Goal: Task Accomplishment & Management: Use online tool/utility

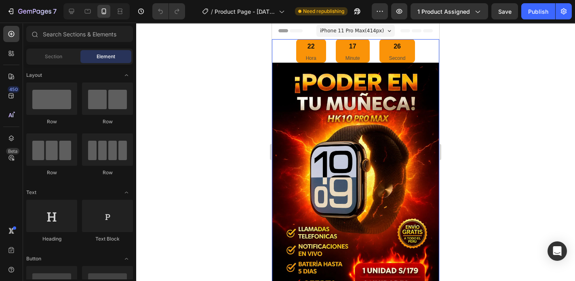
click at [279, 48] on div "22 Hora 17 Minute 26 Second" at bounding box center [355, 50] width 167 height 23
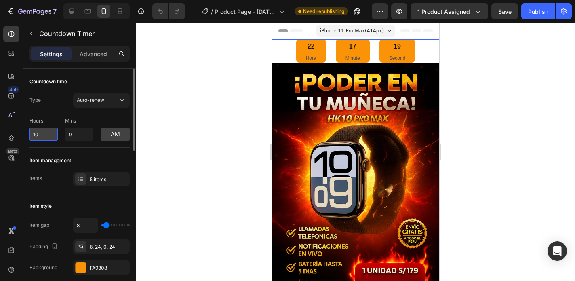
click at [39, 134] on input "10" at bounding box center [43, 134] width 28 height 13
click at [77, 148] on div "Item management Items 5 items" at bounding box center [79, 170] width 100 height 46
click at [305, 51] on div "22 Hora" at bounding box center [311, 50] width 30 height 23
click at [92, 54] on p "Advanced" at bounding box center [93, 54] width 27 height 8
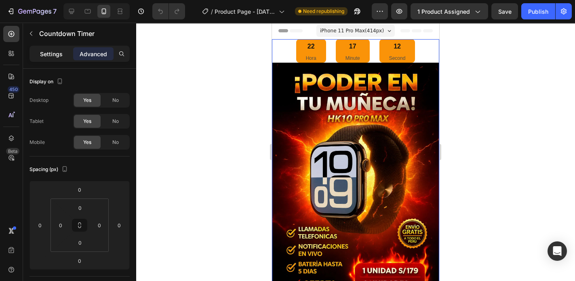
click at [65, 54] on div "Settings" at bounding box center [51, 53] width 40 height 13
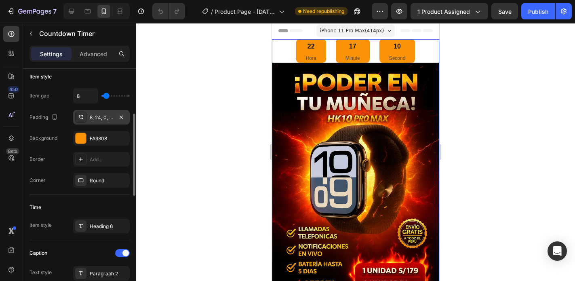
scroll to position [194, 0]
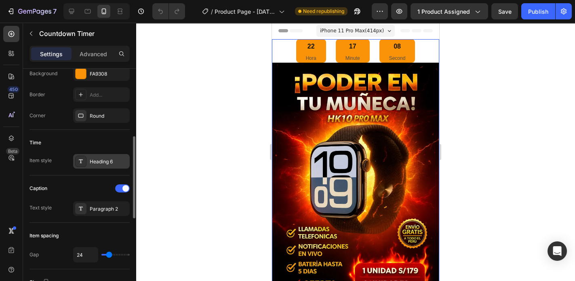
click at [97, 160] on div "Heading 6" at bounding box center [109, 161] width 38 height 7
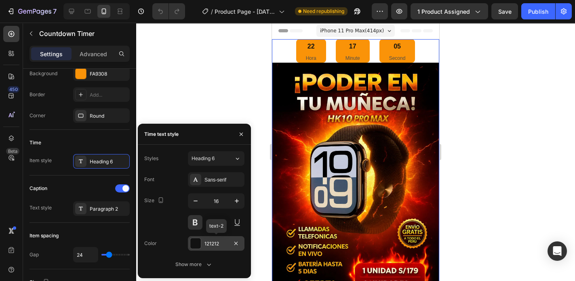
click at [191, 243] on div at bounding box center [195, 243] width 11 height 11
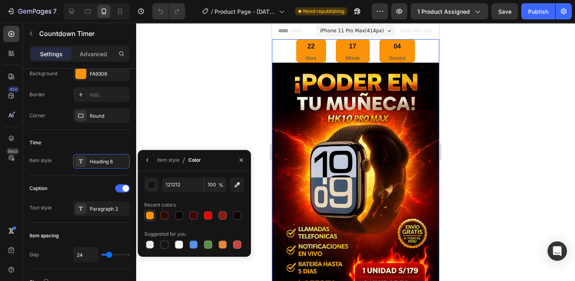
click at [152, 216] on div at bounding box center [150, 215] width 8 height 8
click at [163, 216] on div at bounding box center [164, 215] width 8 height 8
type input "330600"
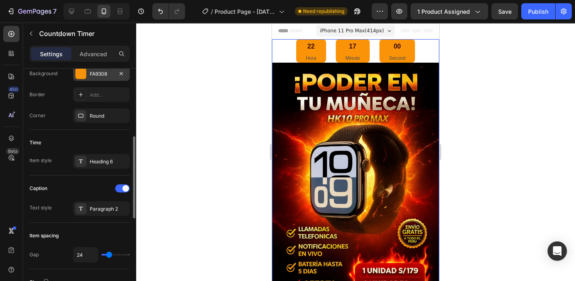
click at [82, 80] on div "Item gap 8 Padding 8, 24, 0, 24 Background FA9308 Border Add... Corner Round" at bounding box center [79, 72] width 100 height 99
click at [81, 76] on div at bounding box center [81, 73] width 11 height 11
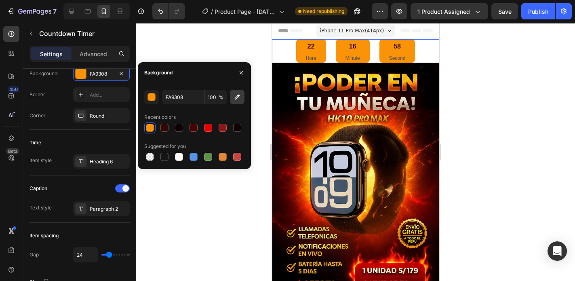
click at [238, 95] on icon "button" at bounding box center [237, 97] width 5 height 5
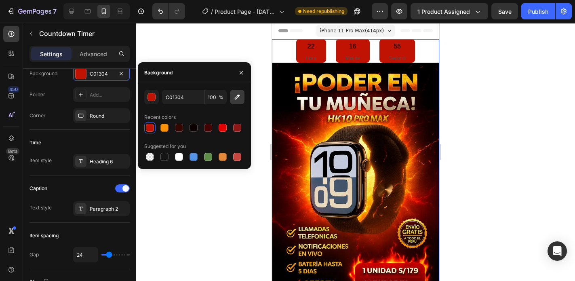
drag, startPoint x: 239, startPoint y: 96, endPoint x: 243, endPoint y: 97, distance: 4.6
click at [243, 97] on button "button" at bounding box center [237, 97] width 15 height 15
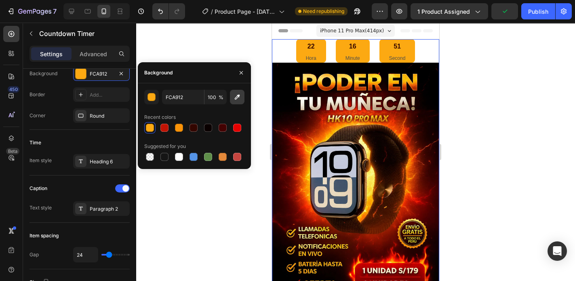
click at [236, 99] on icon "button" at bounding box center [237, 97] width 8 height 8
type input "000000"
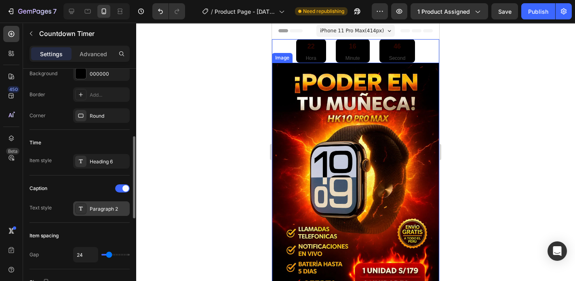
click at [90, 203] on div "Paragraph 2" at bounding box center [101, 208] width 57 height 15
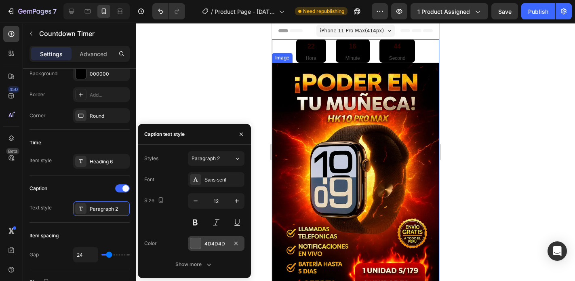
click at [195, 241] on div at bounding box center [195, 243] width 11 height 11
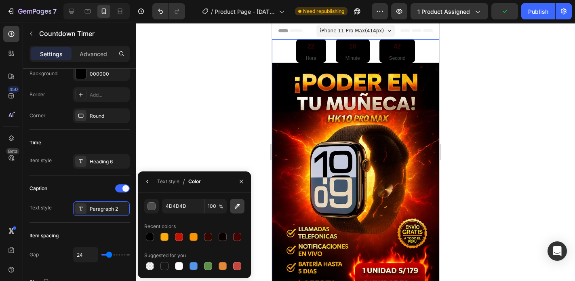
click at [235, 205] on icon "button" at bounding box center [237, 206] width 8 height 8
type input "FBB906"
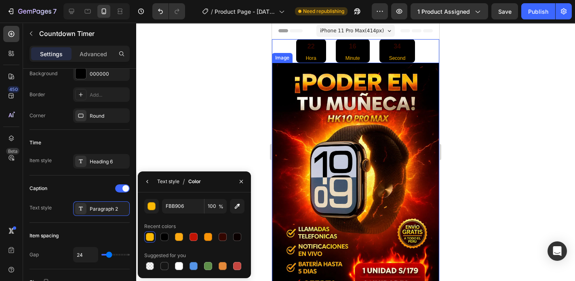
click at [169, 182] on div "Text style" at bounding box center [168, 181] width 22 height 7
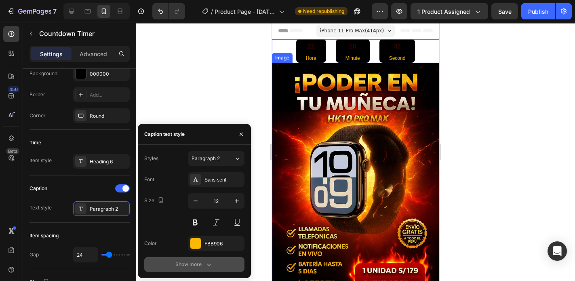
click at [187, 263] on div "Show more" at bounding box center [194, 264] width 38 height 8
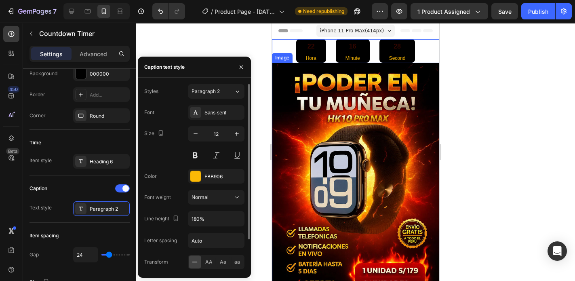
scroll to position [39, 0]
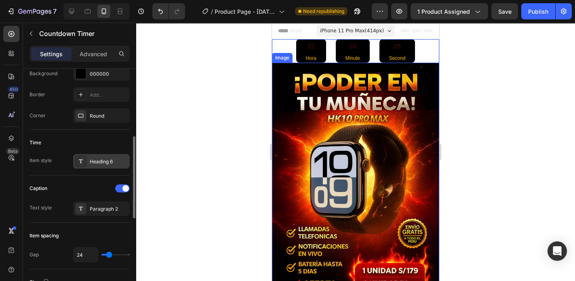
click at [106, 162] on div "Heading 6" at bounding box center [109, 161] width 38 height 7
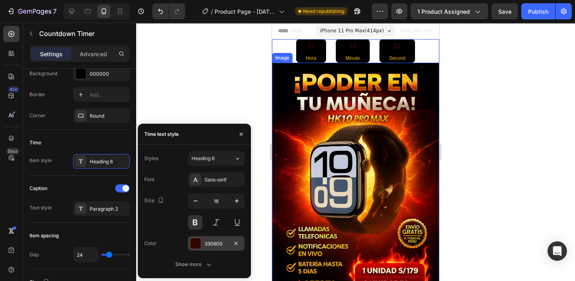
click at [190, 240] on div at bounding box center [195, 243] width 11 height 11
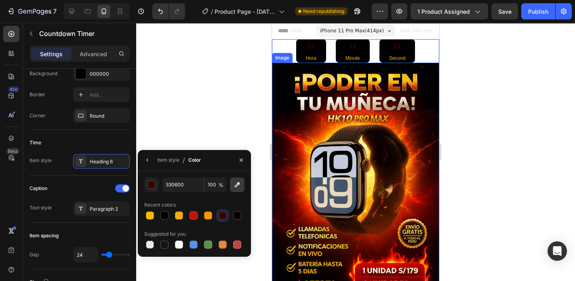
click at [237, 184] on icon "button" at bounding box center [237, 184] width 5 height 5
type input "FBB906"
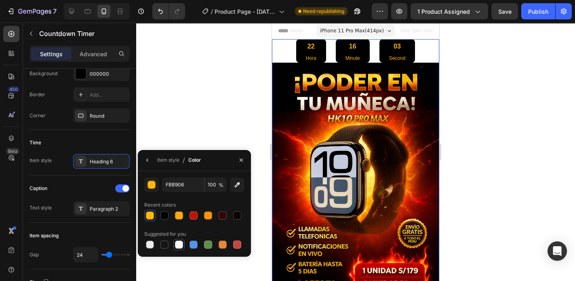
click at [180, 246] on div at bounding box center [179, 244] width 8 height 8
click at [147, 216] on div at bounding box center [150, 215] width 8 height 8
type input "FBB906"
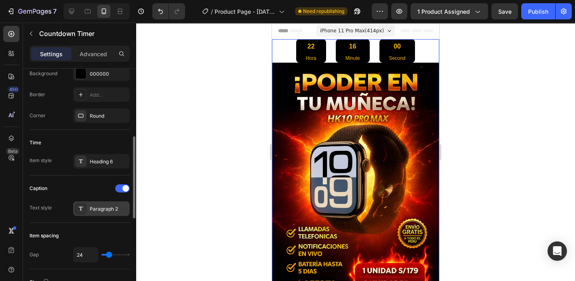
click at [86, 205] on div "Paragraph 2" at bounding box center [101, 208] width 57 height 15
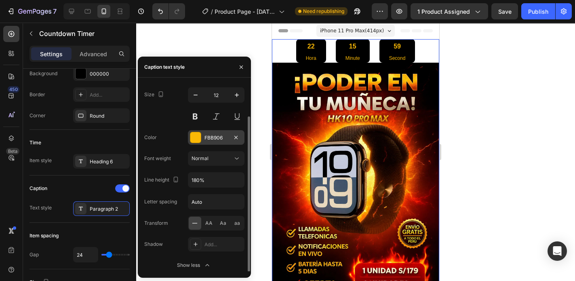
click at [202, 137] on div "FBB906" at bounding box center [216, 137] width 57 height 15
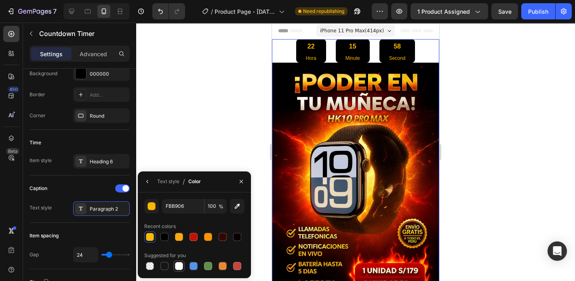
click at [180, 265] on div at bounding box center [179, 266] width 8 height 8
type input "FFFFFF"
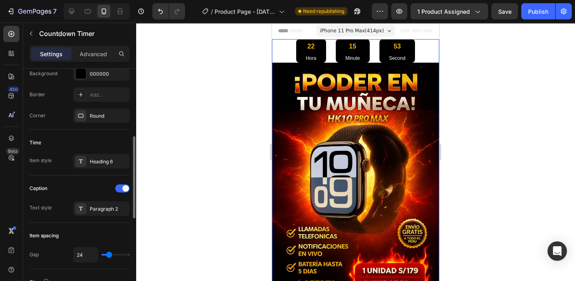
click at [98, 130] on div "Time Item style Heading 6" at bounding box center [79, 153] width 100 height 46
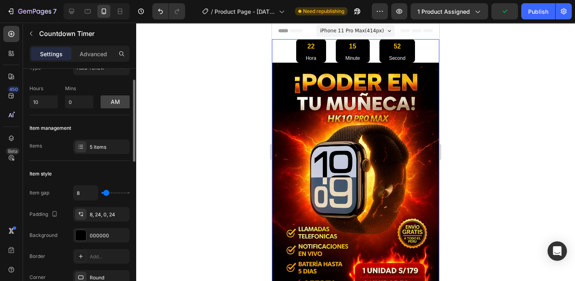
scroll to position [0, 0]
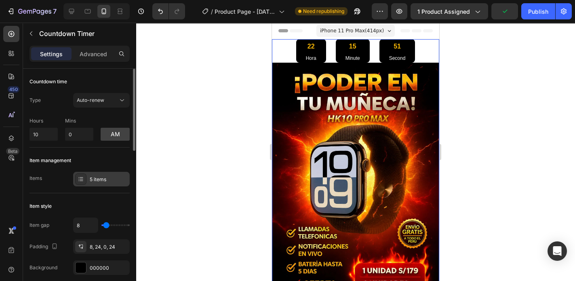
click at [99, 177] on div "5 items" at bounding box center [109, 179] width 38 height 7
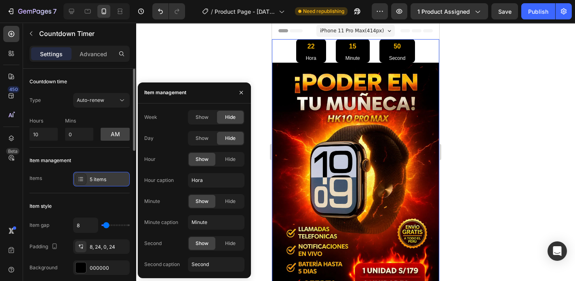
click at [99, 177] on div "5 items" at bounding box center [109, 179] width 38 height 7
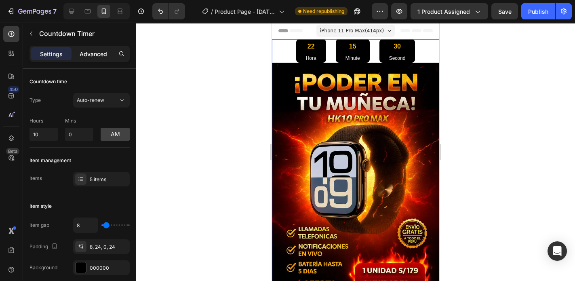
click at [90, 54] on p "Advanced" at bounding box center [93, 54] width 27 height 8
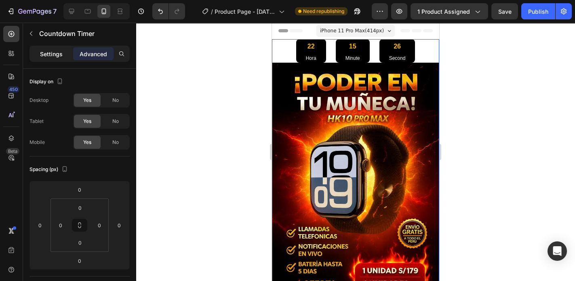
click at [57, 53] on p "Settings" at bounding box center [51, 54] width 23 height 8
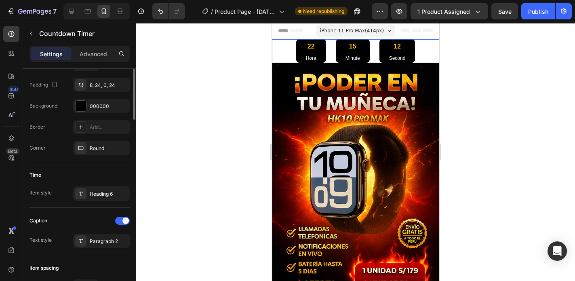
scroll to position [97, 0]
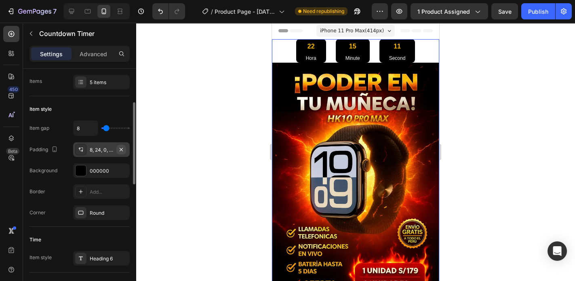
click at [117, 150] on button "button" at bounding box center [121, 150] width 10 height 10
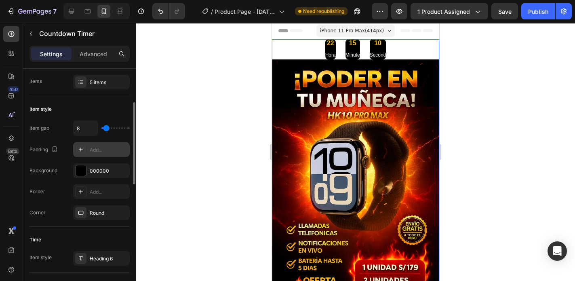
click at [103, 150] on div "Add..." at bounding box center [109, 149] width 38 height 7
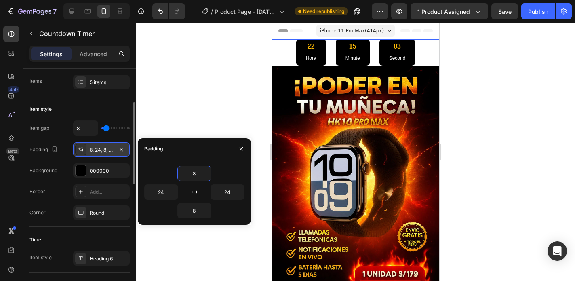
click at [128, 160] on div "Item gap 8 Padding 8, 24, 8, 24 Background 000000 Border Add... Corner Round" at bounding box center [79, 169] width 100 height 99
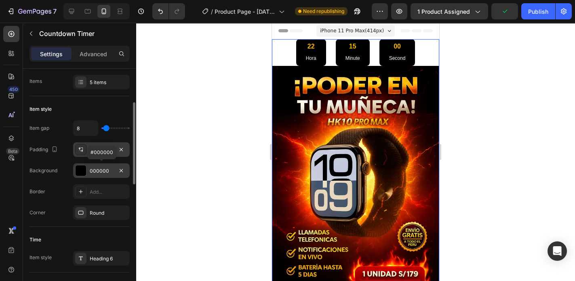
click at [78, 170] on div at bounding box center [81, 170] width 11 height 11
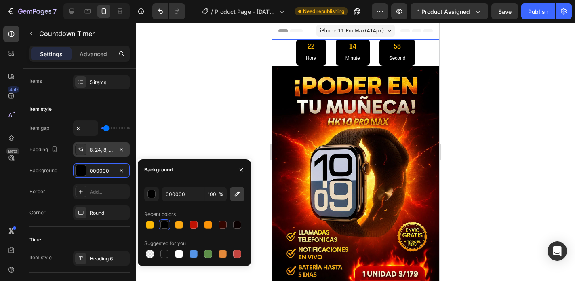
click at [236, 195] on icon "button" at bounding box center [237, 194] width 8 height 8
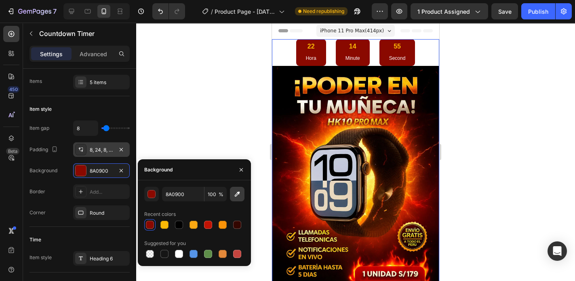
click at [236, 195] on icon "button" at bounding box center [237, 193] width 5 height 5
type input "AB0500"
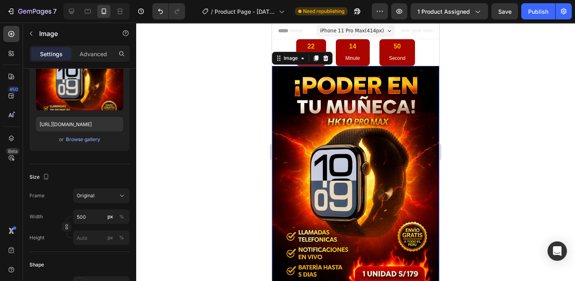
scroll to position [0, 0]
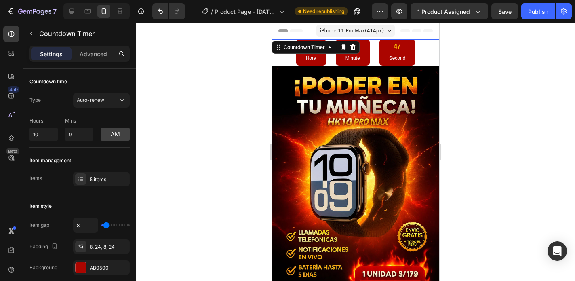
click at [419, 47] on div "22 Hora 14 Minute 47 Second" at bounding box center [355, 52] width 167 height 27
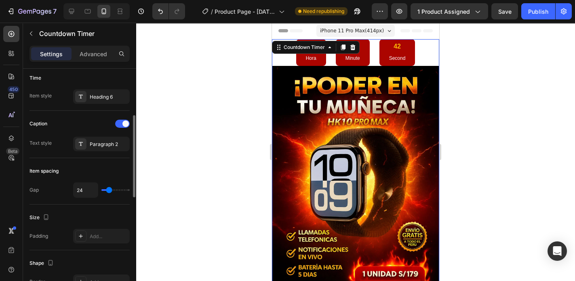
scroll to position [194, 0]
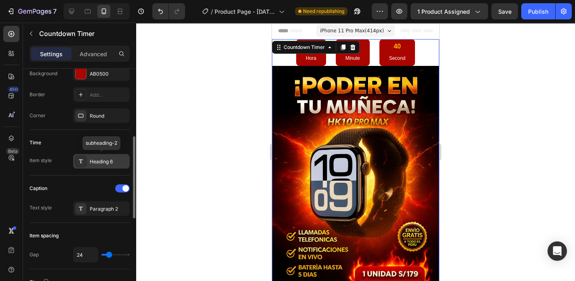
click at [97, 159] on div "Heading 6" at bounding box center [109, 161] width 38 height 7
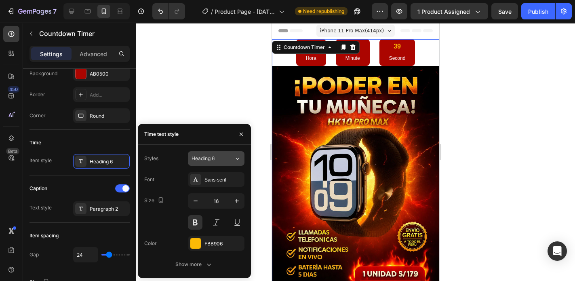
click at [220, 160] on div "Heading 6" at bounding box center [207, 158] width 33 height 7
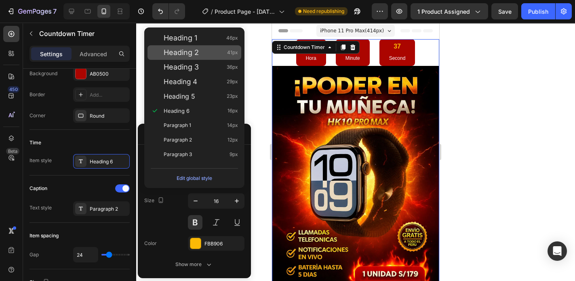
click at [180, 57] on div "Heading 2 41px" at bounding box center [194, 52] width 94 height 15
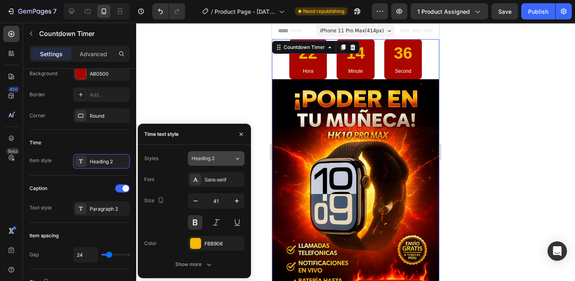
click at [200, 157] on span "Heading 2" at bounding box center [202, 158] width 23 height 7
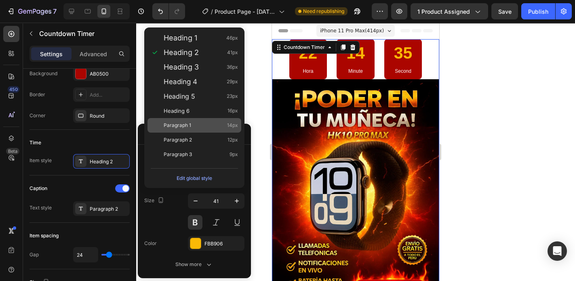
click at [207, 121] on div "Paragraph 1 14px" at bounding box center [201, 125] width 74 height 8
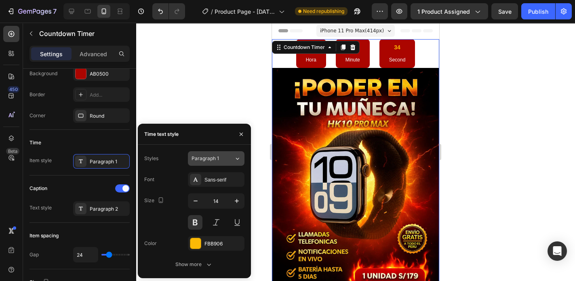
click at [216, 162] on button "Paragraph 1" at bounding box center [216, 158] width 57 height 15
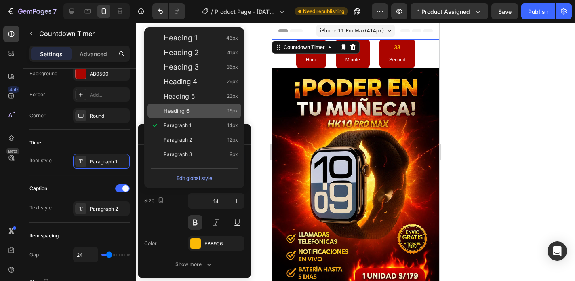
click at [200, 113] on div "Heading 6 16px" at bounding box center [201, 111] width 74 height 8
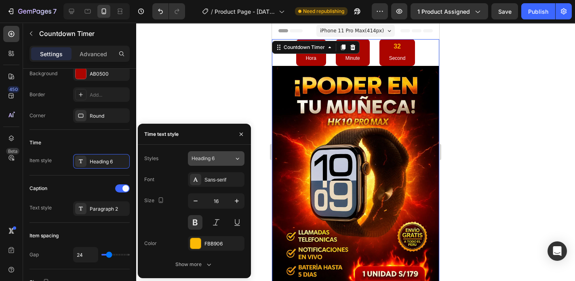
click at [208, 159] on span "Heading 6" at bounding box center [202, 158] width 23 height 7
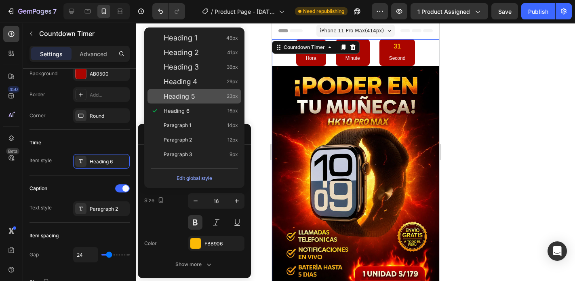
click at [200, 98] on div "Heading 5 23px" at bounding box center [201, 96] width 74 height 8
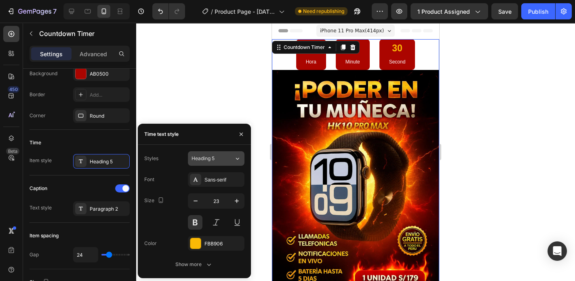
click at [209, 158] on span "Heading 5" at bounding box center [202, 158] width 23 height 7
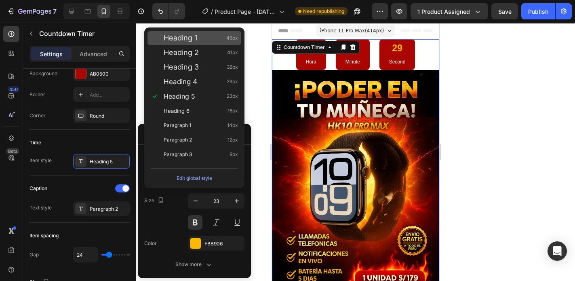
click at [198, 44] on div "Heading 1 46px" at bounding box center [194, 38] width 94 height 15
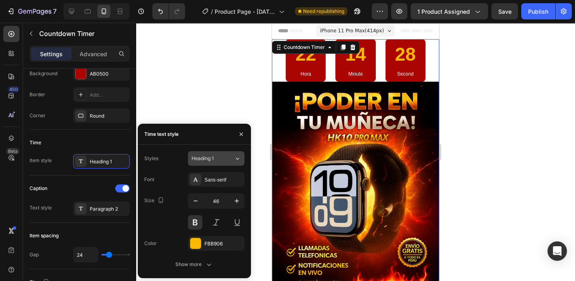
click at [204, 160] on span "Heading 1" at bounding box center [202, 158] width 22 height 7
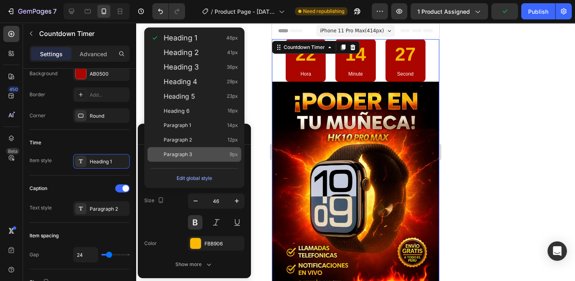
click at [197, 153] on div "Paragraph 3 9px" at bounding box center [201, 154] width 74 height 8
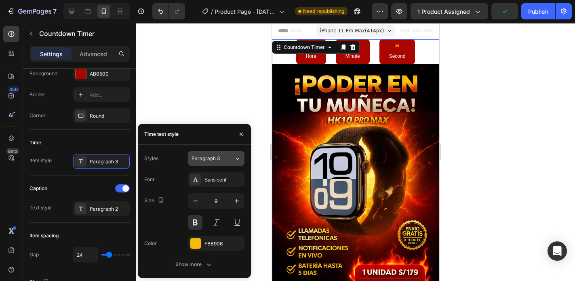
click at [207, 160] on span "Paragraph 3" at bounding box center [205, 158] width 28 height 7
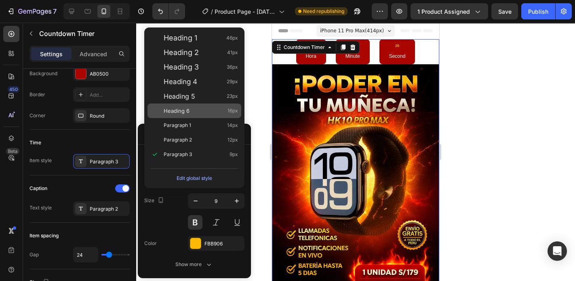
click at [198, 107] on div "Heading 6 16px" at bounding box center [201, 111] width 74 height 8
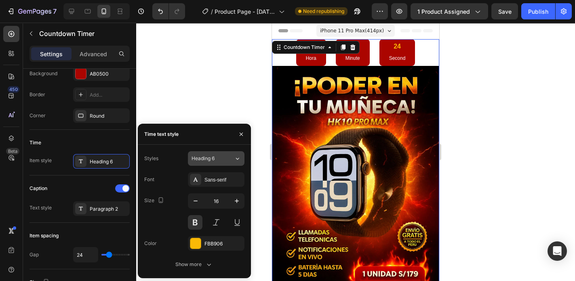
click at [207, 158] on span "Heading 6" at bounding box center [202, 158] width 23 height 7
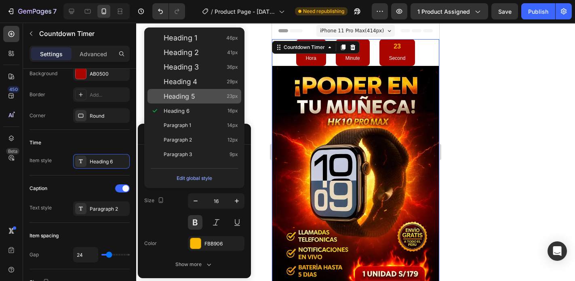
click at [208, 97] on div "Heading 5 23px" at bounding box center [201, 96] width 74 height 8
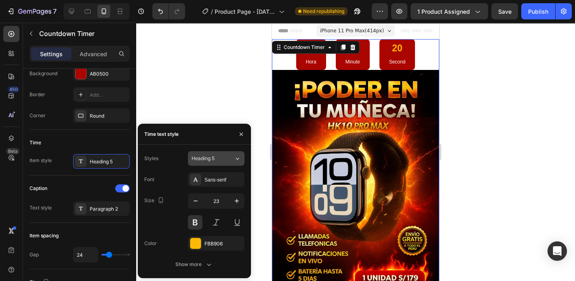
click at [212, 158] on span "Heading 5" at bounding box center [202, 158] width 23 height 7
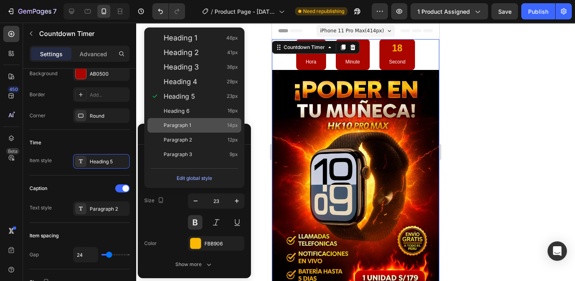
click at [204, 111] on div "Heading 6 16px" at bounding box center [194, 110] width 94 height 15
type input "16"
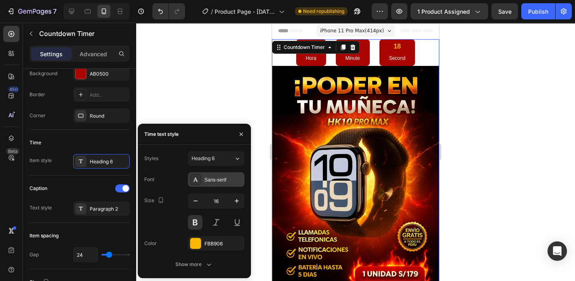
click at [206, 181] on div "Sans-serif" at bounding box center [223, 179] width 38 height 7
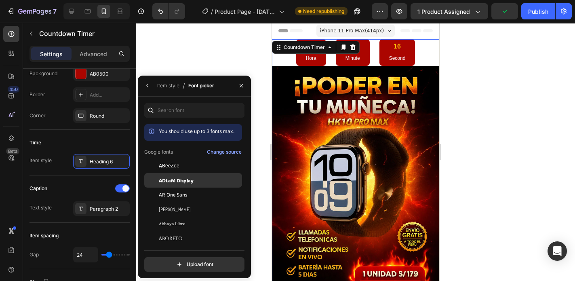
click at [197, 180] on div "ADLaM Display" at bounding box center [200, 180] width 82 height 7
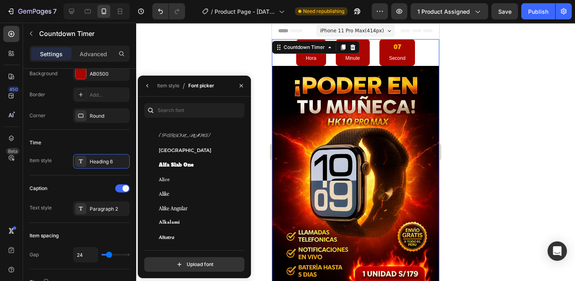
scroll to position [582, 0]
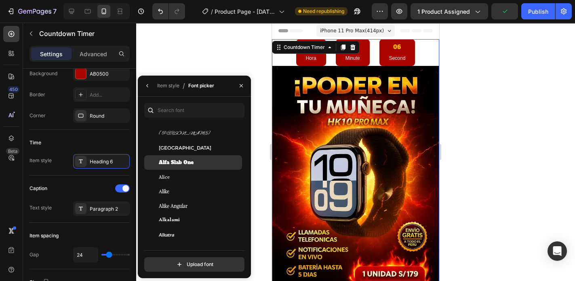
click at [202, 160] on div "Alfa Slab One" at bounding box center [200, 162] width 82 height 7
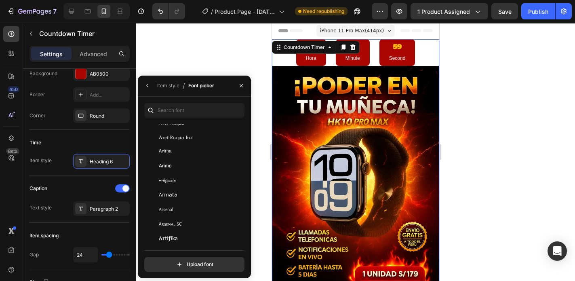
scroll to position [1584, 0]
click at [179, 111] on input "text" at bounding box center [194, 110] width 100 height 15
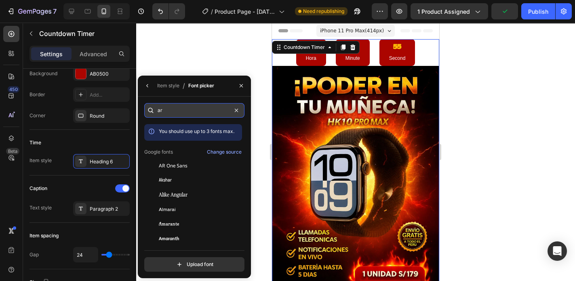
type input "a"
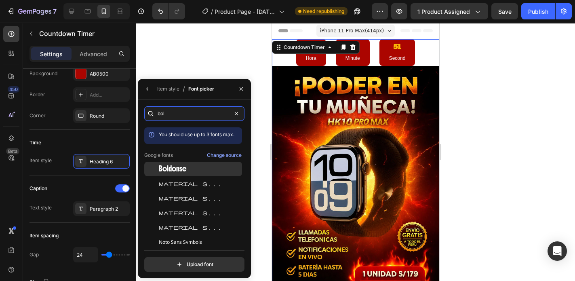
type input "bol"
click at [189, 167] on div "Boldonse" at bounding box center [200, 168] width 82 height 7
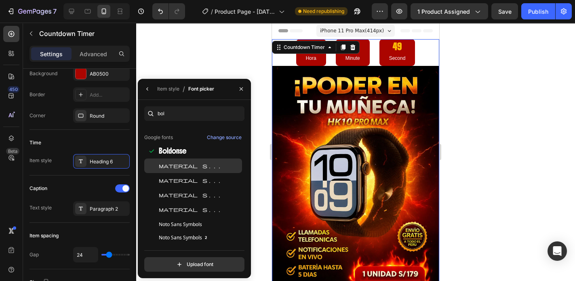
scroll to position [19, 0]
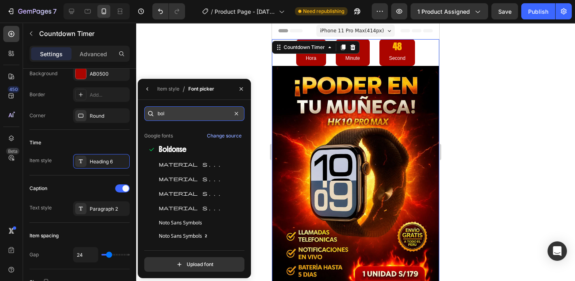
click at [177, 112] on input "bol" at bounding box center [194, 113] width 100 height 15
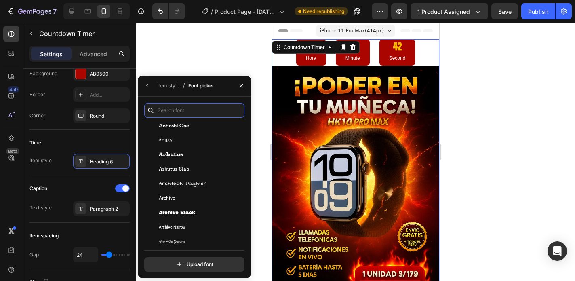
scroll to position [1422, 0]
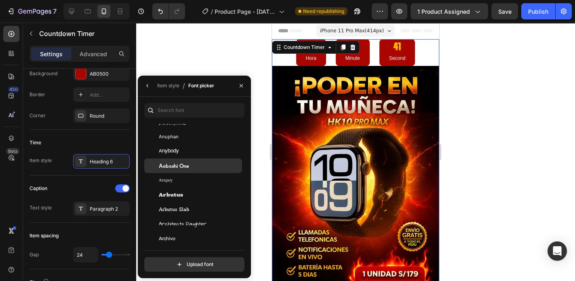
click at [208, 165] on div "Aoboshi One" at bounding box center [200, 165] width 82 height 7
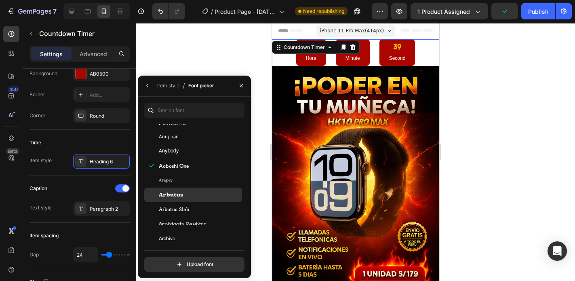
click at [209, 195] on div "Arbutus" at bounding box center [200, 194] width 82 height 7
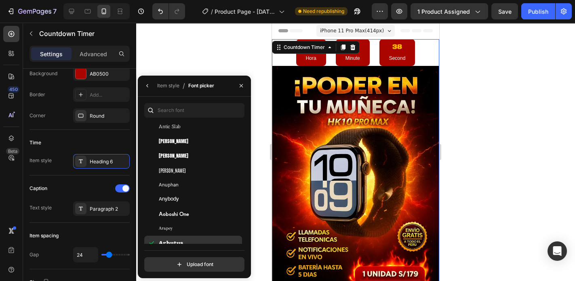
scroll to position [1357, 0]
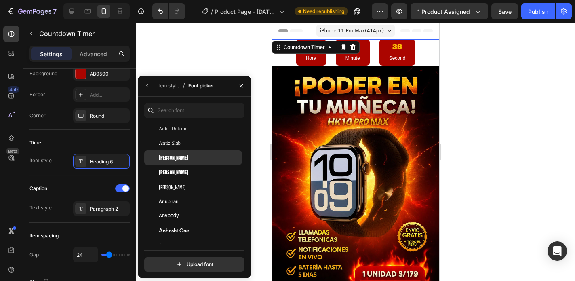
click at [196, 157] on div "[PERSON_NAME]" at bounding box center [200, 157] width 82 height 7
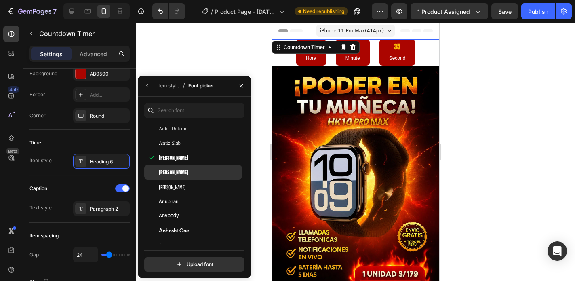
click at [195, 170] on div "[PERSON_NAME]" at bounding box center [200, 171] width 82 height 7
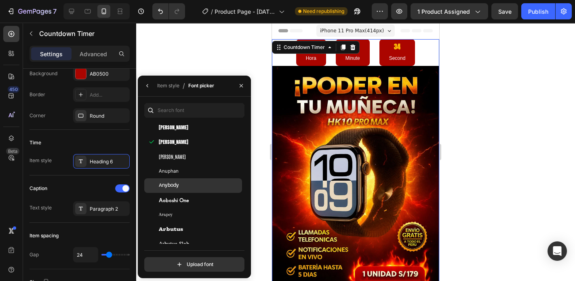
scroll to position [1390, 0]
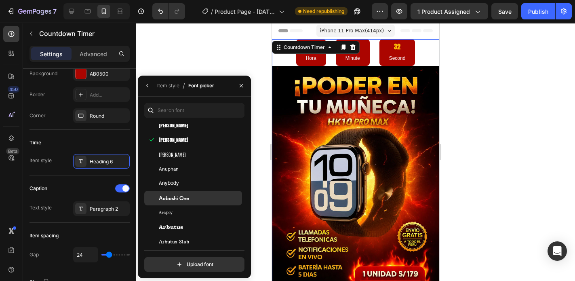
click at [192, 194] on div "Aoboshi One" at bounding box center [193, 198] width 98 height 15
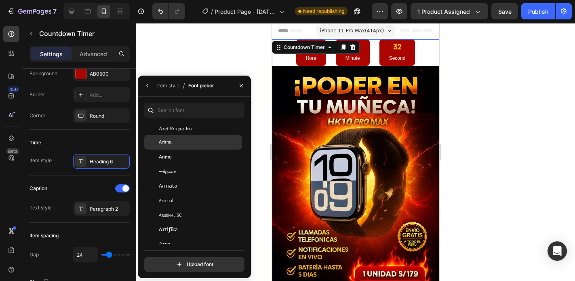
scroll to position [1616, 0]
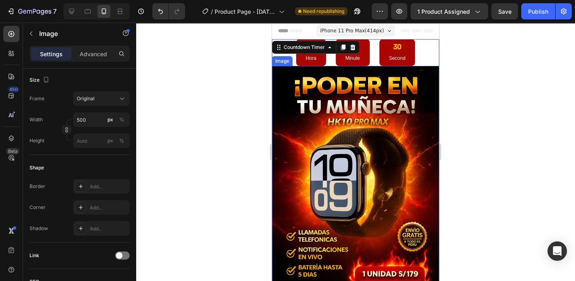
click at [414, 129] on img at bounding box center [355, 191] width 167 height 251
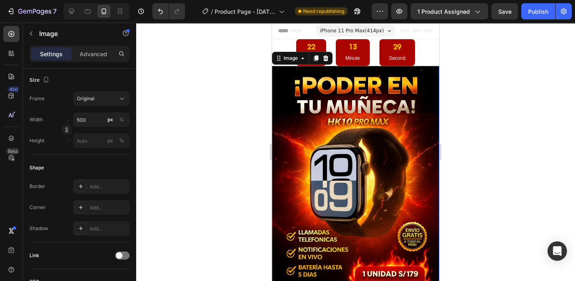
scroll to position [0, 0]
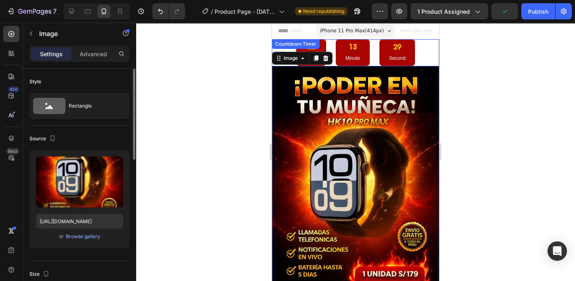
click at [419, 48] on div "22 Hora 13 Minute 29 Second" at bounding box center [355, 52] width 167 height 27
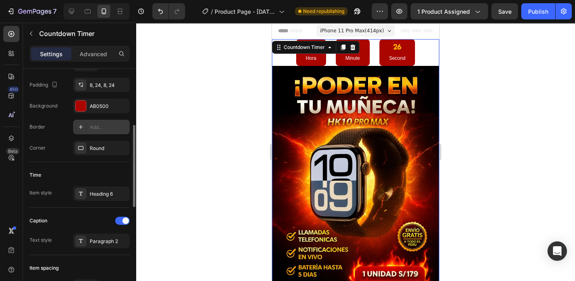
scroll to position [194, 0]
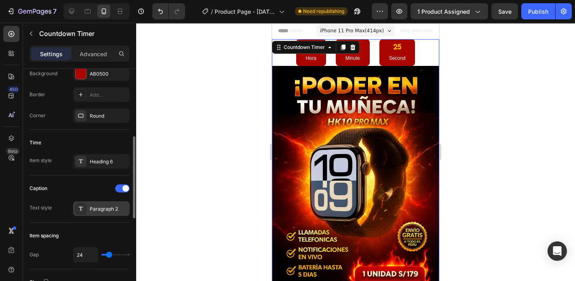
click at [107, 210] on div "Paragraph 2" at bounding box center [109, 208] width 38 height 7
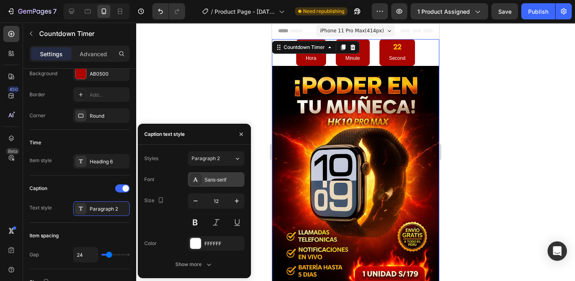
click at [224, 179] on div "Sans-serif" at bounding box center [223, 179] width 38 height 7
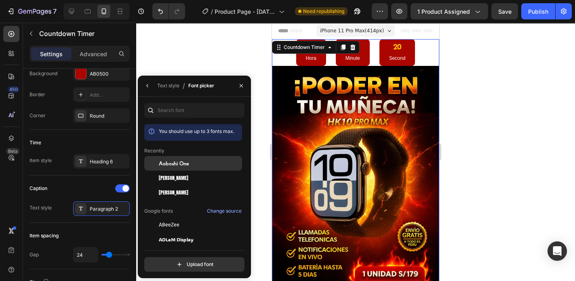
click at [203, 164] on div "Aoboshi One" at bounding box center [200, 163] width 82 height 7
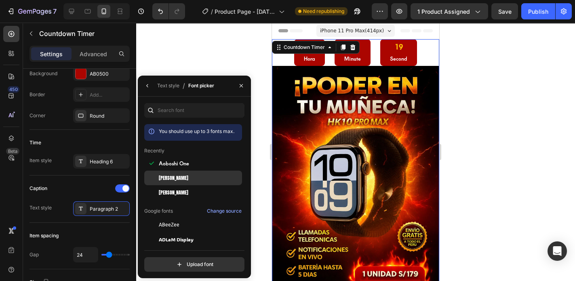
click at [196, 177] on div "[PERSON_NAME]" at bounding box center [200, 177] width 82 height 7
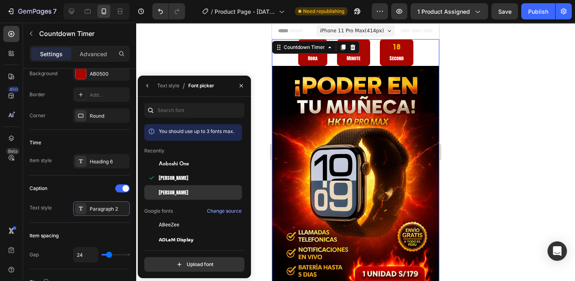
click at [192, 186] on div "[PERSON_NAME]" at bounding box center [193, 192] width 98 height 15
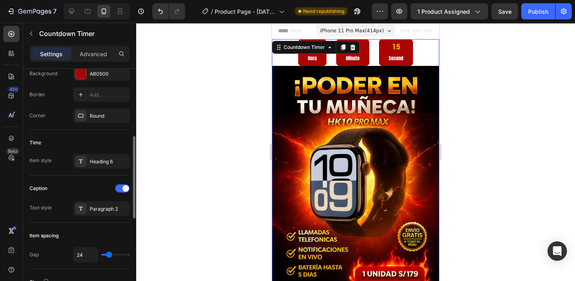
click at [113, 131] on div "Time Item style Heading 6" at bounding box center [79, 153] width 100 height 46
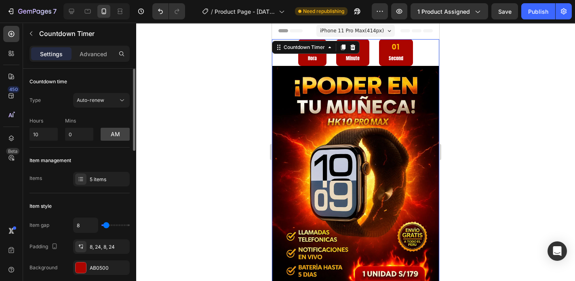
scroll to position [65, 0]
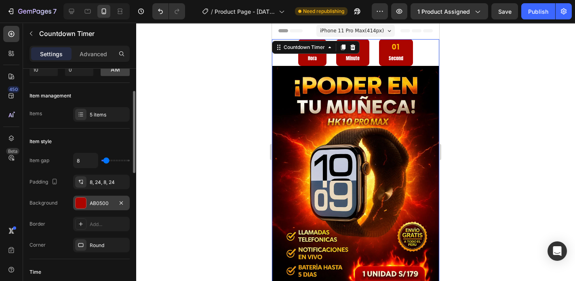
click at [82, 204] on div at bounding box center [81, 203] width 11 height 11
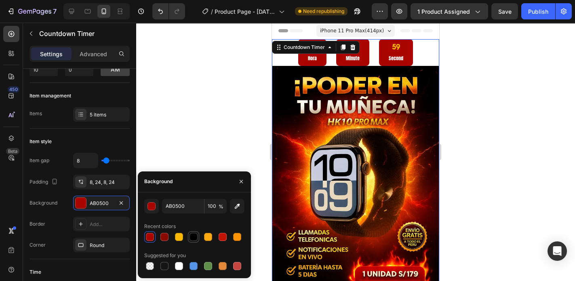
click at [195, 239] on div at bounding box center [193, 237] width 8 height 8
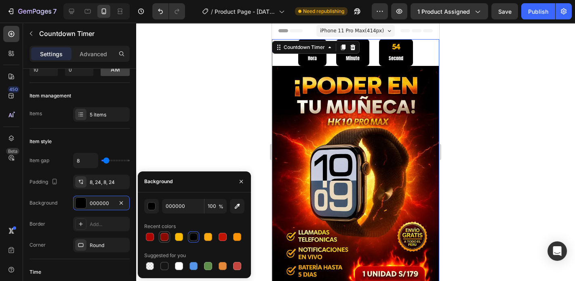
click at [165, 239] on div at bounding box center [164, 237] width 8 height 8
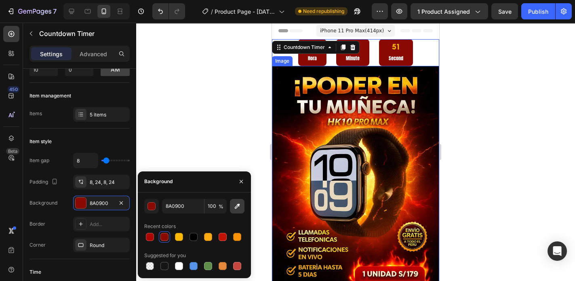
click at [239, 204] on icon "button" at bounding box center [237, 205] width 5 height 5
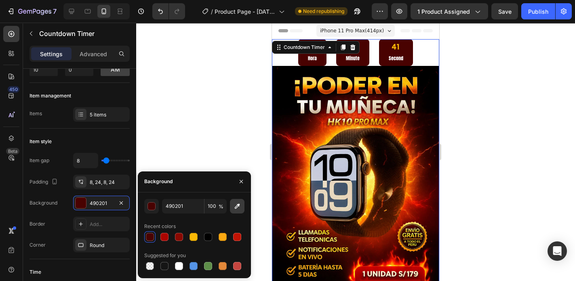
click at [240, 206] on icon "button" at bounding box center [237, 206] width 8 height 8
type input "6E0502"
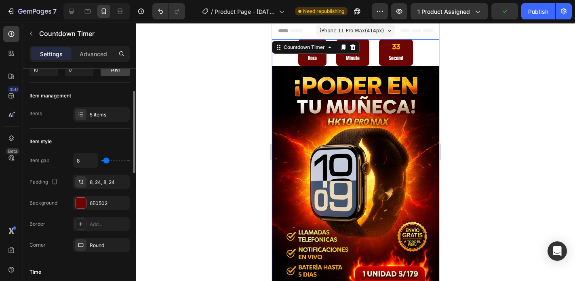
click at [109, 137] on div "Item style" at bounding box center [79, 141] width 100 height 13
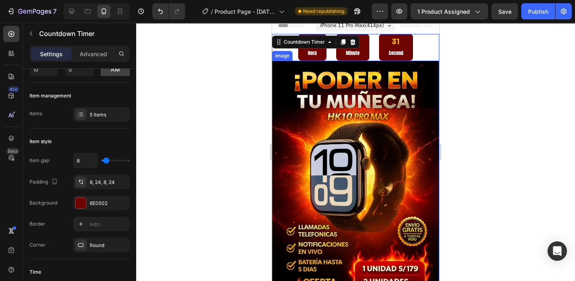
scroll to position [0, 0]
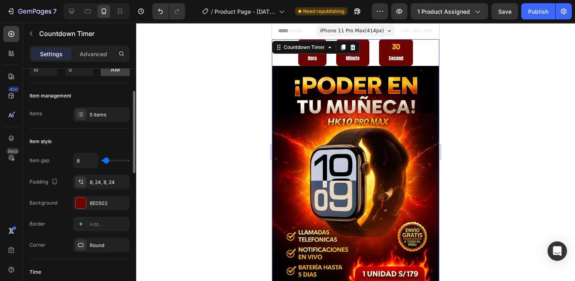
click at [109, 131] on div "Item style Item gap 8 Padding 8, 24, 8, 24 Background 6E0502 Border Add... Corn…" at bounding box center [79, 193] width 100 height 130
click at [414, 60] on div "22 Hora 12 Minute 05 Second" at bounding box center [355, 52] width 167 height 27
type input "6"
type input "7"
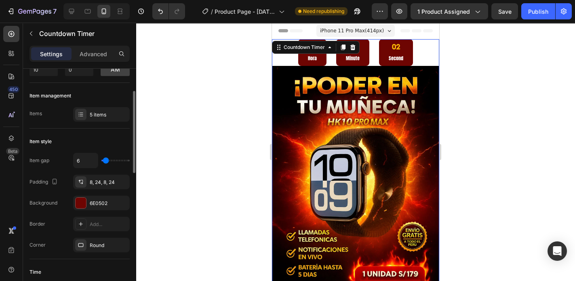
type input "7"
type input "9"
type input "11"
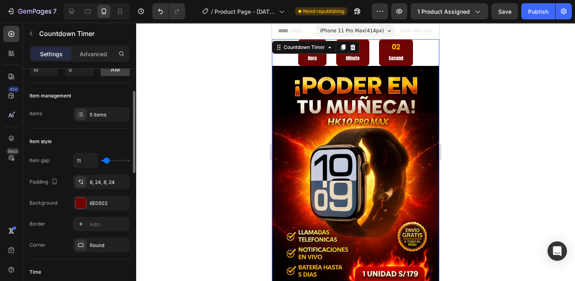
type input "12"
type input "14"
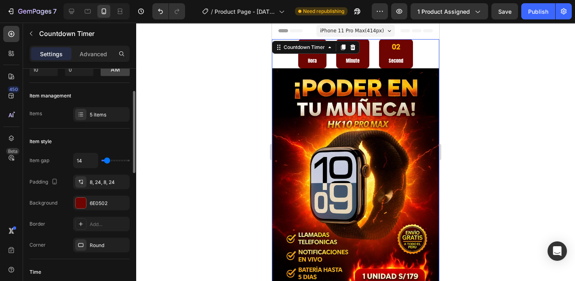
type input "15"
type input "17"
type input "19"
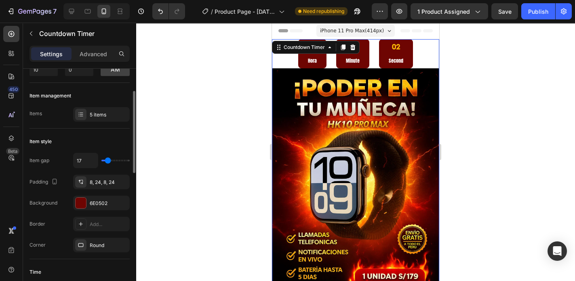
type input "19"
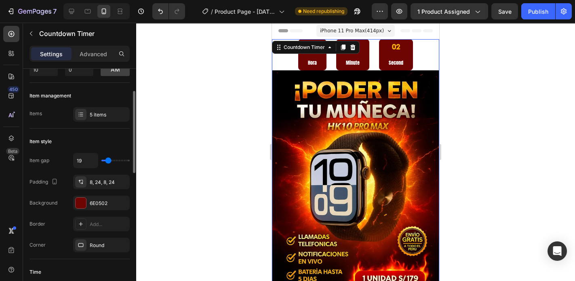
type input "15"
type input "9"
type input "6"
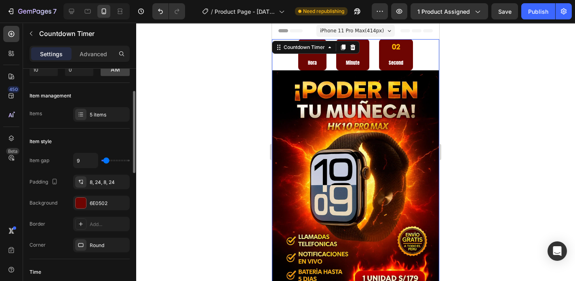
type input "6"
type input "4"
type input "1"
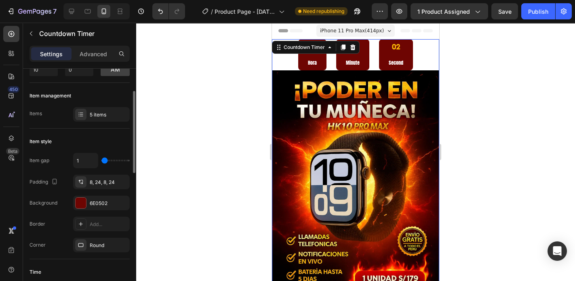
type input "0"
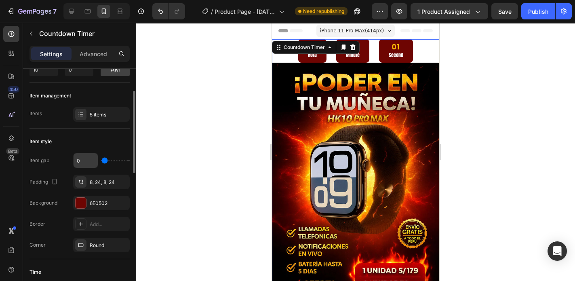
drag, startPoint x: 105, startPoint y: 162, endPoint x: 95, endPoint y: 161, distance: 10.2
type input "0"
click at [101, 161] on input "range" at bounding box center [115, 161] width 28 height 2
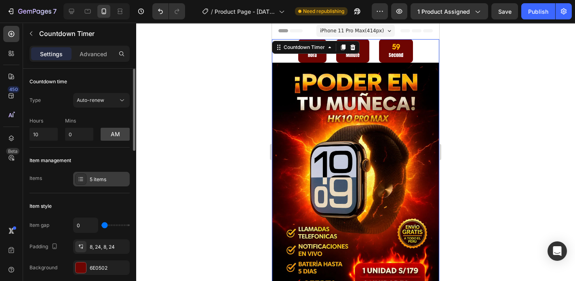
click at [95, 175] on div "5 items" at bounding box center [101, 179] width 57 height 15
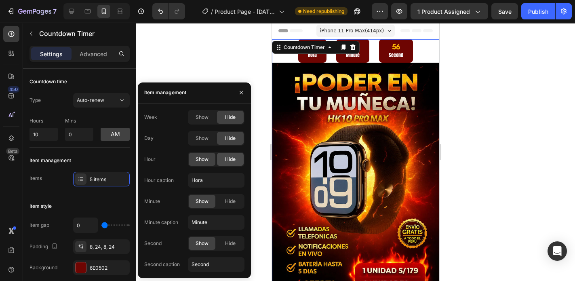
click at [227, 160] on span "Hide" at bounding box center [230, 159] width 11 height 7
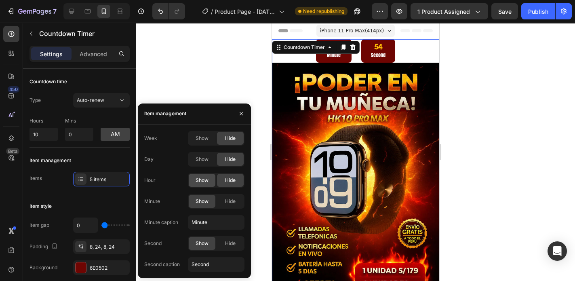
click at [205, 179] on span "Show" at bounding box center [202, 180] width 13 height 7
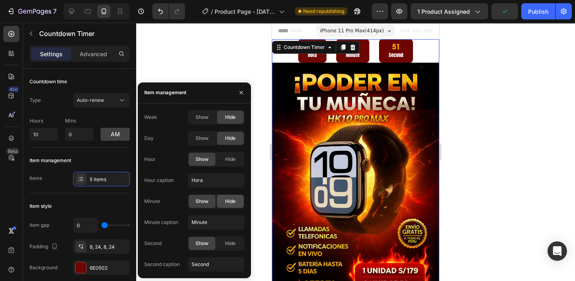
click at [228, 198] on span "Hide" at bounding box center [230, 201] width 11 height 7
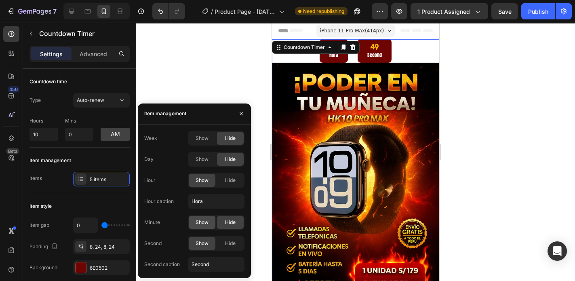
click at [205, 223] on span "Show" at bounding box center [202, 222] width 13 height 7
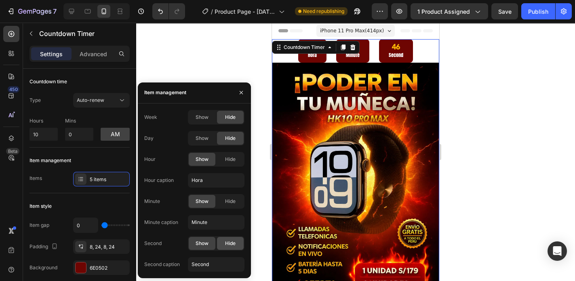
click at [229, 246] on span "Hide" at bounding box center [230, 243] width 11 height 7
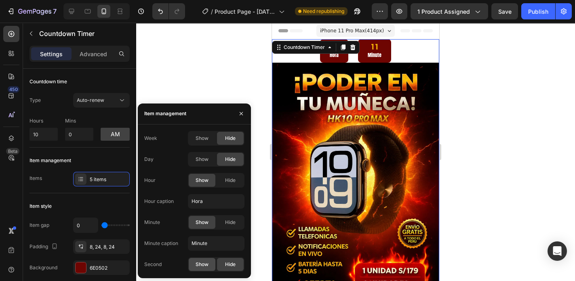
click at [203, 267] on span "Show" at bounding box center [202, 264] width 13 height 7
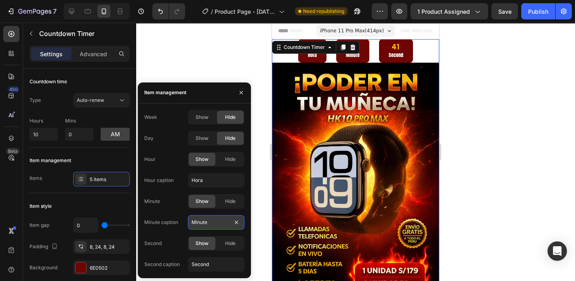
click at [213, 218] on input "Minute" at bounding box center [216, 222] width 57 height 15
type input "Minuto"
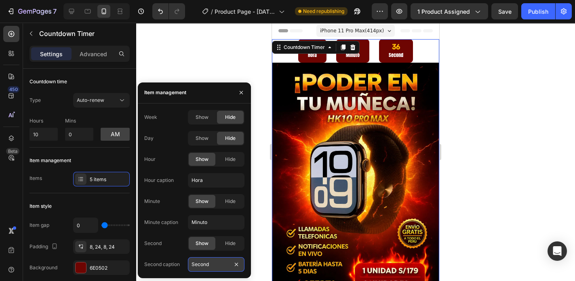
click at [216, 266] on input "Second" at bounding box center [216, 264] width 57 height 15
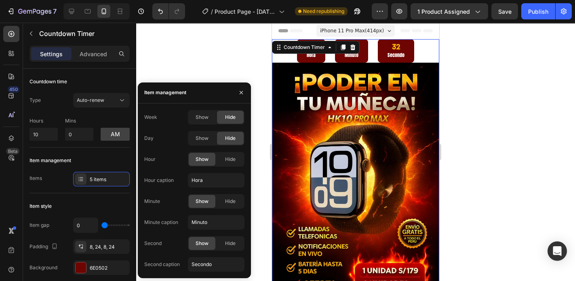
click at [172, 167] on div "Week Show Hide Day Show Hide Hour Show Hide Hour caption Hora Minute Show Hide …" at bounding box center [194, 191] width 100 height 162
click at [206, 265] on input "Secondo" at bounding box center [216, 264] width 57 height 15
click at [200, 263] on input "Secondo" at bounding box center [216, 264] width 57 height 15
drag, startPoint x: 198, startPoint y: 263, endPoint x: 219, endPoint y: 265, distance: 20.7
click at [219, 265] on input "Secondo" at bounding box center [216, 264] width 57 height 15
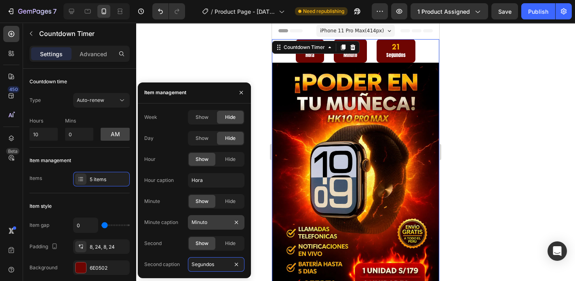
type input "Segundos"
click at [209, 224] on input "Minuto" at bounding box center [216, 222] width 57 height 15
click at [210, 223] on input "Minuto" at bounding box center [216, 222] width 57 height 15
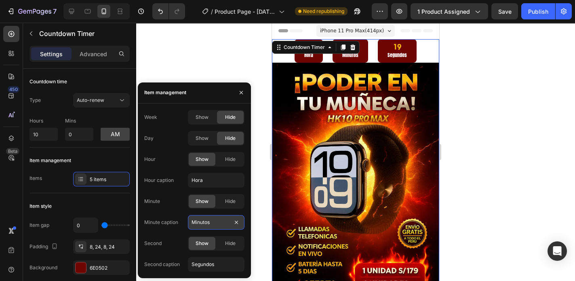
click at [211, 223] on input "Minutos" at bounding box center [216, 222] width 57 height 15
type input "MINUTOS"
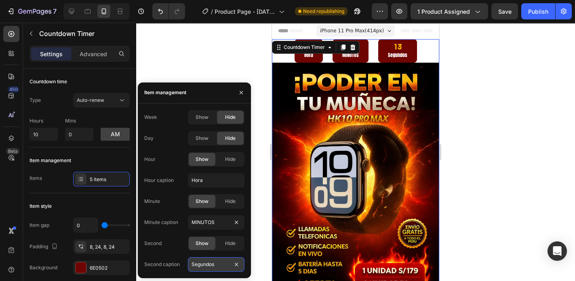
click at [216, 269] on input "Segundos" at bounding box center [216, 264] width 57 height 15
type input "SEGUNDOS"
click at [246, 222] on div "Week Show Hide Day Show Hide Hour Show Hide Hour caption Hora Minute Show Hide …" at bounding box center [194, 191] width 113 height 162
click at [119, 196] on div "Item style Item gap 0 Padding 8, 24, 8, 24 Background 6E0502 Border Add... Corn…" at bounding box center [79, 258] width 100 height 130
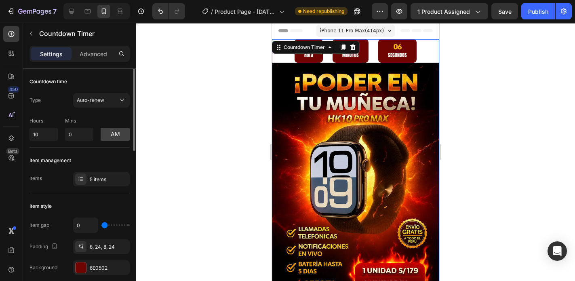
scroll to position [65, 0]
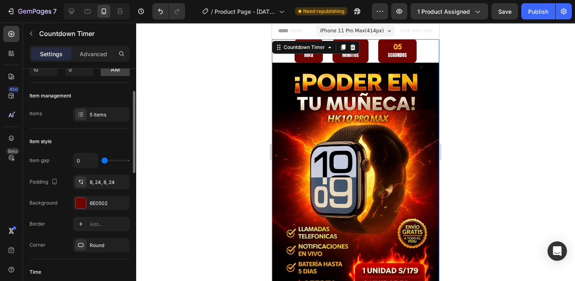
type input "14"
type input "15"
type input "17"
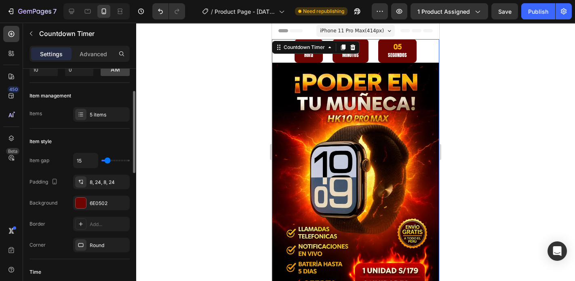
type input "17"
type input "19"
type input "20"
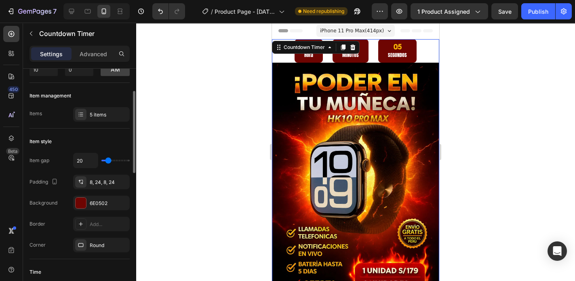
type input "22"
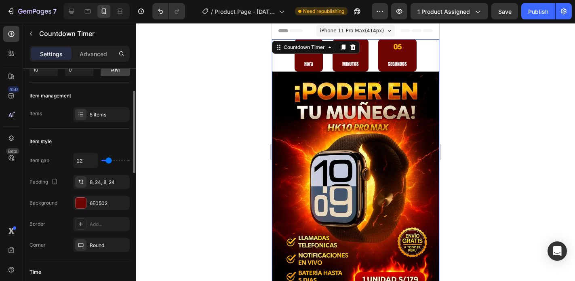
type input "25"
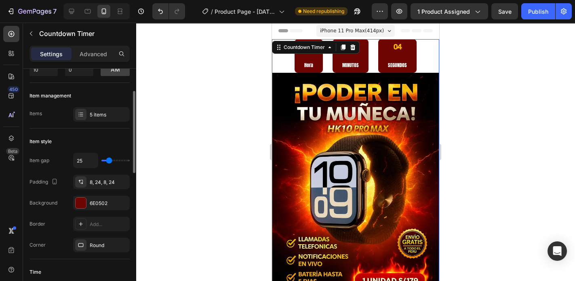
type input "15"
type input "2"
type input "1"
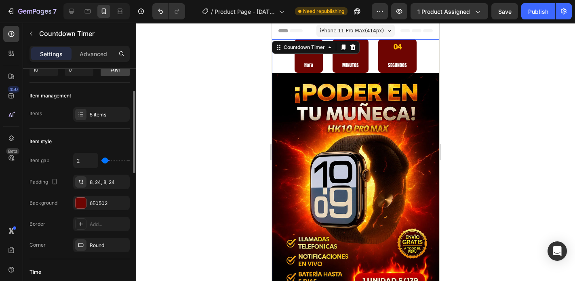
type input "1"
type input "0"
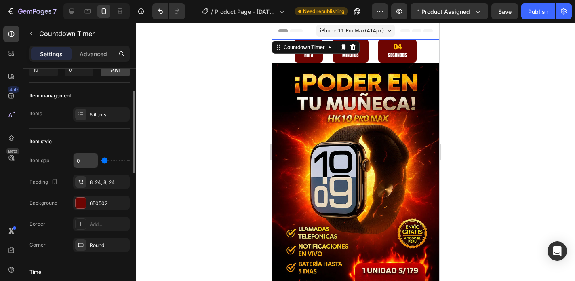
drag, startPoint x: 107, startPoint y: 159, endPoint x: 90, endPoint y: 159, distance: 17.4
click at [101, 160] on input "range" at bounding box center [115, 161] width 28 height 2
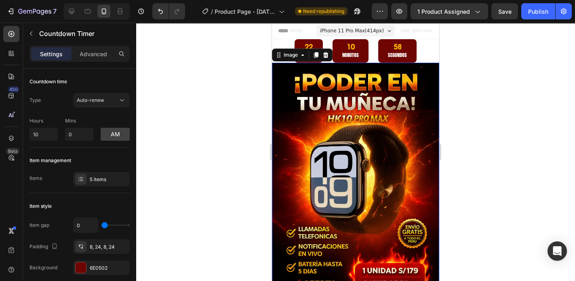
click at [421, 83] on img at bounding box center [355, 188] width 167 height 251
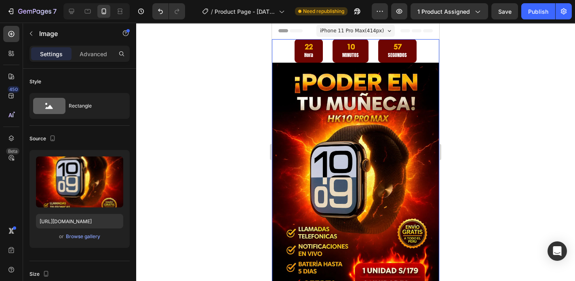
click at [424, 54] on div "22 Hora 10 MINUTOS 57 SEGUNDOS" at bounding box center [355, 50] width 167 height 23
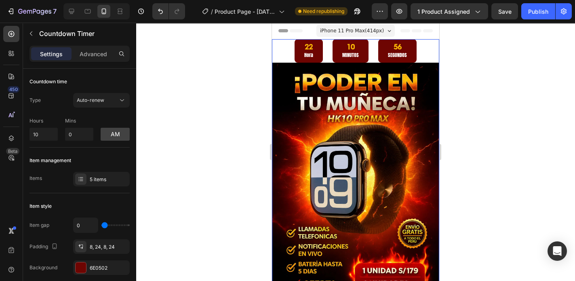
click at [424, 54] on div "22 Hora 10 MINUTOS 56 SEGUNDOS" at bounding box center [355, 50] width 167 height 23
click at [112, 136] on button "am" at bounding box center [115, 134] width 29 height 13
click at [114, 148] on div "Item management Items 5 items" at bounding box center [79, 170] width 100 height 46
click at [95, 54] on p "Advanced" at bounding box center [93, 54] width 27 height 8
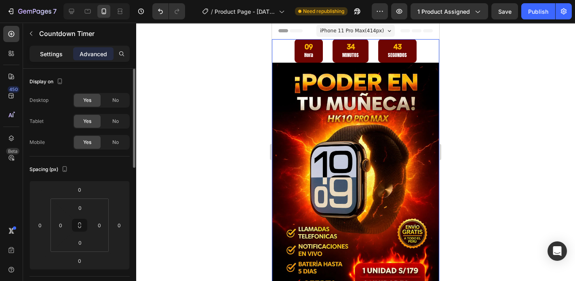
click at [55, 54] on p "Settings" at bounding box center [51, 54] width 23 height 8
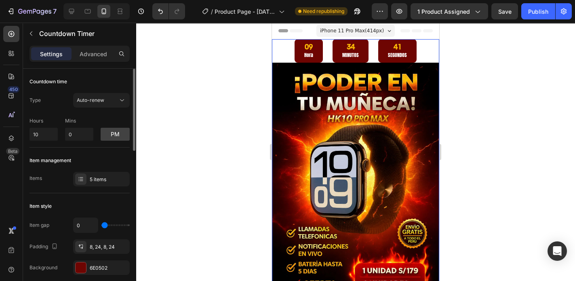
scroll to position [97, 0]
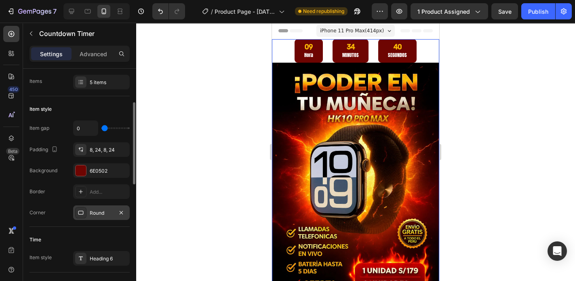
click at [84, 212] on div at bounding box center [80, 212] width 11 height 11
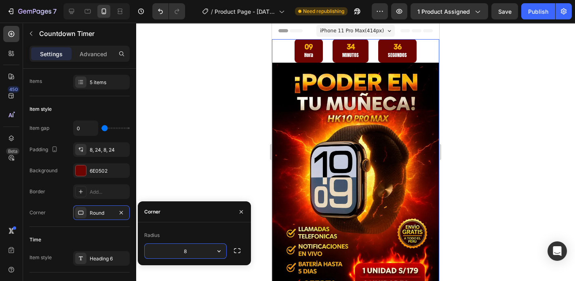
type input "0"
click at [107, 227] on div "Time Item style Heading 6" at bounding box center [79, 250] width 100 height 46
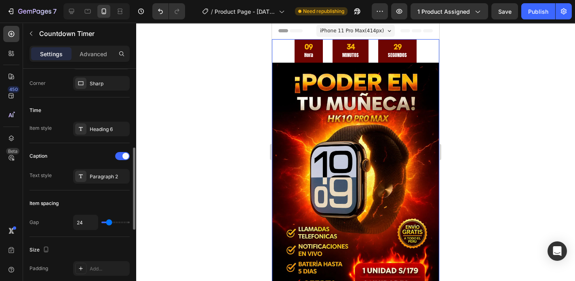
scroll to position [259, 0]
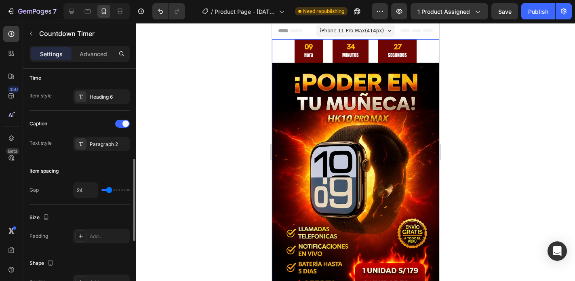
type input "25"
type input "24"
type input "22"
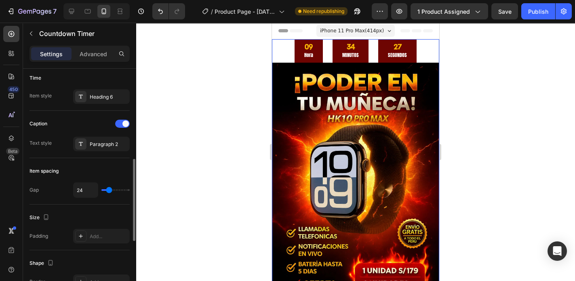
type input "22"
type input "20"
type input "17"
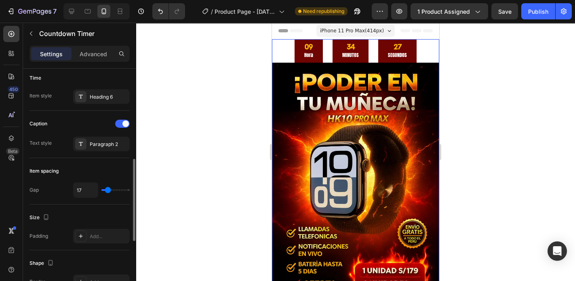
type input "14"
type input "12"
type input "11"
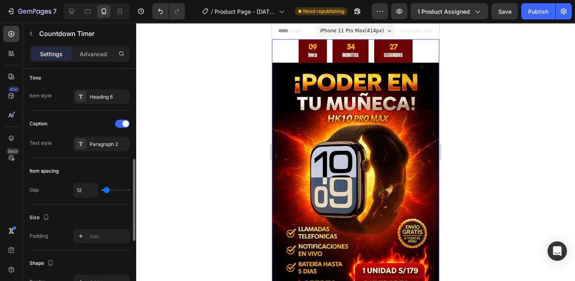
type input "11"
type input "9"
type input "11"
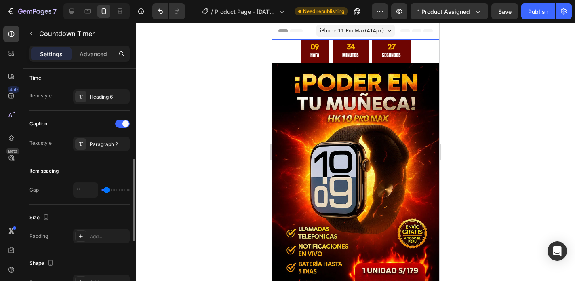
type input "12"
type input "14"
type input "15"
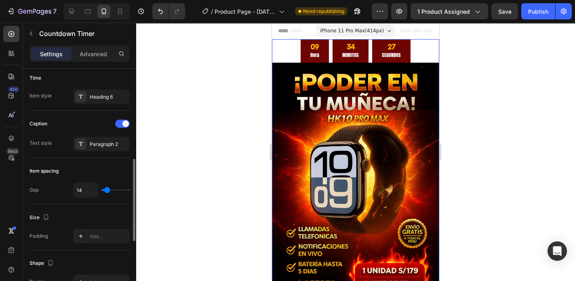
type input "15"
type input "17"
type input "19"
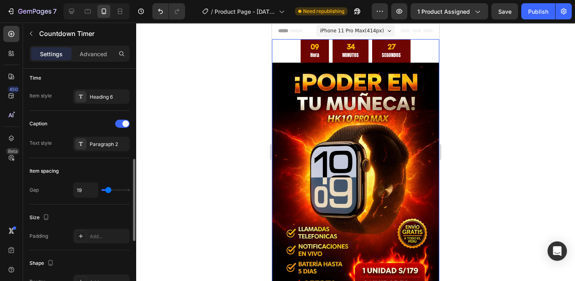
type input "20"
type input "22"
type input "24"
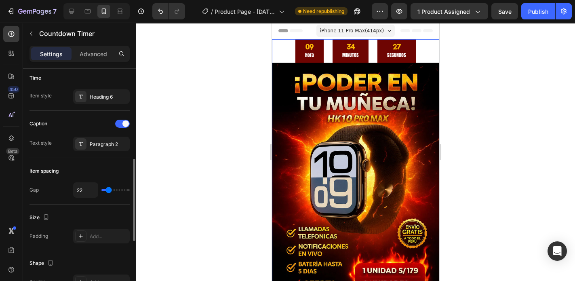
type input "24"
type input "25"
type input "27"
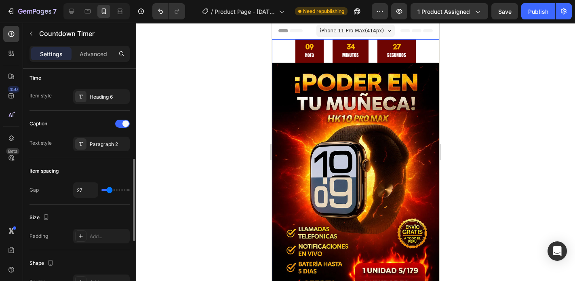
type input "30"
type input "32"
type input "34"
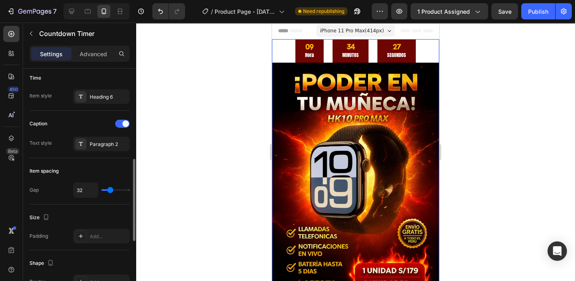
type input "34"
type input "35"
type input "37"
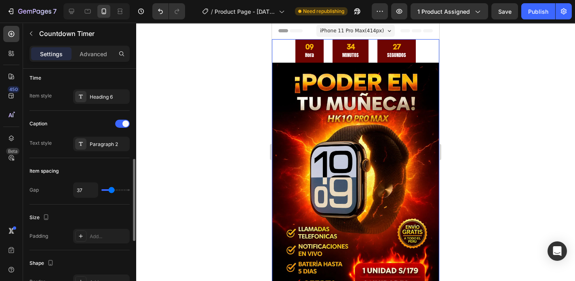
type input "38"
type input "40"
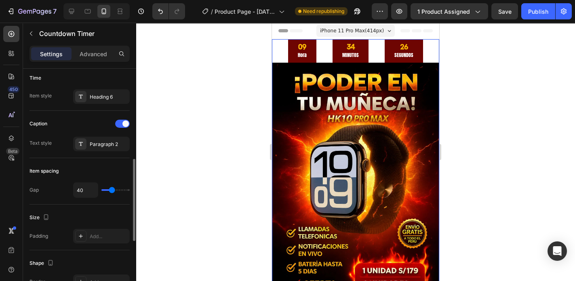
type input "43"
type input "45"
type input "48"
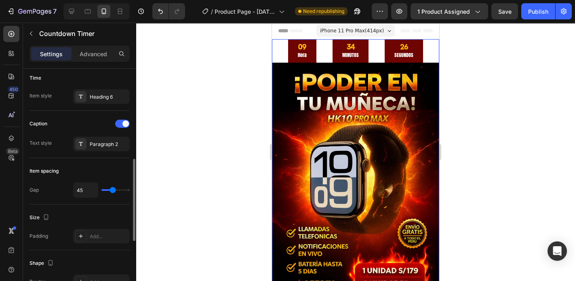
type input "48"
type input "50"
type input "53"
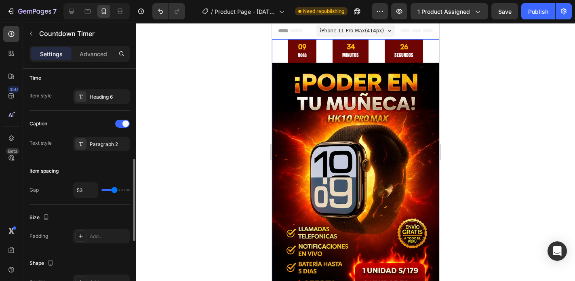
type input "55"
type input "58"
type input "60"
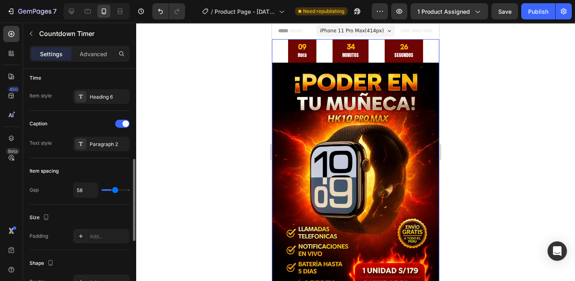
type input "60"
type input "63"
type input "65"
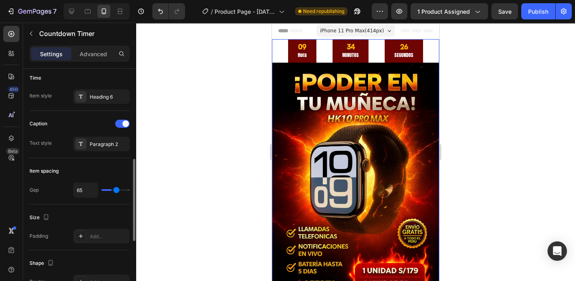
type input "70"
type input "71"
type input "78"
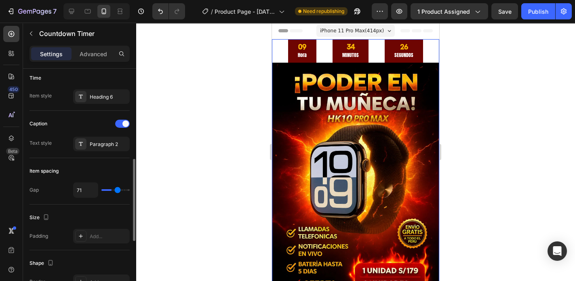
type input "78"
type input "83"
type input "85"
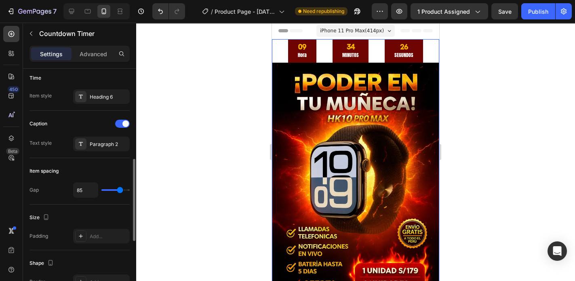
type input "88"
type input "93"
type input "94"
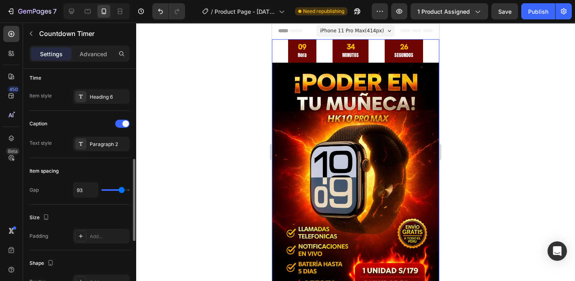
type input "94"
type input "96"
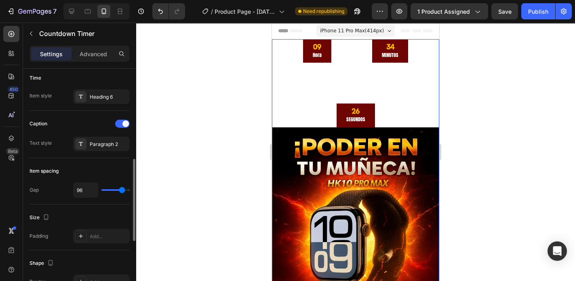
type input "101"
type input "103"
type input "96"
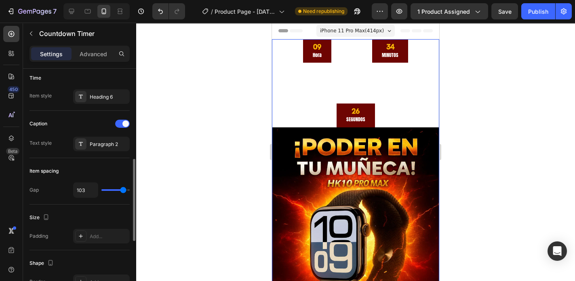
type input "96"
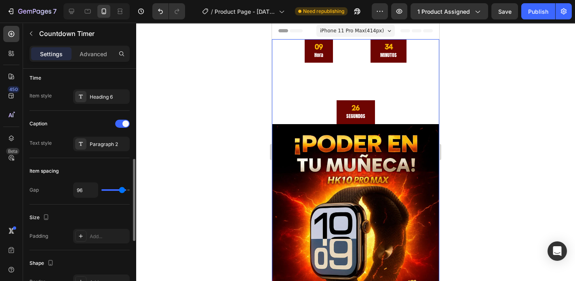
type input "93"
type input "80"
type input "76"
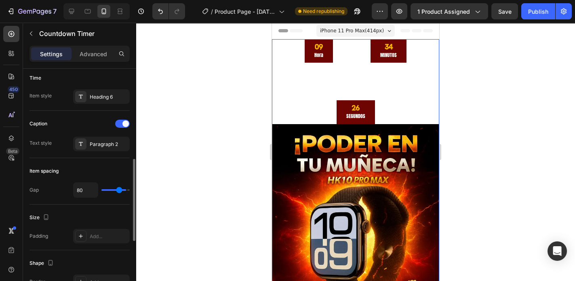
type input "76"
type input "75"
type input "73"
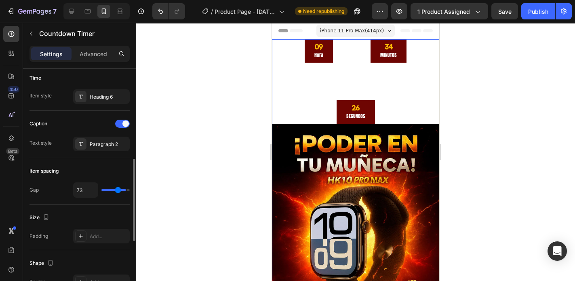
type input "71"
type input "70"
type input "68"
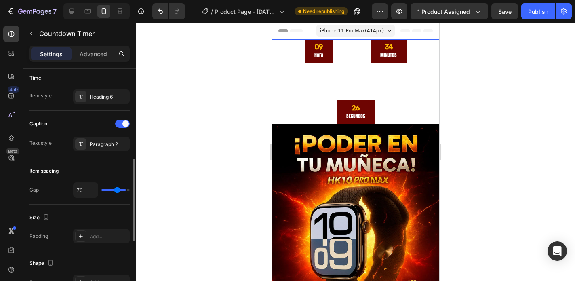
type input "68"
type input "66"
type input "65"
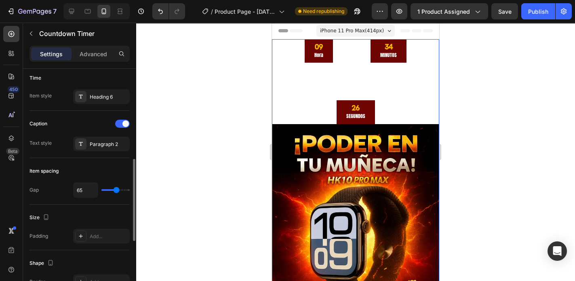
type input "63"
type input "60"
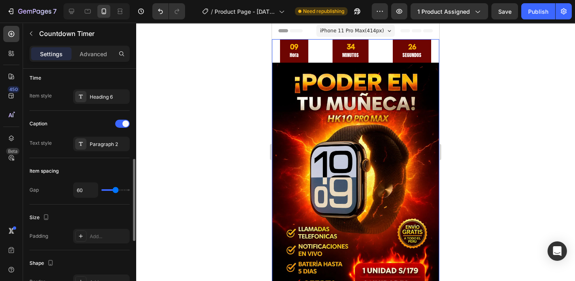
type input "58"
type input "57"
type input "60"
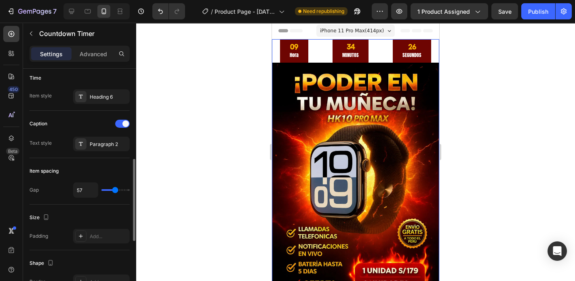
type input "60"
type input "62"
drag, startPoint x: 109, startPoint y: 189, endPoint x: 118, endPoint y: 190, distance: 8.1
click at [118, 190] on input "range" at bounding box center [115, 190] width 28 height 2
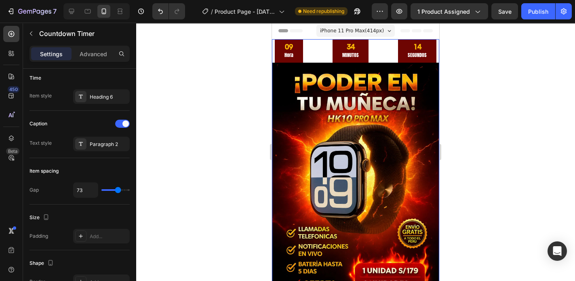
click at [352, 28] on span "iPhone 11 Pro Max ( 414 px)" at bounding box center [352, 31] width 64 height 8
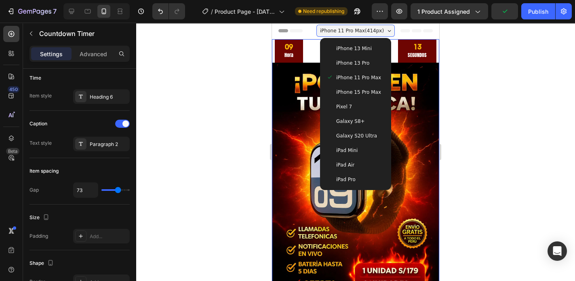
click at [362, 53] on div "iPhone 13 Mini" at bounding box center [355, 48] width 65 height 15
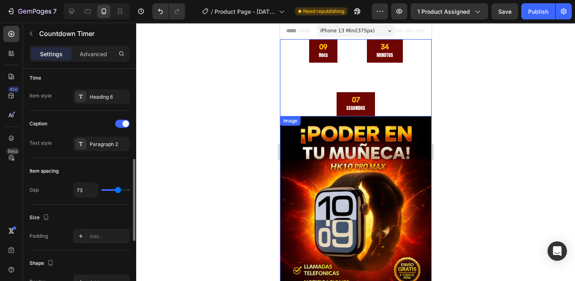
scroll to position [291, 0]
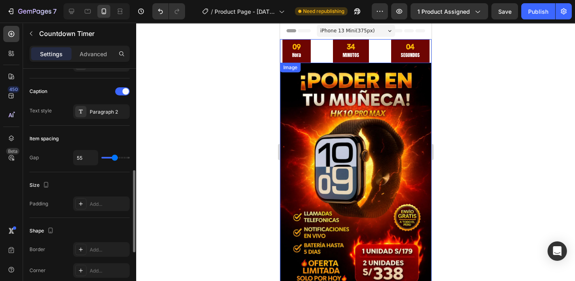
click at [114, 157] on input "range" at bounding box center [115, 158] width 28 height 2
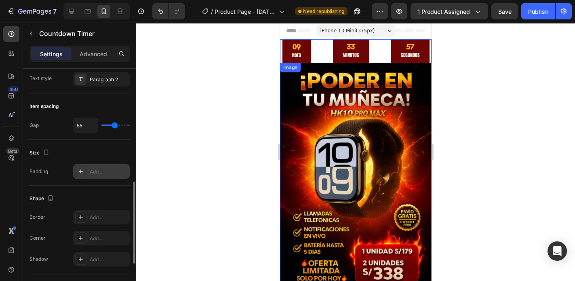
click at [100, 170] on div "Add..." at bounding box center [109, 171] width 38 height 7
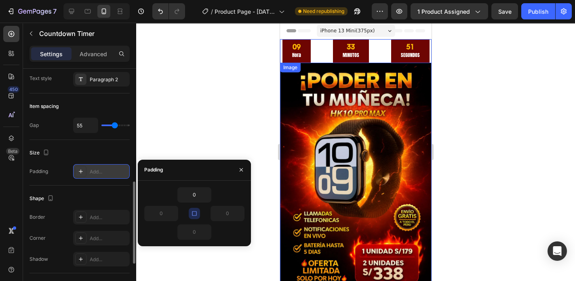
click at [224, 191] on div "0" at bounding box center [194, 194] width 100 height 15
click at [124, 187] on div "Shape Border Add... Corner Add... Shadow Add..." at bounding box center [79, 229] width 100 height 88
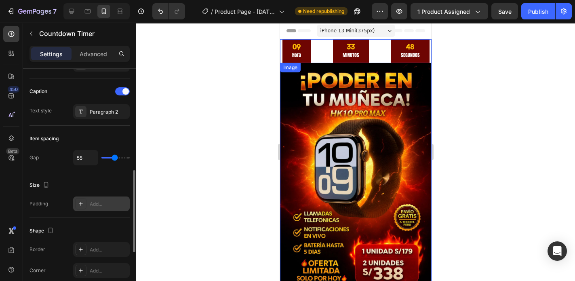
scroll to position [226, 0]
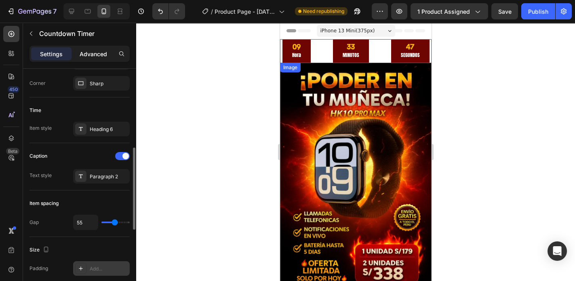
click at [87, 53] on p "Advanced" at bounding box center [93, 54] width 27 height 8
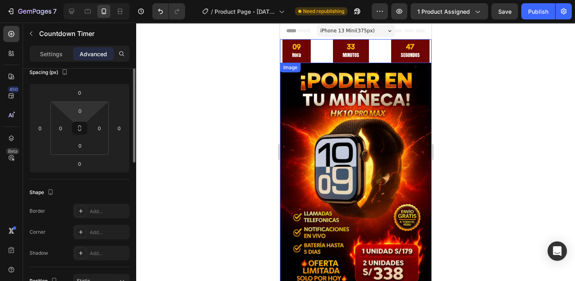
scroll to position [0, 0]
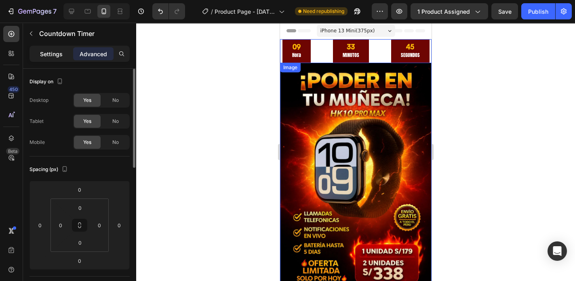
click at [55, 53] on p "Settings" at bounding box center [51, 54] width 23 height 8
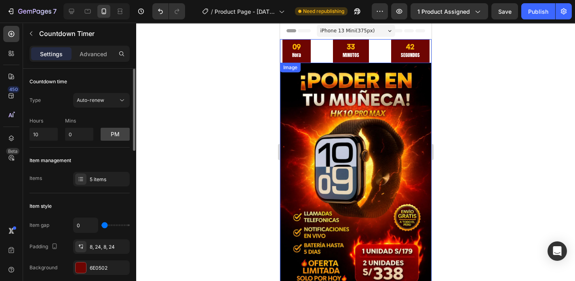
scroll to position [65, 0]
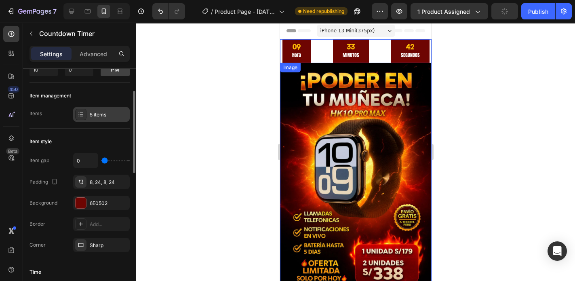
click at [87, 114] on div "5 items" at bounding box center [101, 114] width 57 height 15
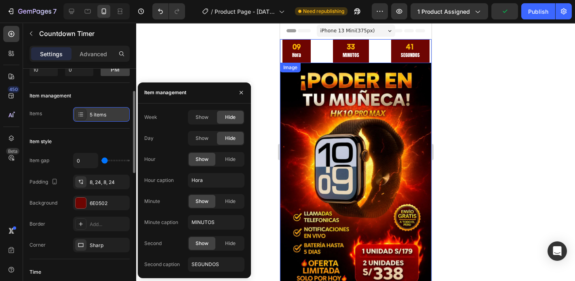
click at [87, 114] on div "5 items" at bounding box center [101, 114] width 57 height 15
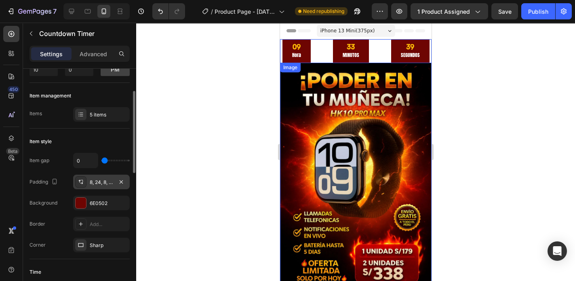
click at [99, 181] on div "8, 24, 8, 24" at bounding box center [101, 182] width 23 height 7
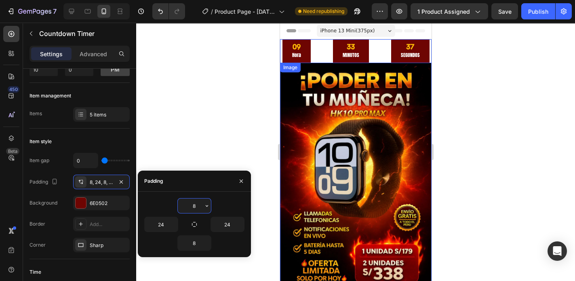
click at [197, 203] on input "8" at bounding box center [194, 205] width 33 height 15
click at [206, 204] on icon "button" at bounding box center [207, 205] width 6 height 6
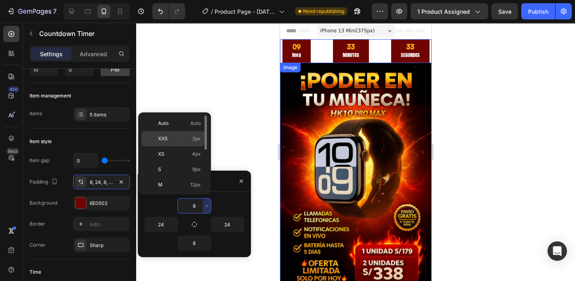
click at [198, 135] on span "2px" at bounding box center [196, 138] width 8 height 7
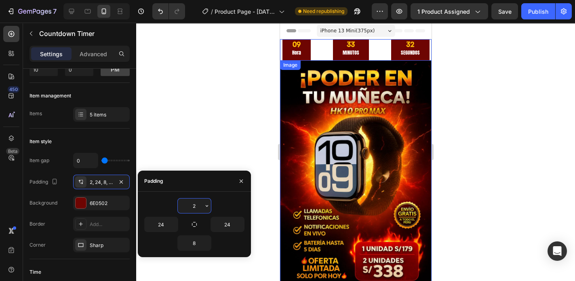
click at [201, 206] on input "2" at bounding box center [194, 205] width 33 height 15
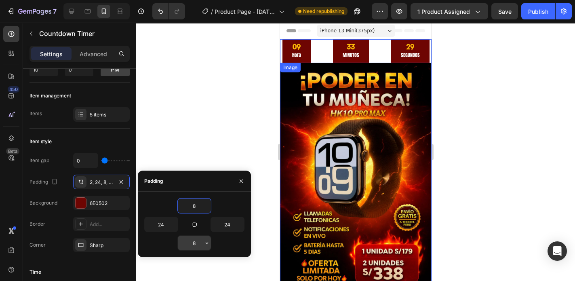
click at [199, 246] on input "8" at bounding box center [194, 243] width 33 height 15
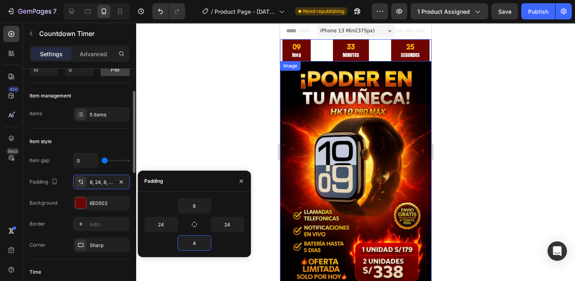
click at [119, 137] on div "Item style" at bounding box center [79, 141] width 100 height 13
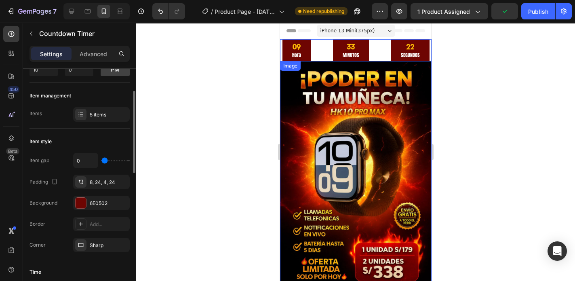
click at [119, 137] on div "Item style" at bounding box center [79, 141] width 100 height 13
click at [102, 184] on div "8, 24, 4, 24" at bounding box center [101, 182] width 23 height 7
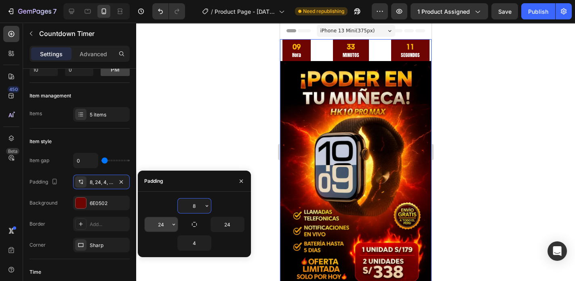
click at [159, 224] on input "24" at bounding box center [161, 224] width 33 height 15
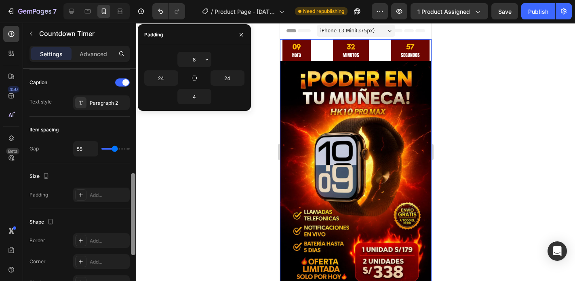
click at [130, 211] on div at bounding box center [133, 187] width 6 height 236
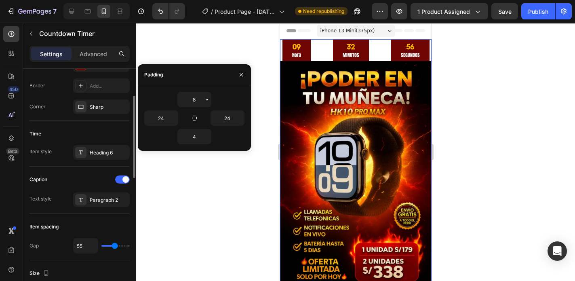
scroll to position [138, 0]
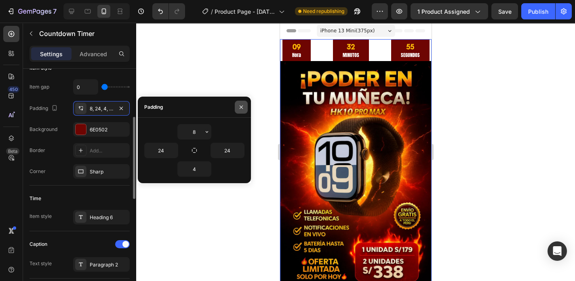
click at [239, 106] on icon "button" at bounding box center [241, 107] width 6 height 6
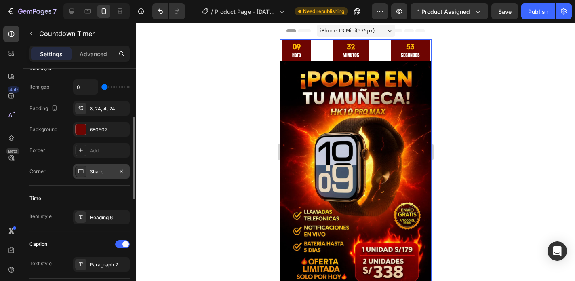
click at [99, 171] on div "Sharp" at bounding box center [101, 171] width 23 height 7
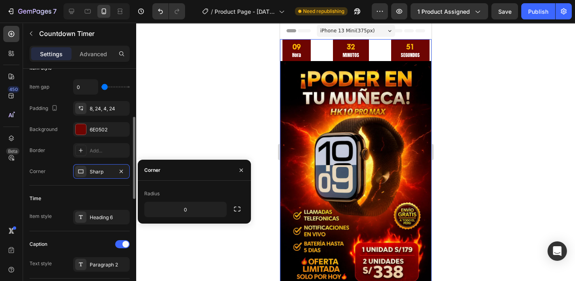
click at [112, 188] on div "Time Item style Heading 6" at bounding box center [79, 208] width 100 height 46
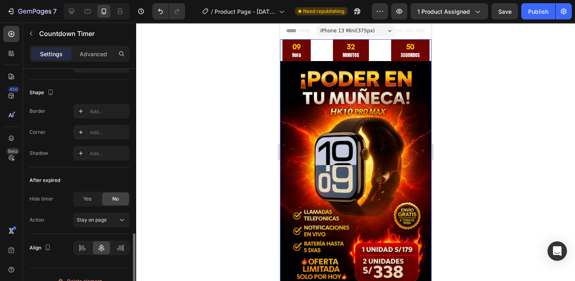
scroll to position [440, 0]
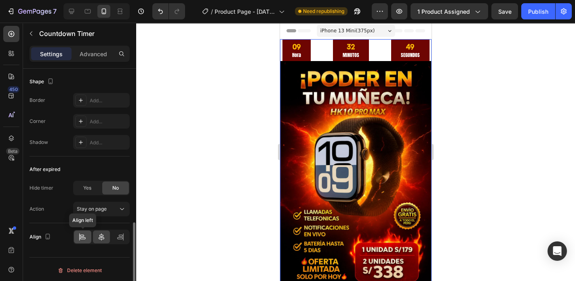
click at [83, 236] on icon at bounding box center [82, 237] width 8 height 8
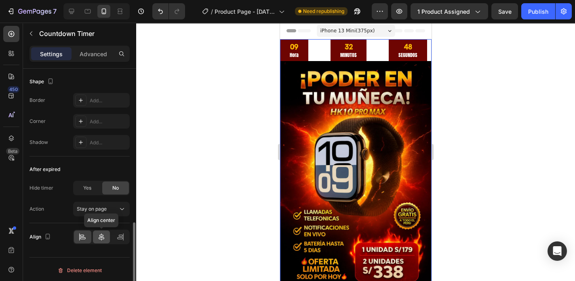
click at [100, 236] on icon at bounding box center [101, 237] width 8 height 8
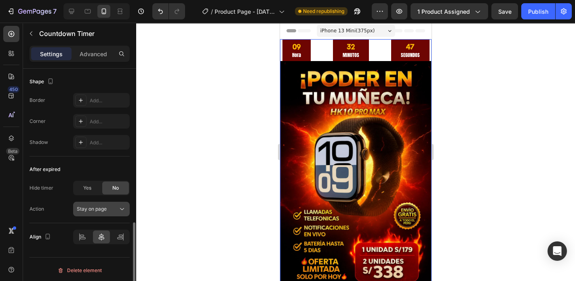
click at [111, 208] on div "Stay on page" at bounding box center [97, 208] width 41 height 7
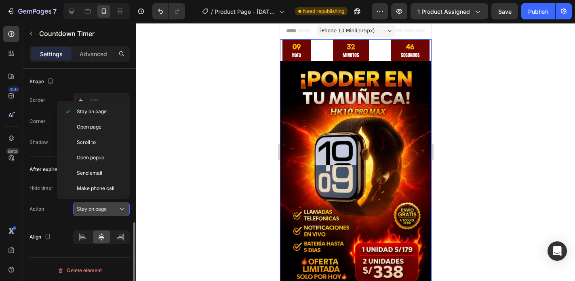
click at [111, 208] on div "Stay on page" at bounding box center [97, 208] width 41 height 7
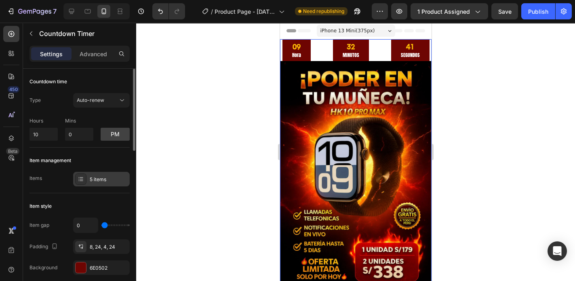
scroll to position [65, 0]
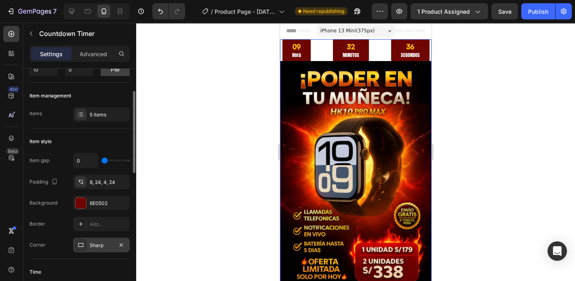
click at [98, 242] on div "Sharp" at bounding box center [101, 245] width 23 height 7
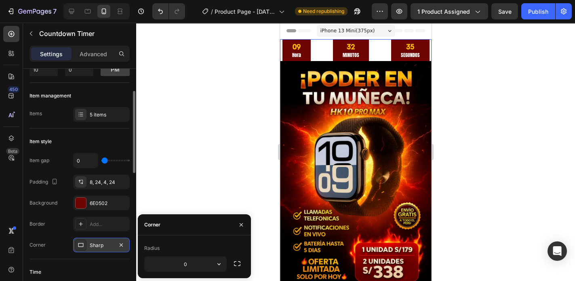
drag, startPoint x: 98, startPoint y: 241, endPoint x: 116, endPoint y: 244, distance: 18.4
click at [98, 242] on div "Sharp" at bounding box center [101, 245] width 23 height 7
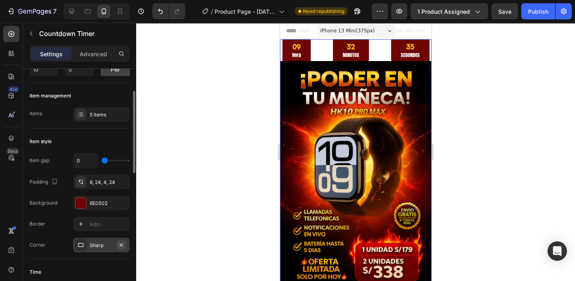
click at [121, 244] on icon "button" at bounding box center [121, 244] width 3 height 3
click at [96, 180] on div "8, 24, 4, 24" at bounding box center [101, 182] width 23 height 7
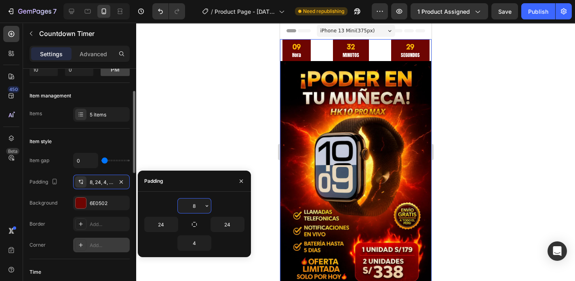
click at [100, 141] on div "Item style" at bounding box center [79, 141] width 100 height 13
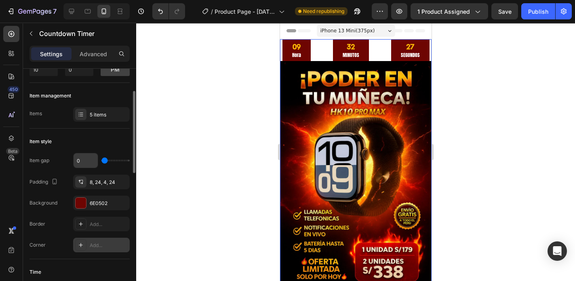
drag, startPoint x: 107, startPoint y: 160, endPoint x: 90, endPoint y: 158, distance: 17.0
click at [101, 160] on input "range" at bounding box center [115, 161] width 28 height 2
click at [85, 139] on div "Item style" at bounding box center [79, 141] width 100 height 13
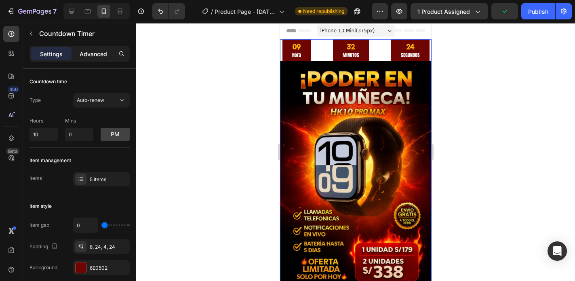
click at [89, 55] on p "Advanced" at bounding box center [93, 54] width 27 height 8
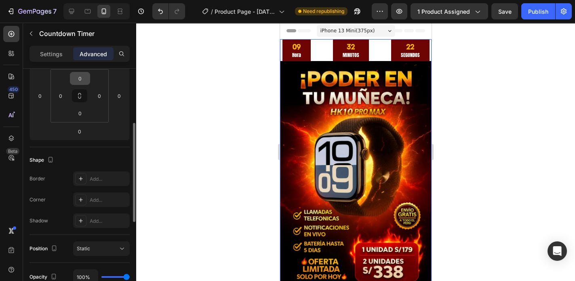
scroll to position [194, 0]
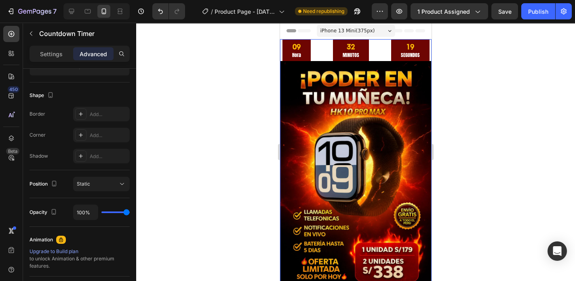
drag, startPoint x: 126, startPoint y: 212, endPoint x: 148, endPoint y: 213, distance: 22.3
click at [130, 213] on input "range" at bounding box center [115, 212] width 28 height 2
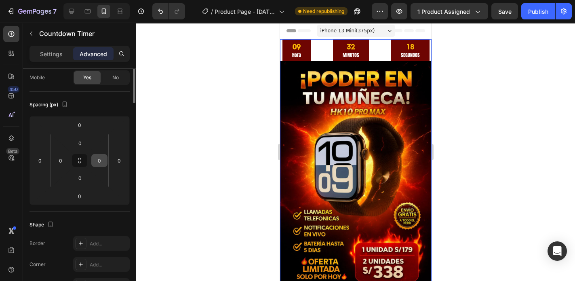
scroll to position [0, 0]
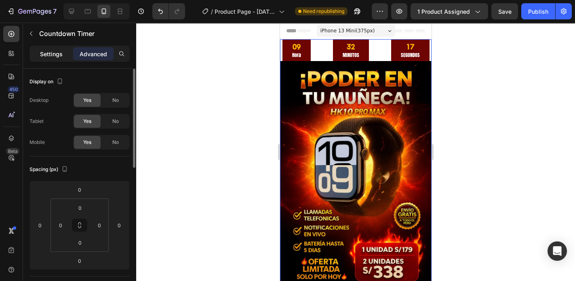
click at [54, 52] on p "Settings" at bounding box center [51, 54] width 23 height 8
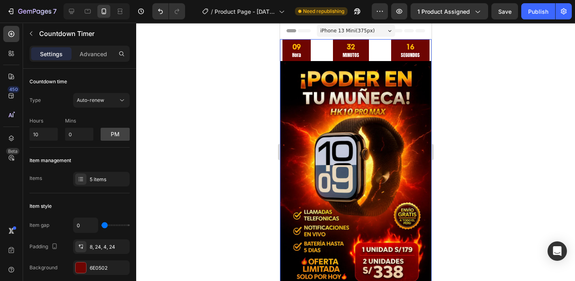
click at [324, 50] on div "09 Hora 32 MINUTOS 16 SEGUNDOS" at bounding box center [355, 50] width 147 height 22
click at [316, 53] on div "09 Hora 32 MINUTOS 16 SEGUNDOS" at bounding box center [355, 50] width 147 height 22
click at [297, 52] on p "Hora" at bounding box center [296, 55] width 9 height 9
click at [318, 52] on div "09 Hora 32 MINUTOS 15 SEGUNDOS" at bounding box center [355, 50] width 147 height 22
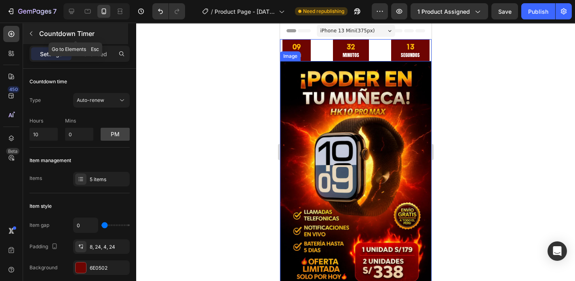
click at [34, 33] on icon "button" at bounding box center [31, 33] width 6 height 6
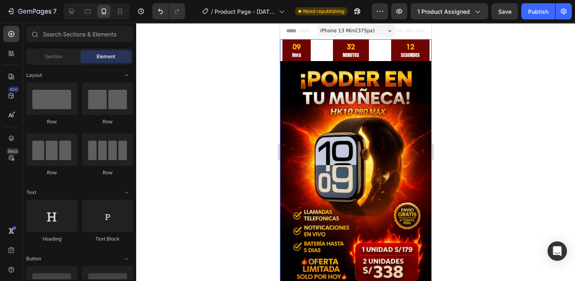
click at [313, 47] on div "09 Hora 32 MINUTOS 12 SEGUNDOS" at bounding box center [355, 50] width 147 height 22
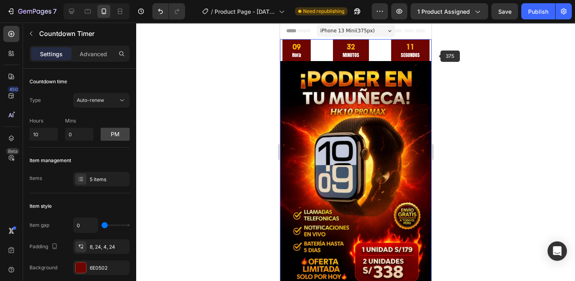
click at [473, 61] on div at bounding box center [355, 152] width 439 height 258
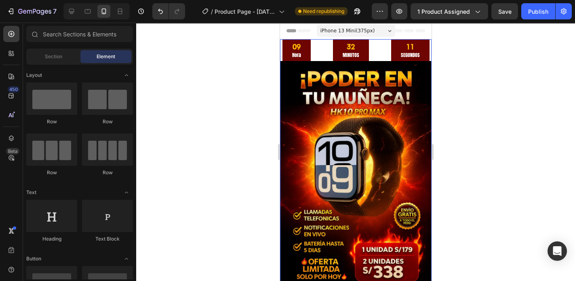
click at [385, 49] on div "09 Hora 32 MINUTOS 11 SEGUNDOS" at bounding box center [355, 50] width 147 height 22
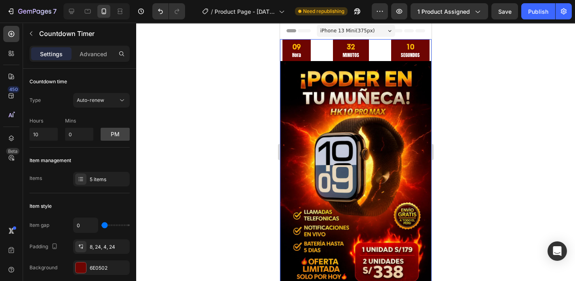
click at [382, 50] on div "09 Hora 32 MINUTOS 10 SEGUNDOS" at bounding box center [355, 50] width 147 height 22
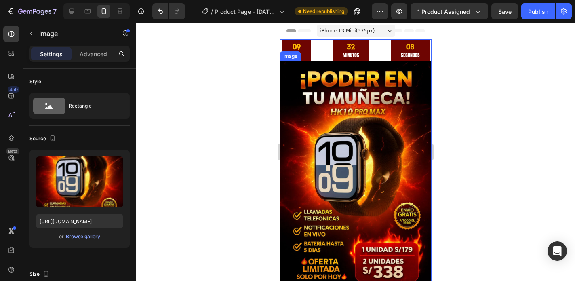
click at [295, 135] on img at bounding box center [355, 174] width 151 height 227
click at [385, 48] on div "09 Hora 32 MINUTOS 06 SEGUNDOS" at bounding box center [355, 50] width 147 height 22
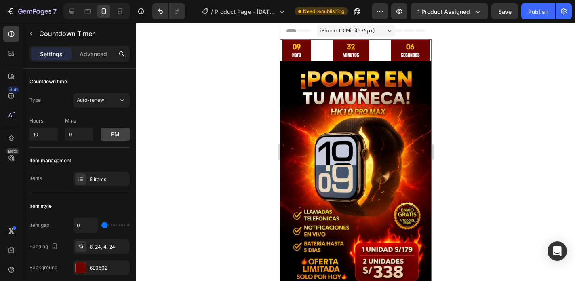
click at [377, 48] on div "09 Hora 32 MINUTOS 06 SEGUNDOS" at bounding box center [355, 50] width 147 height 22
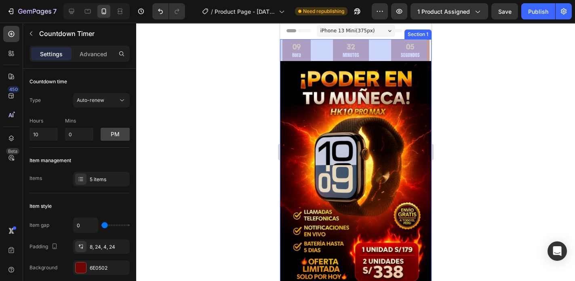
drag, startPoint x: 377, startPoint y: 48, endPoint x: 341, endPoint y: 49, distance: 36.0
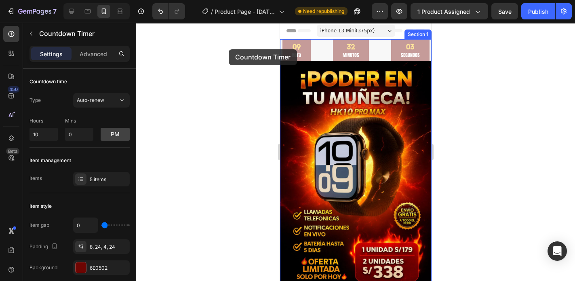
drag, startPoint x: 384, startPoint y: 48, endPoint x: 510, endPoint y: 72, distance: 128.3
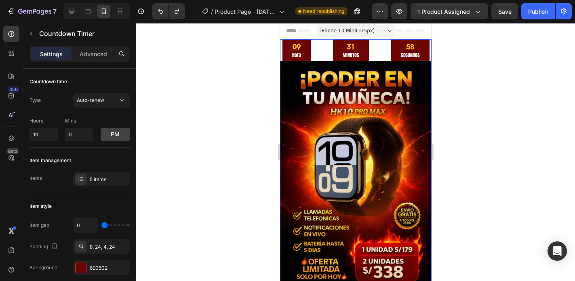
click at [320, 51] on div "09 Hora 31 MINUTOS 58 SEGUNDOS" at bounding box center [355, 50] width 147 height 22
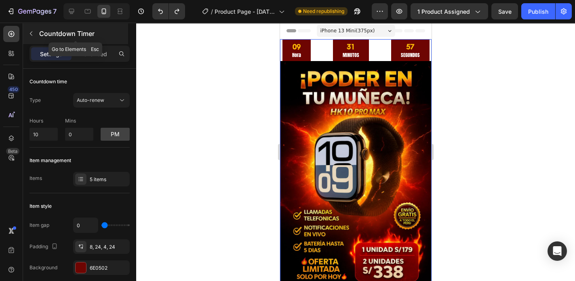
click at [30, 33] on icon "button" at bounding box center [31, 33] width 6 height 6
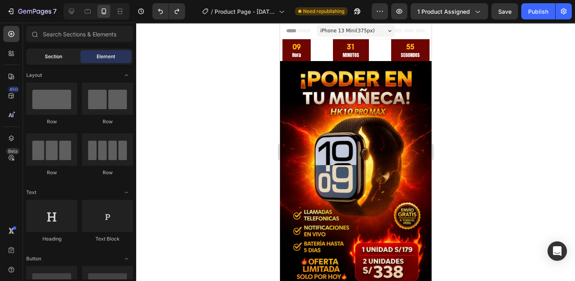
click at [59, 55] on span "Section" at bounding box center [53, 56] width 17 height 7
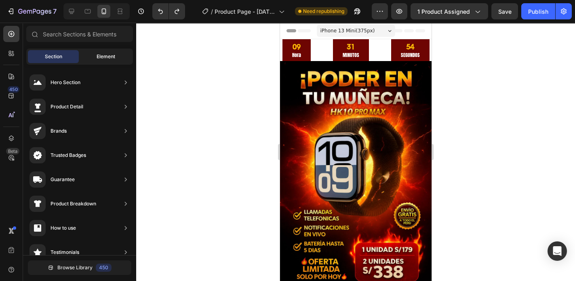
click at [93, 52] on div "Element" at bounding box center [105, 56] width 51 height 13
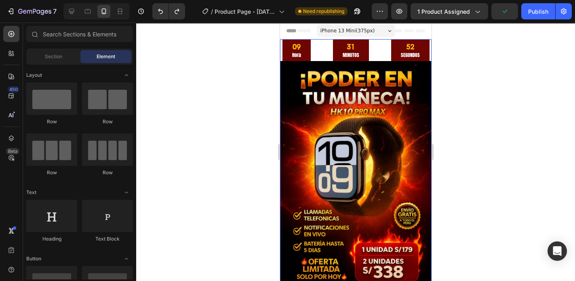
click at [321, 53] on div "09 Hora 31 MINUTOS 52 SEGUNDOS" at bounding box center [355, 50] width 147 height 22
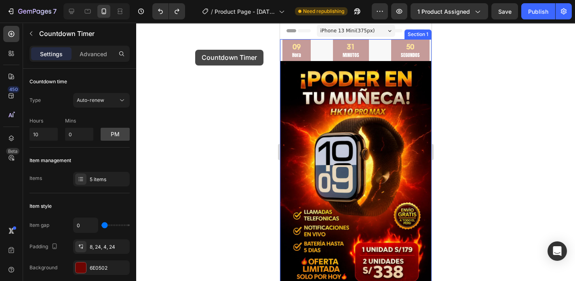
drag, startPoint x: 322, startPoint y: 53, endPoint x: 195, endPoint y: 50, distance: 126.5
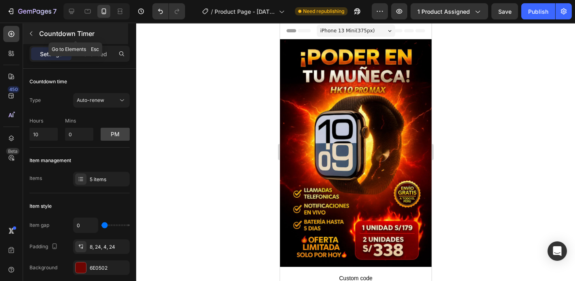
click at [33, 35] on icon "button" at bounding box center [31, 33] width 6 height 6
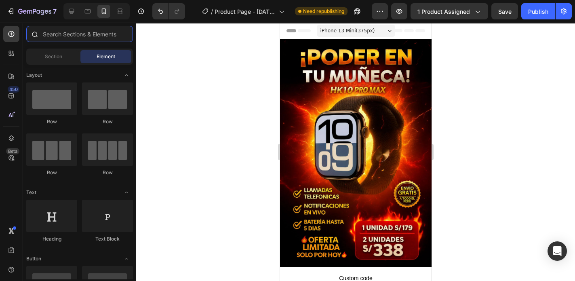
click at [62, 34] on input "text" at bounding box center [79, 34] width 107 height 16
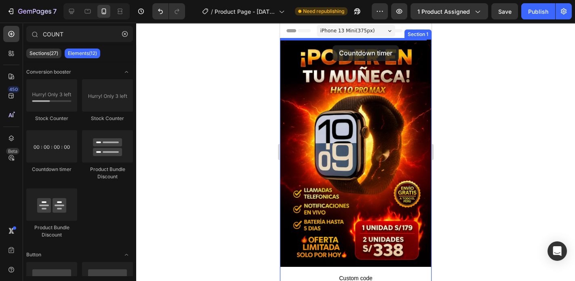
drag, startPoint x: 320, startPoint y: 172, endPoint x: 332, endPoint y: 45, distance: 127.1
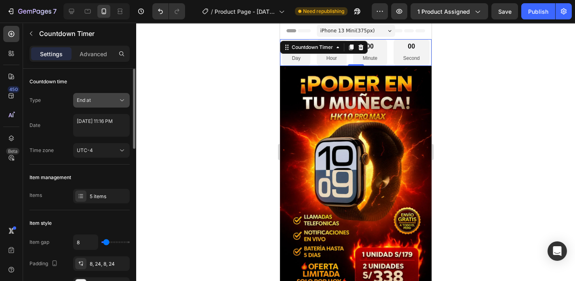
click at [103, 101] on div "End at" at bounding box center [97, 100] width 41 height 7
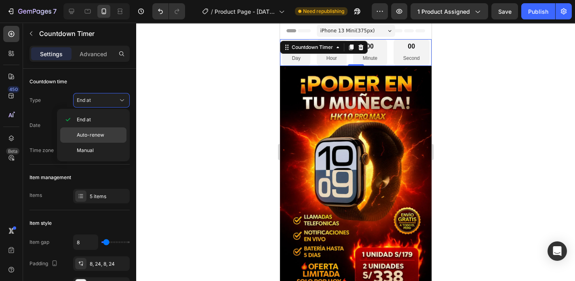
click at [100, 137] on span "Auto-renew" at bounding box center [90, 134] width 27 height 7
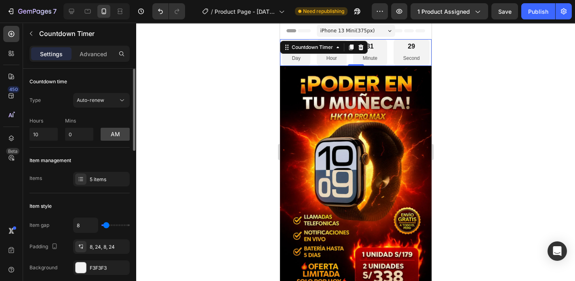
click at [116, 154] on div "Item management" at bounding box center [79, 160] width 100 height 13
click at [90, 53] on p "Advanced" at bounding box center [93, 54] width 27 height 8
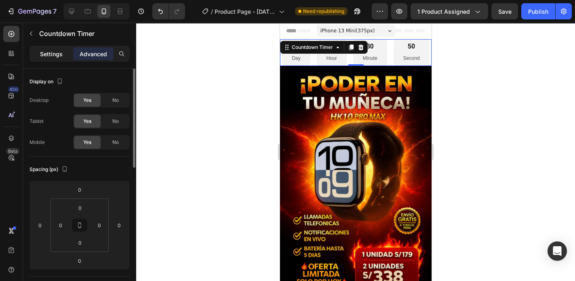
click at [53, 50] on p "Settings" at bounding box center [51, 54] width 23 height 8
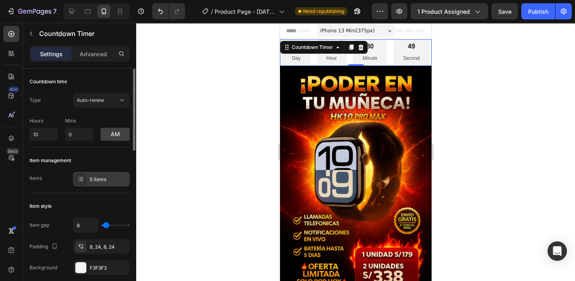
click at [105, 183] on div "5 items" at bounding box center [101, 179] width 57 height 15
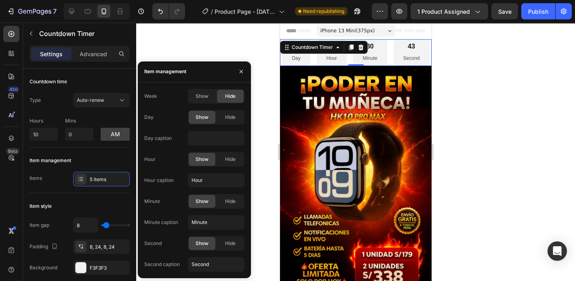
click at [247, 143] on div "Week Show Hide Day Show Hide Day caption Hour Show Hide Hour caption Hour Minut…" at bounding box center [194, 180] width 113 height 183
click at [230, 118] on span "Hide" at bounding box center [230, 117] width 11 height 7
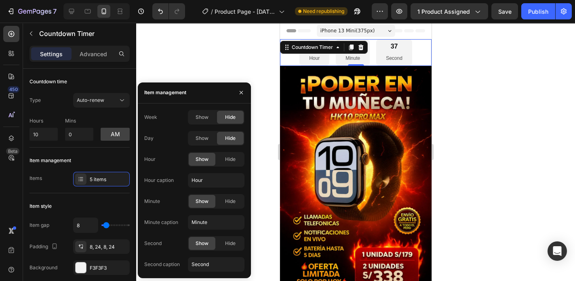
click at [520, 104] on div at bounding box center [355, 152] width 439 height 258
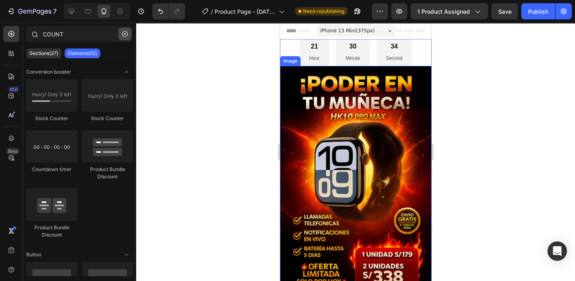
click at [126, 37] on button "button" at bounding box center [124, 33] width 13 height 13
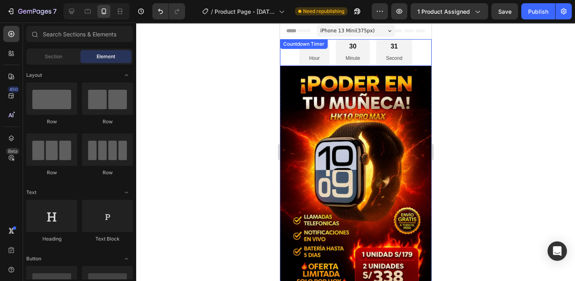
click at [332, 55] on div "21 Hour 30 Minute 31 Second" at bounding box center [355, 52] width 113 height 27
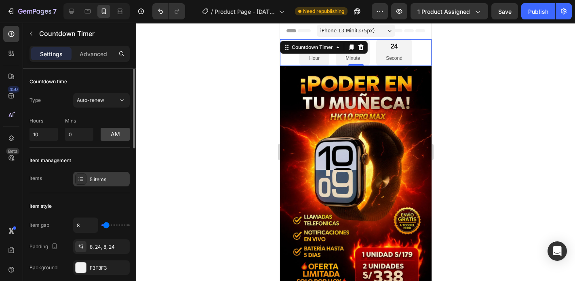
click at [109, 179] on div "5 items" at bounding box center [109, 179] width 38 height 7
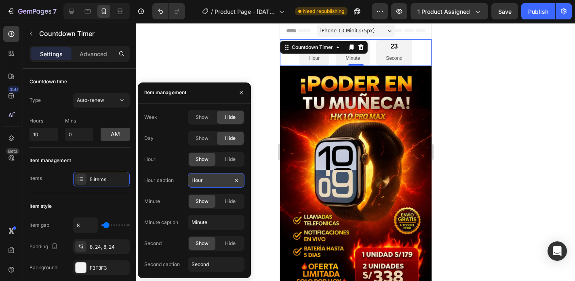
click at [211, 182] on input "Hour" at bounding box center [216, 180] width 57 height 15
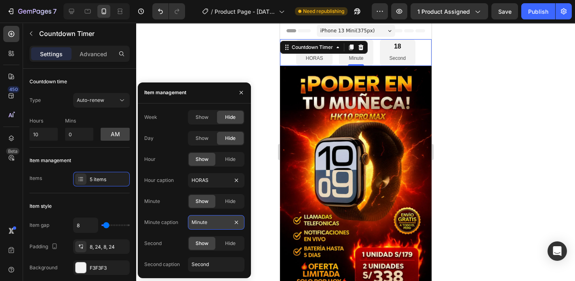
click at [210, 220] on input "Minute" at bounding box center [216, 222] width 57 height 15
drag, startPoint x: 196, startPoint y: 223, endPoint x: 203, endPoint y: 223, distance: 6.5
click at [203, 223] on input "MUNITOS" at bounding box center [216, 222] width 57 height 15
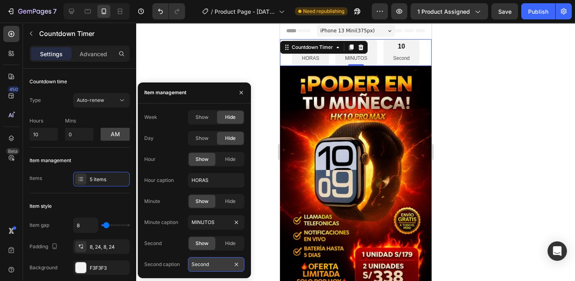
click at [213, 265] on input "Second" at bounding box center [216, 264] width 57 height 15
click at [246, 221] on div "Week Show Hide Day Show Hide Hour Show Hide Hour caption HORAS Minute Show Hide…" at bounding box center [194, 191] width 113 height 162
click at [117, 193] on div "Item style Item gap 8 Padding 8, 24, 8, 24 Background F3F3F3 Border Add... Corn…" at bounding box center [79, 258] width 100 height 130
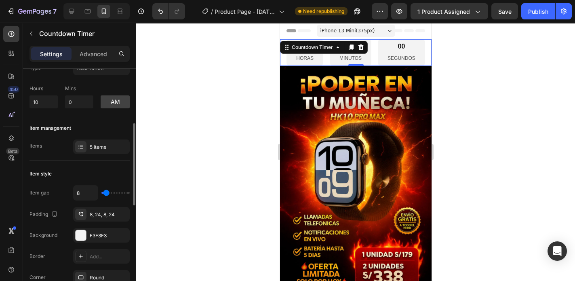
scroll to position [97, 0]
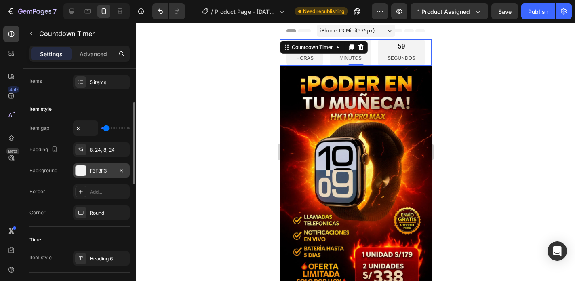
click at [78, 171] on div at bounding box center [81, 170] width 11 height 11
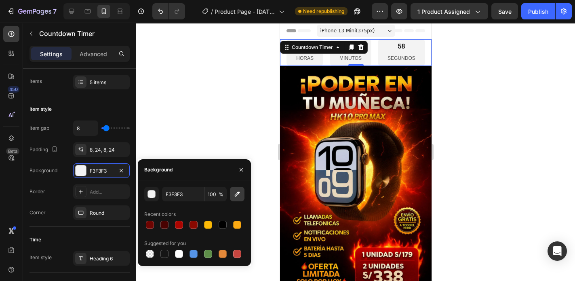
click at [235, 194] on icon "button" at bounding box center [237, 194] width 8 height 8
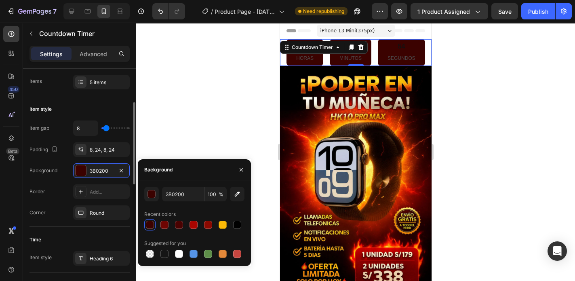
click at [107, 230] on div "Time Item style Heading 6" at bounding box center [79, 250] width 100 height 46
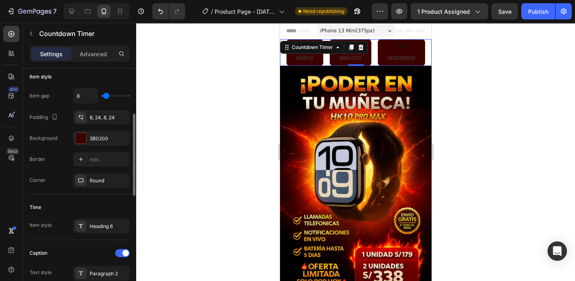
scroll to position [194, 0]
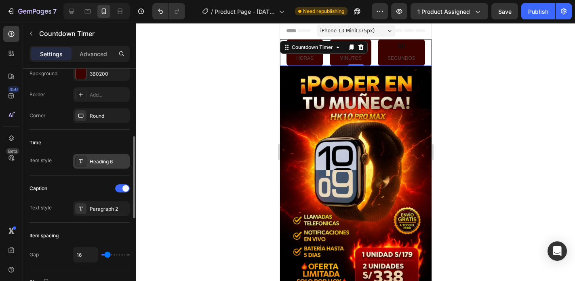
click at [108, 160] on div "Heading 6" at bounding box center [109, 161] width 38 height 7
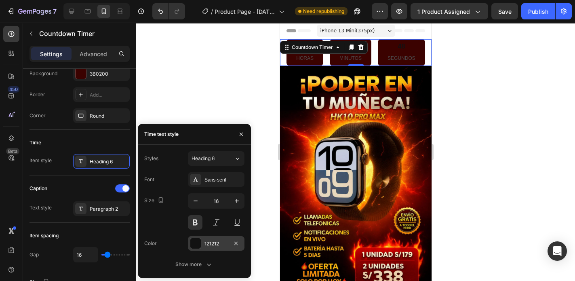
click at [196, 241] on div at bounding box center [195, 243] width 11 height 11
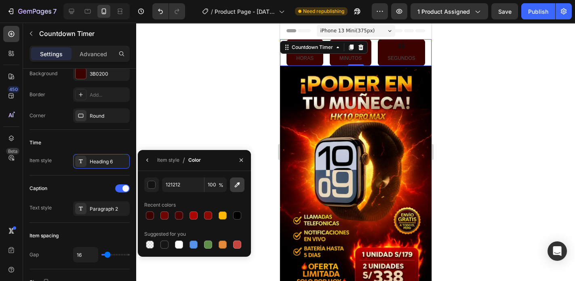
click at [236, 184] on icon "button" at bounding box center [237, 184] width 5 height 5
click at [223, 215] on div at bounding box center [223, 215] width 8 height 8
click at [144, 160] on icon "button" at bounding box center [147, 160] width 6 height 6
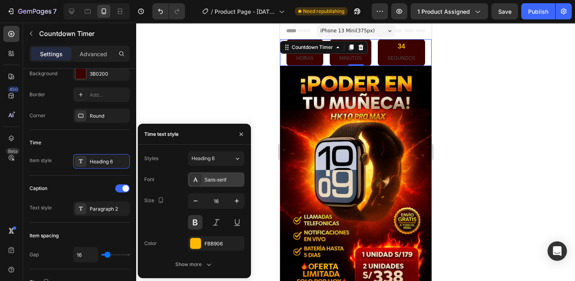
click at [222, 180] on div "Sans-serif" at bounding box center [223, 179] width 38 height 7
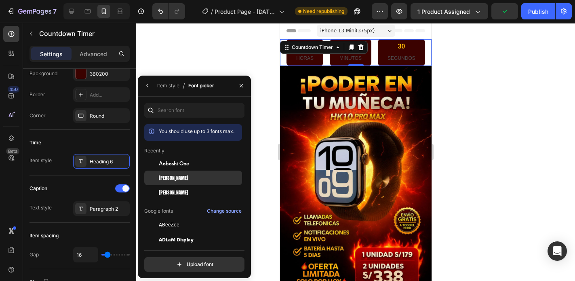
click at [190, 180] on div "[PERSON_NAME]" at bounding box center [200, 177] width 82 height 7
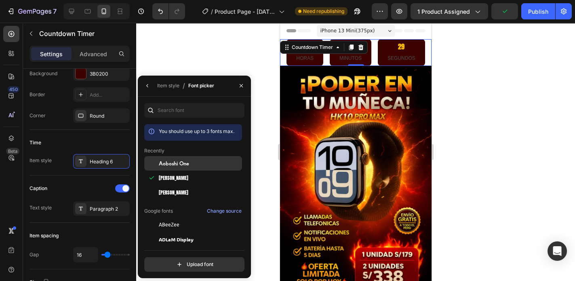
click at [193, 161] on div "Aoboshi One" at bounding box center [200, 163] width 82 height 7
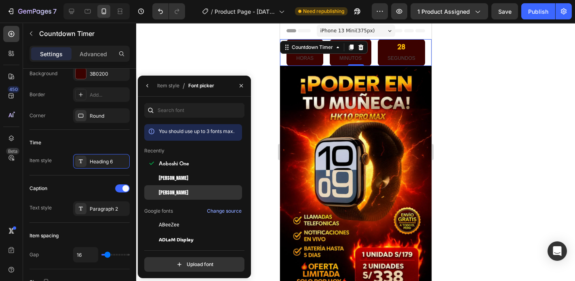
click at [187, 190] on div "[PERSON_NAME]" at bounding box center [200, 192] width 82 height 7
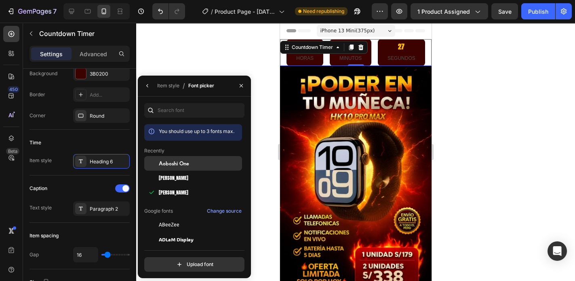
click at [192, 166] on div "Aoboshi One" at bounding box center [193, 163] width 98 height 15
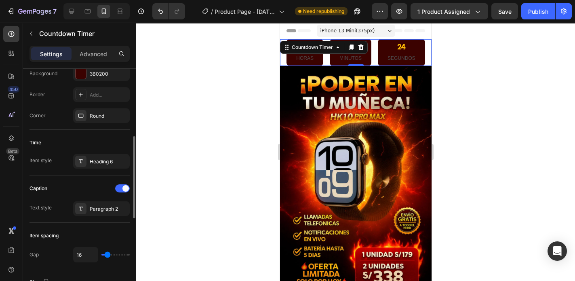
click at [89, 177] on div "Caption Text style Paragraph 2" at bounding box center [79, 198] width 100 height 47
click at [99, 211] on div "Paragraph 2" at bounding box center [109, 208] width 38 height 7
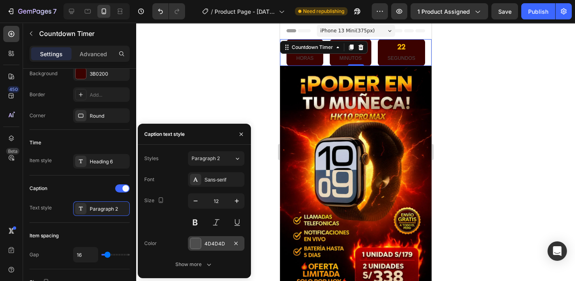
click at [195, 244] on div at bounding box center [195, 243] width 11 height 11
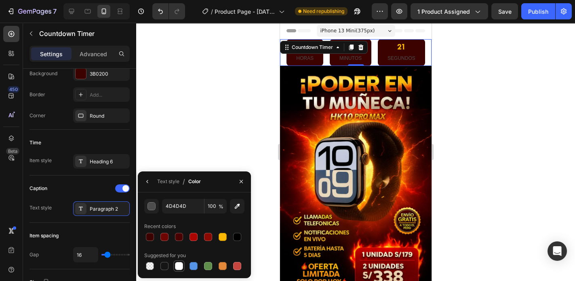
click at [179, 263] on div at bounding box center [179, 266] width 8 height 8
click at [147, 180] on icon "button" at bounding box center [147, 181] width 6 height 6
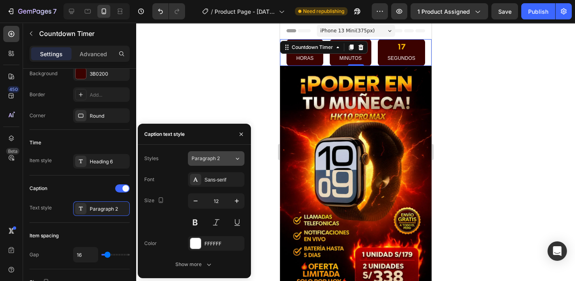
click at [212, 156] on span "Paragraph 2" at bounding box center [205, 158] width 28 height 7
click at [247, 164] on div "Styles Paragraph 2 Font Sans-serif Size 12 Color FFFFFF Show more" at bounding box center [194, 211] width 113 height 120
click at [227, 178] on div "Sans-serif" at bounding box center [223, 179] width 38 height 7
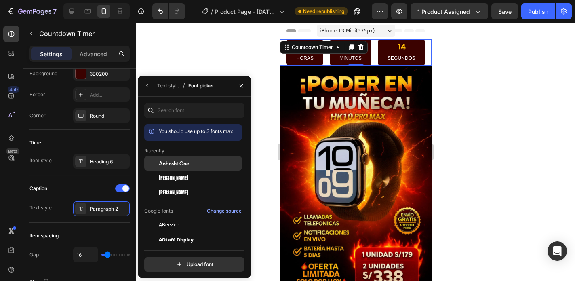
click at [184, 164] on span "Aoboshi One" at bounding box center [174, 163] width 30 height 7
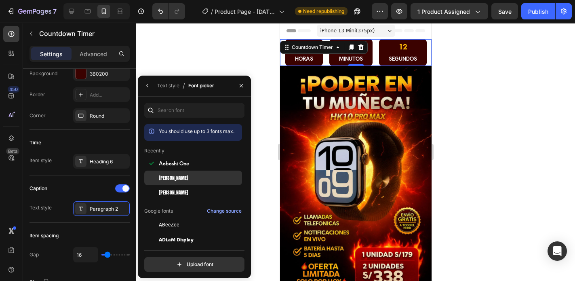
click at [180, 179] on div "[PERSON_NAME]" at bounding box center [200, 177] width 82 height 7
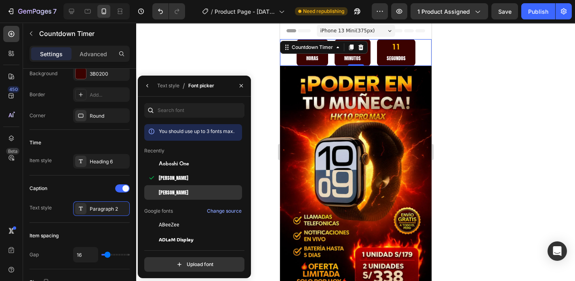
click at [178, 191] on div "[PERSON_NAME]" at bounding box center [200, 192] width 82 height 7
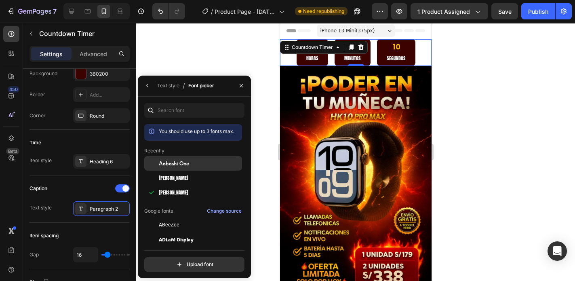
click at [185, 163] on span "Aoboshi One" at bounding box center [174, 163] width 30 height 7
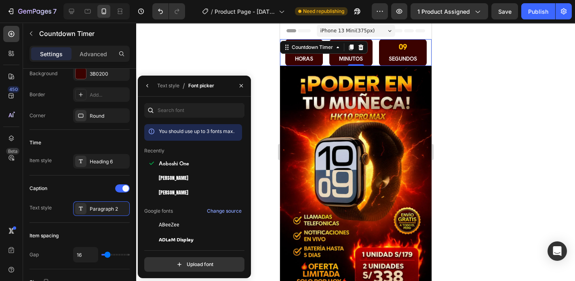
click at [246, 174] on div "You should use up to 3 fonts max. Recently Aoboshi One Anton SC [PERSON_NAME] G…" at bounding box center [194, 187] width 113 height 168
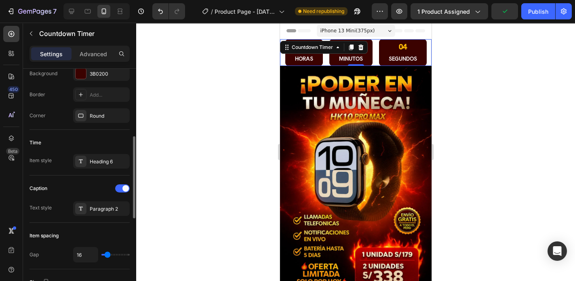
click at [86, 128] on div "Item style Item gap 8 Padding 8, 24, 8, 24 Background 3B0200 Border Add... Corn…" at bounding box center [79, 64] width 100 height 130
click at [93, 117] on div "Round" at bounding box center [101, 115] width 23 height 7
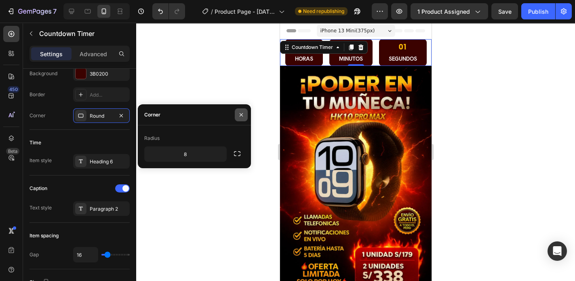
click at [239, 112] on icon "button" at bounding box center [241, 114] width 6 height 6
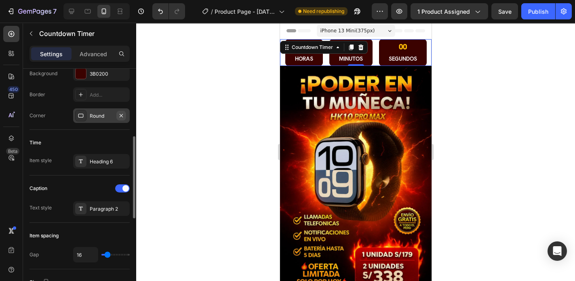
click at [122, 114] on icon "button" at bounding box center [121, 115] width 3 height 3
click at [532, 13] on div "Publish" at bounding box center [538, 11] width 20 height 8
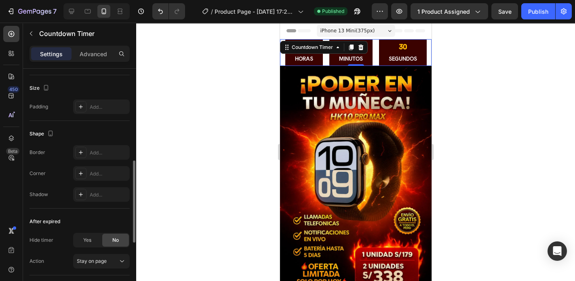
scroll to position [355, 0]
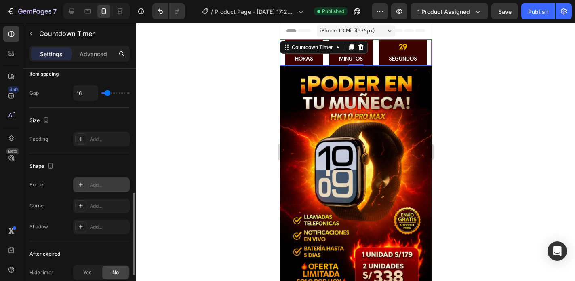
click at [103, 185] on div "Add..." at bounding box center [109, 184] width 38 height 7
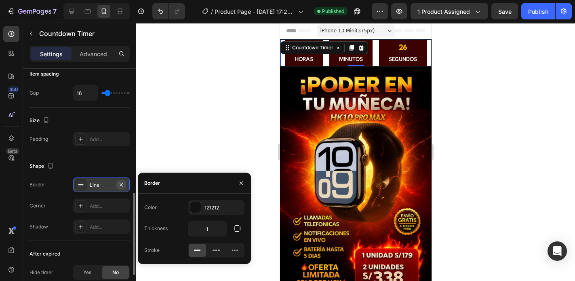
click at [122, 184] on icon "button" at bounding box center [121, 184] width 3 height 3
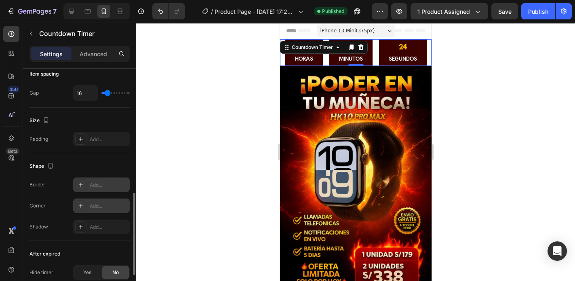
click at [106, 209] on div "Add..." at bounding box center [101, 205] width 57 height 15
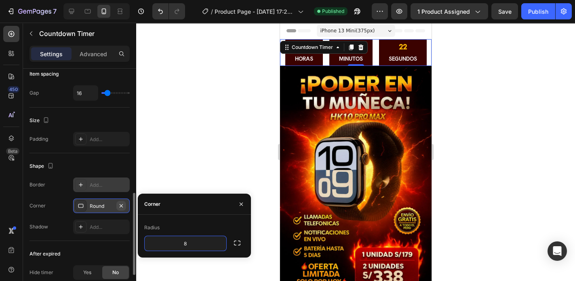
click at [123, 203] on icon "button" at bounding box center [121, 205] width 6 height 6
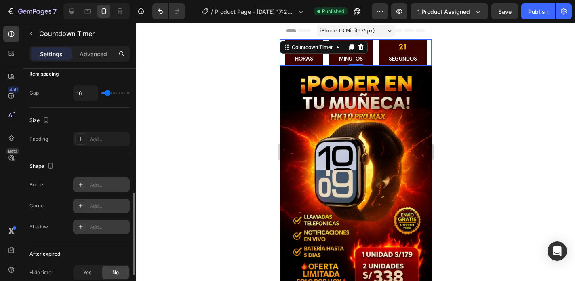
click at [109, 228] on div "Add..." at bounding box center [109, 226] width 38 height 7
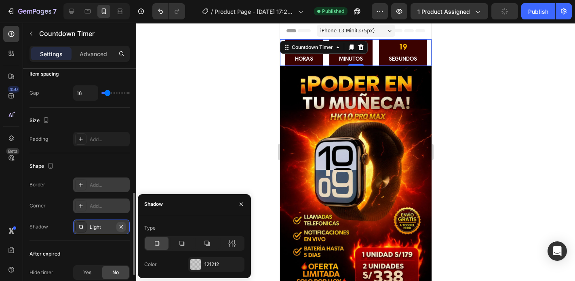
click at [123, 225] on icon "button" at bounding box center [121, 226] width 6 height 6
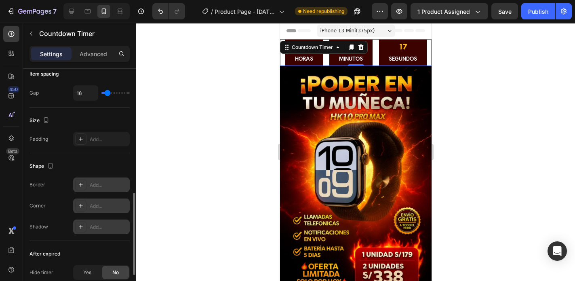
click at [114, 156] on div "Shape Border Add... Corner Add... Shadow Add..." at bounding box center [79, 197] width 100 height 88
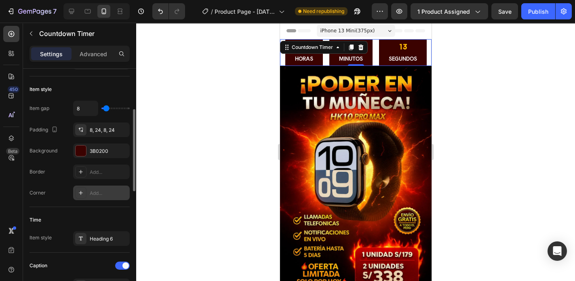
scroll to position [0, 0]
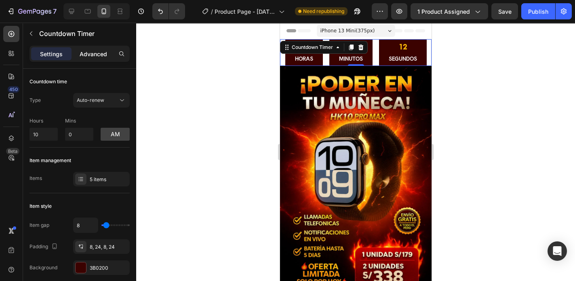
click at [88, 54] on p "Advanced" at bounding box center [93, 54] width 27 height 8
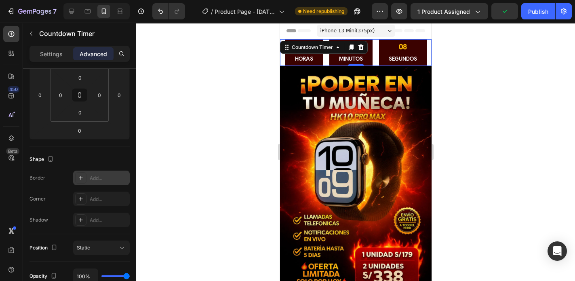
scroll to position [195, 0]
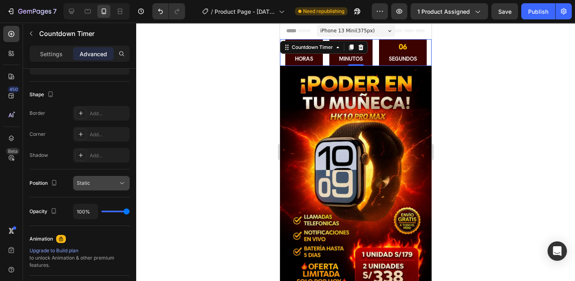
click at [105, 185] on div "Static" at bounding box center [97, 182] width 41 height 7
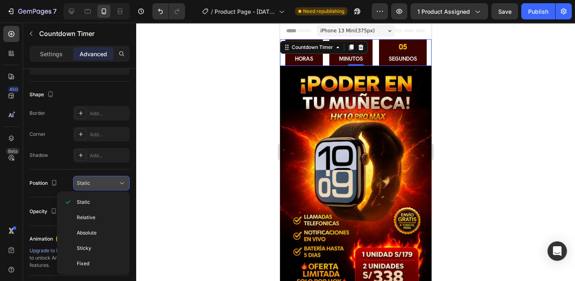
click at [105, 185] on div "Static" at bounding box center [97, 182] width 41 height 7
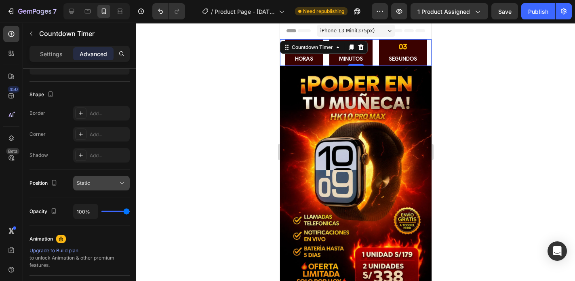
click at [105, 185] on div "Static" at bounding box center [97, 182] width 41 height 7
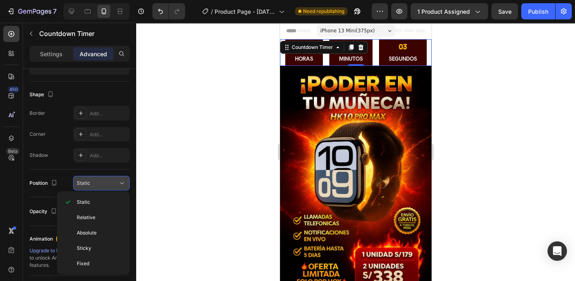
click at [105, 185] on div "Static" at bounding box center [97, 182] width 41 height 7
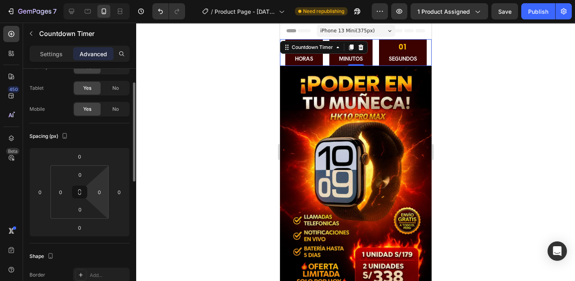
scroll to position [0, 0]
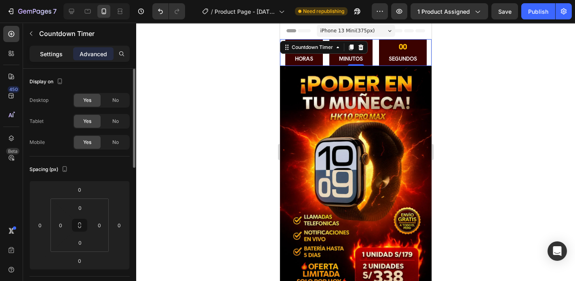
click at [57, 58] on div "Settings" at bounding box center [51, 53] width 40 height 13
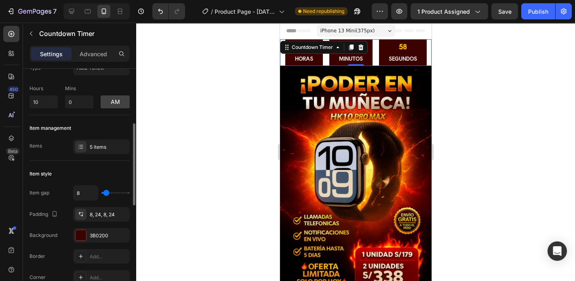
scroll to position [97, 0]
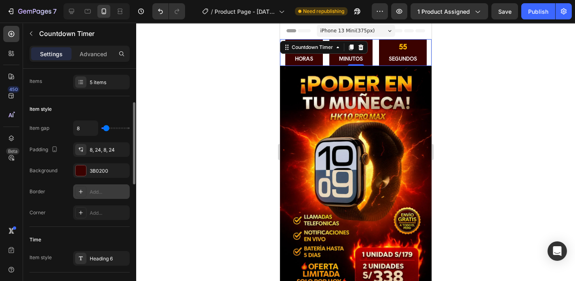
click at [103, 189] on div "Add..." at bounding box center [109, 191] width 38 height 7
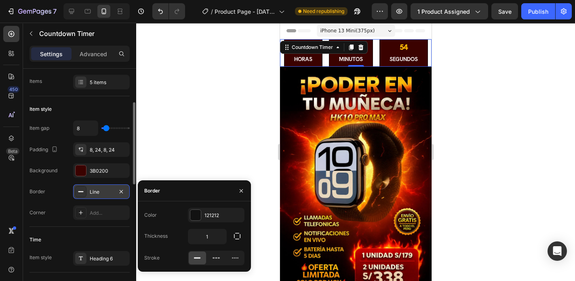
click at [103, 189] on div "Line" at bounding box center [101, 191] width 23 height 7
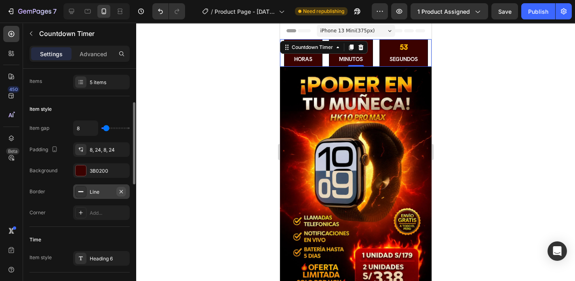
click at [119, 190] on icon "button" at bounding box center [121, 191] width 6 height 6
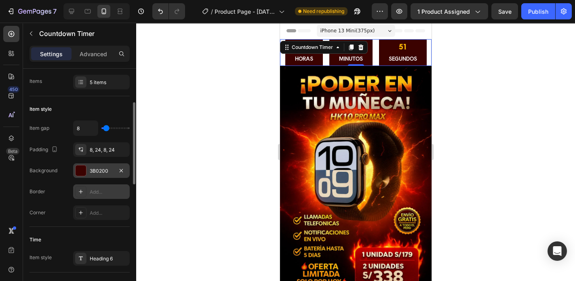
click at [106, 172] on div "3B0200" at bounding box center [101, 170] width 23 height 7
click at [66, 181] on div "Item gap 8 Padding 8, 24, 8, 24 Background 3B0200 Border Add... Corner Add..." at bounding box center [79, 169] width 100 height 99
click at [106, 150] on div "8, 24, 8, 24" at bounding box center [101, 149] width 23 height 7
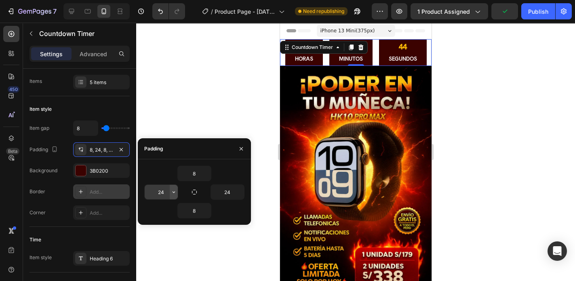
click at [174, 193] on icon "button" at bounding box center [173, 192] width 6 height 6
click at [161, 196] on input "24" at bounding box center [161, 192] width 33 height 15
click at [161, 195] on input "24" at bounding box center [161, 192] width 33 height 15
click at [96, 101] on div "Item style Item gap 8 Padding 8, 24, 8, 24 Background 3B0200 Border Add... Corn…" at bounding box center [79, 161] width 100 height 130
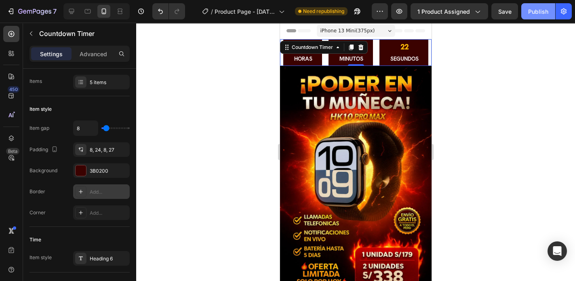
click at [539, 12] on div "Publish" at bounding box center [538, 11] width 20 height 8
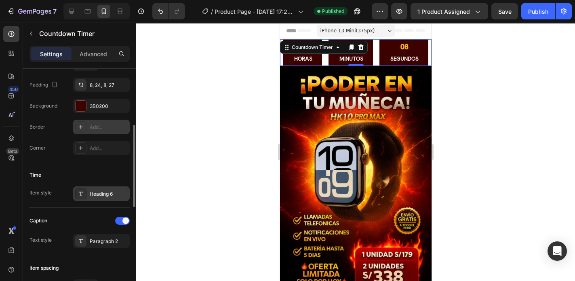
scroll to position [226, 0]
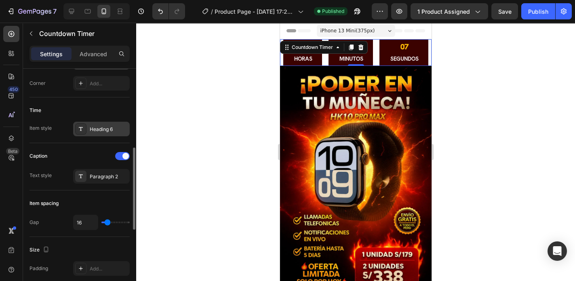
click at [104, 130] on div "Heading 6" at bounding box center [109, 129] width 38 height 7
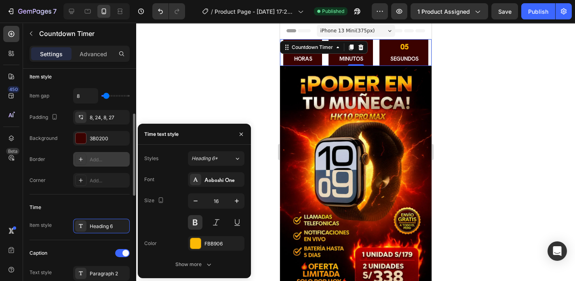
scroll to position [65, 0]
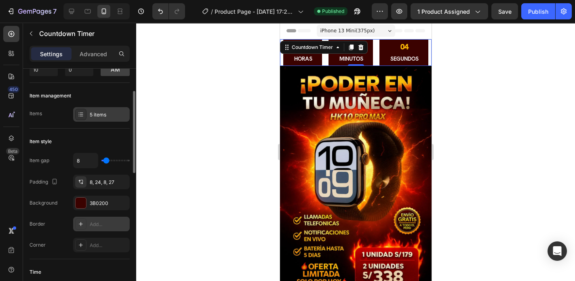
click at [98, 116] on div "5 items" at bounding box center [109, 114] width 38 height 7
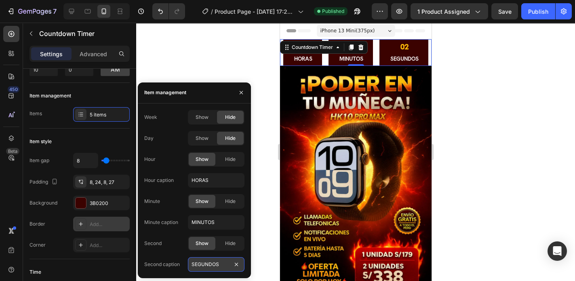
click at [217, 265] on input "SEGUNDOS" at bounding box center [216, 264] width 57 height 15
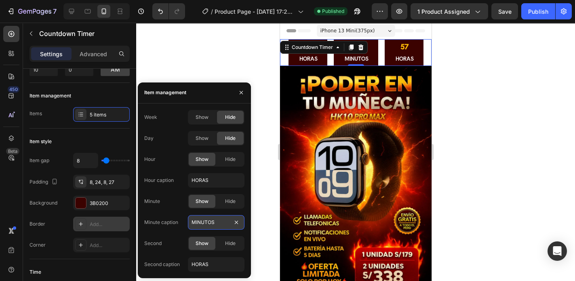
click at [209, 225] on input "MINUTOS" at bounding box center [216, 222] width 57 height 15
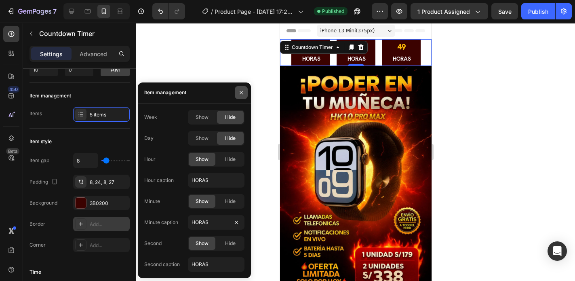
click at [244, 91] on button "button" at bounding box center [241, 92] width 13 height 13
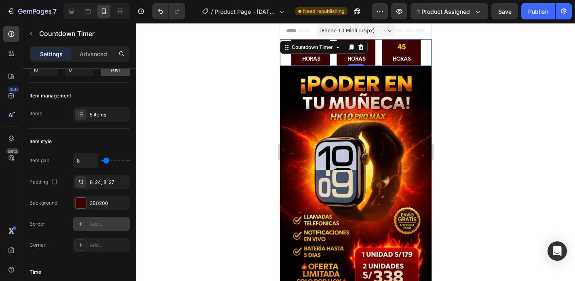
click at [473, 76] on div at bounding box center [355, 152] width 439 height 258
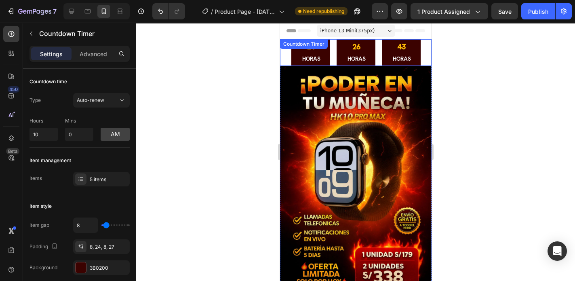
click at [332, 57] on div "21 HORAS 26 HORAS 43 HORAS" at bounding box center [355, 52] width 129 height 27
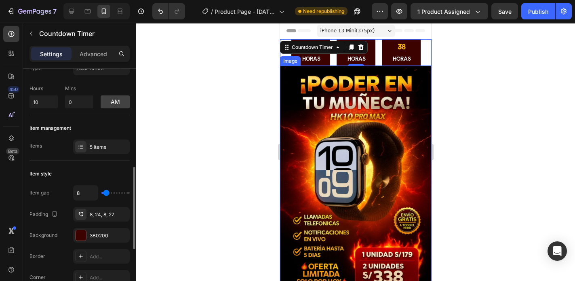
scroll to position [97, 0]
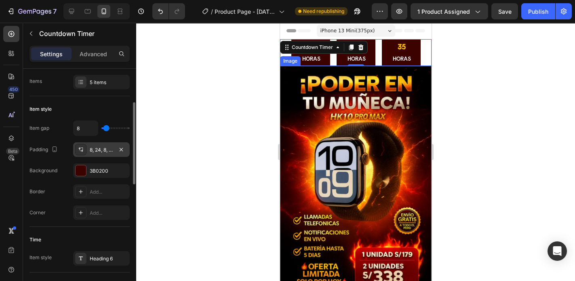
click at [101, 151] on div "8, 24, 8, 27" at bounding box center [101, 149] width 23 height 7
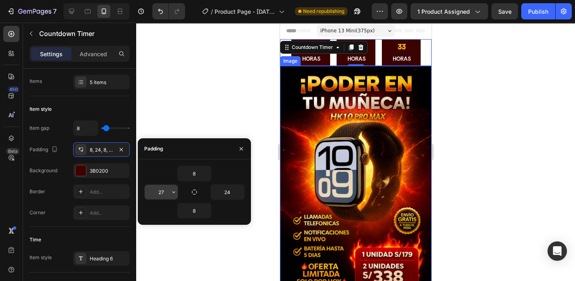
click at [167, 191] on input "27" at bounding box center [161, 192] width 33 height 15
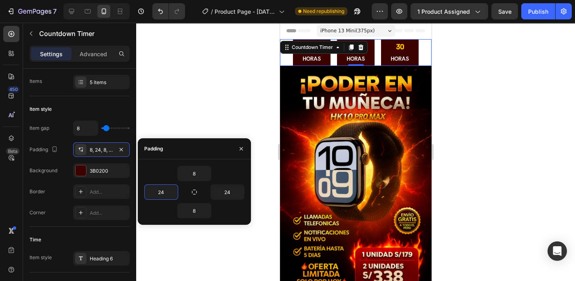
click at [489, 131] on div at bounding box center [355, 152] width 439 height 258
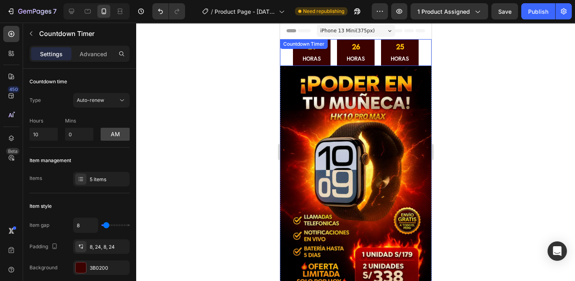
click at [289, 57] on div "21 HORAS 26 HORAS 25 HORAS" at bounding box center [355, 52] width 151 height 27
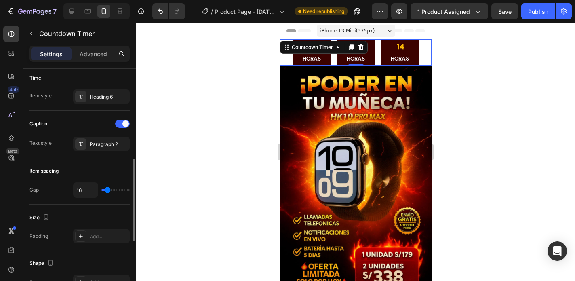
scroll to position [194, 0]
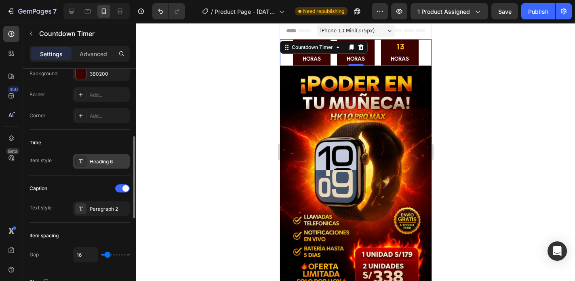
click at [100, 160] on div "Heading 6" at bounding box center [109, 161] width 38 height 7
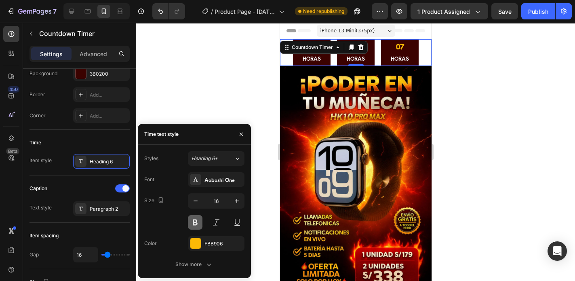
click at [194, 221] on button at bounding box center [195, 222] width 15 height 15
click at [239, 202] on icon "button" at bounding box center [237, 201] width 8 height 8
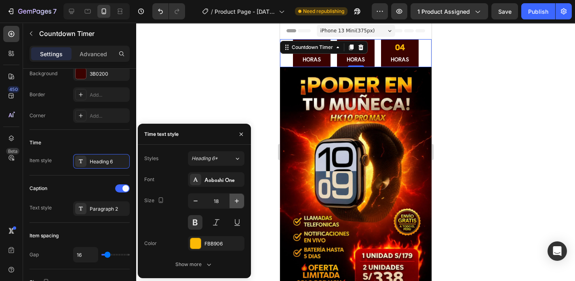
click at [239, 202] on icon "button" at bounding box center [237, 201] width 8 height 8
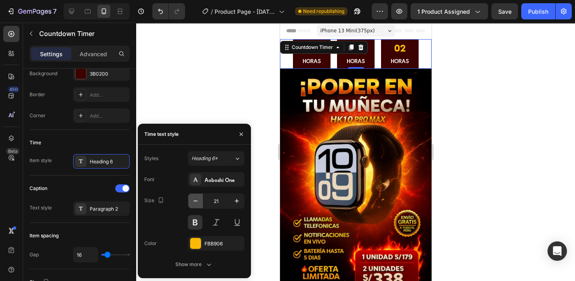
click at [195, 203] on icon "button" at bounding box center [195, 201] width 8 height 8
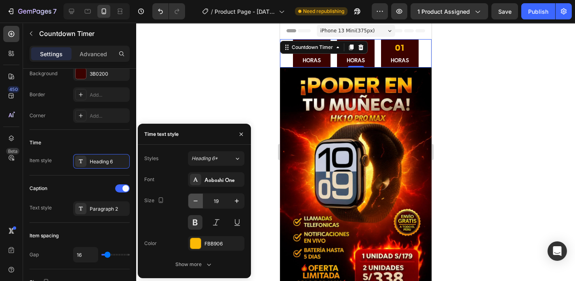
click at [195, 203] on icon "button" at bounding box center [195, 201] width 8 height 8
click at [108, 137] on div "Time" at bounding box center [79, 142] width 100 height 13
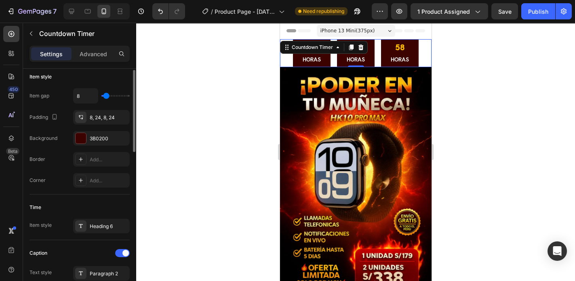
scroll to position [97, 0]
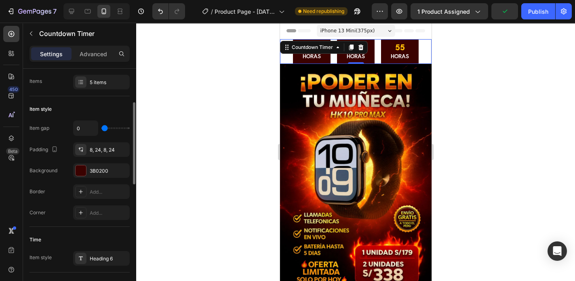
click at [103, 127] on input "range" at bounding box center [115, 128] width 28 height 2
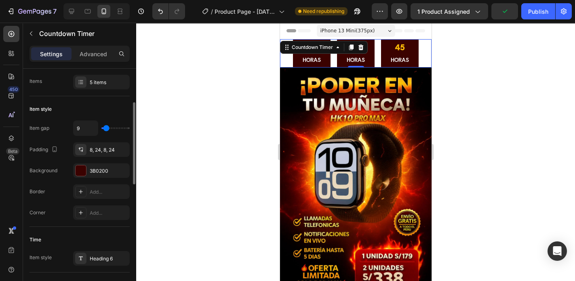
click at [106, 128] on input "range" at bounding box center [115, 128] width 28 height 2
click at [77, 127] on input "9" at bounding box center [86, 128] width 24 height 15
click at [108, 114] on div "Item style" at bounding box center [79, 109] width 100 height 13
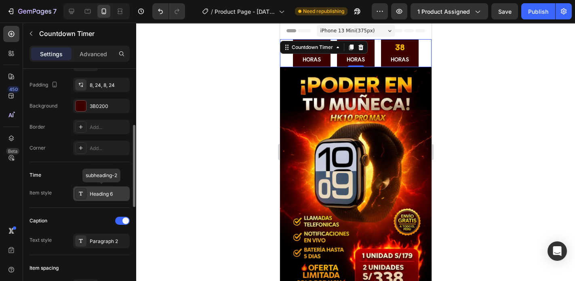
scroll to position [194, 0]
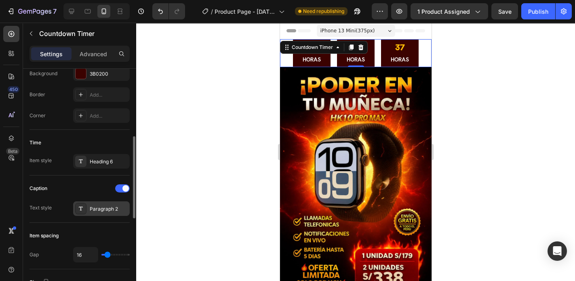
click at [98, 207] on div "Paragraph 2" at bounding box center [109, 208] width 38 height 7
click at [101, 161] on div "Heading 6" at bounding box center [109, 161] width 38 height 7
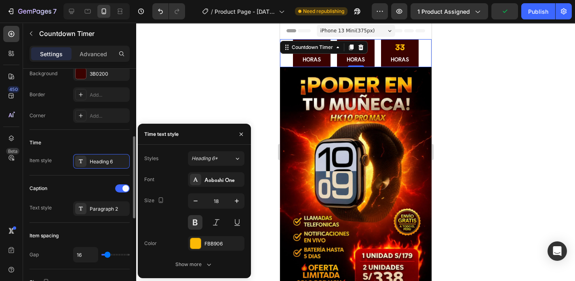
click at [113, 223] on div "Item spacing Gap 16" at bounding box center [79, 246] width 100 height 46
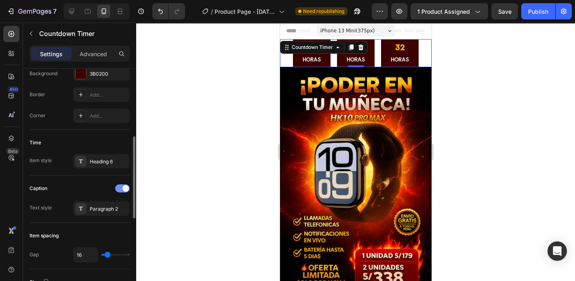
click at [119, 188] on div at bounding box center [122, 188] width 15 height 8
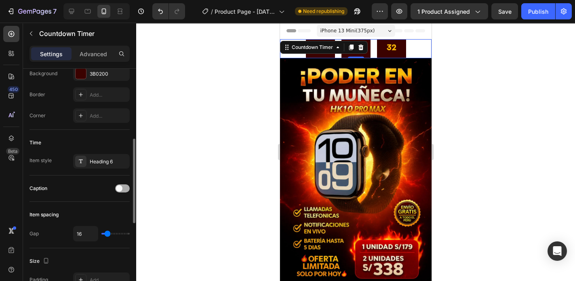
click at [119, 188] on span at bounding box center [119, 188] width 6 height 6
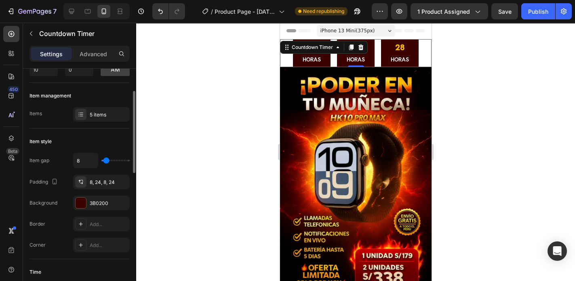
scroll to position [97, 0]
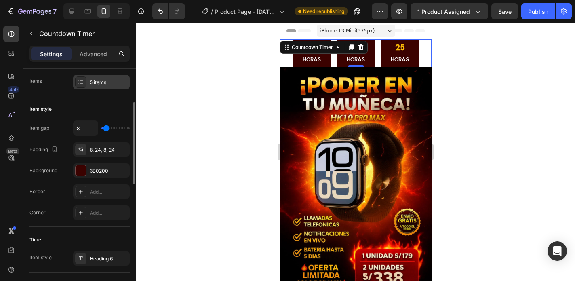
click at [101, 81] on div "5 items" at bounding box center [109, 82] width 38 height 7
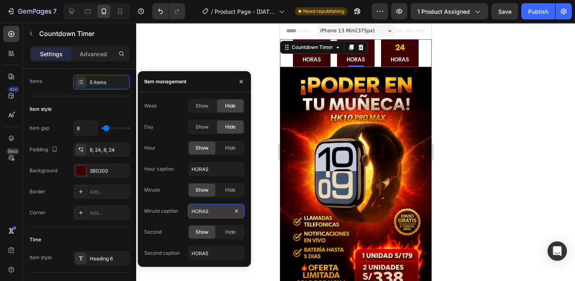
click at [202, 211] on input "HORAS" at bounding box center [216, 211] width 57 height 15
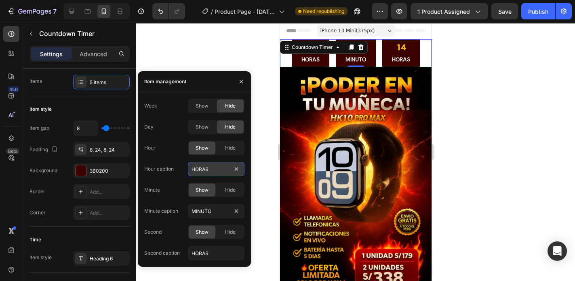
click at [208, 168] on input "HORAS" at bounding box center [216, 169] width 57 height 15
click at [215, 167] on input "HORAS" at bounding box center [216, 169] width 57 height 15
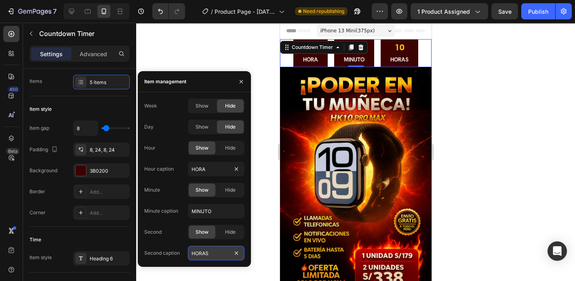
click at [209, 253] on input "HORAS" at bounding box center [216, 253] width 57 height 15
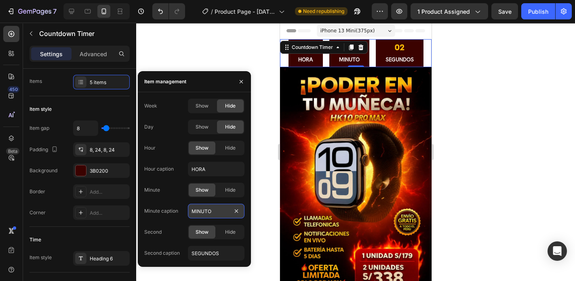
click at [221, 211] on input "MINUTO" at bounding box center [216, 211] width 57 height 15
click at [222, 211] on input "MINUTO" at bounding box center [216, 211] width 57 height 15
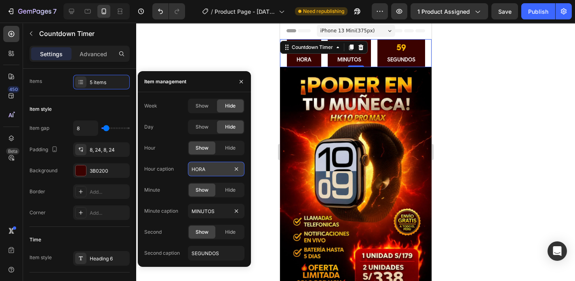
click at [210, 168] on input "HORA" at bounding box center [216, 169] width 57 height 15
click at [213, 169] on input "HORA" at bounding box center [216, 169] width 57 height 15
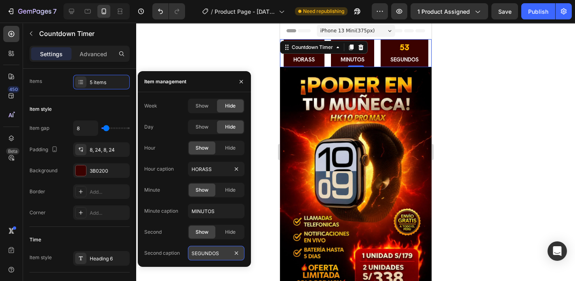
click at [220, 254] on input "SEGUNDOS" at bounding box center [216, 253] width 57 height 15
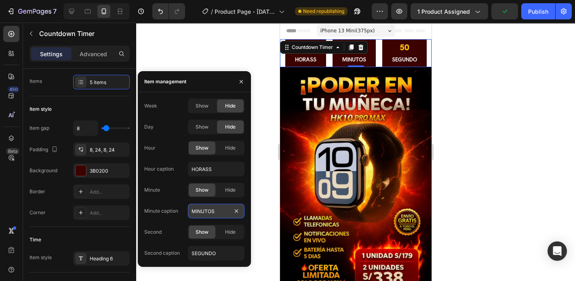
click at [221, 208] on input "MINUTOS" at bounding box center [216, 211] width 57 height 15
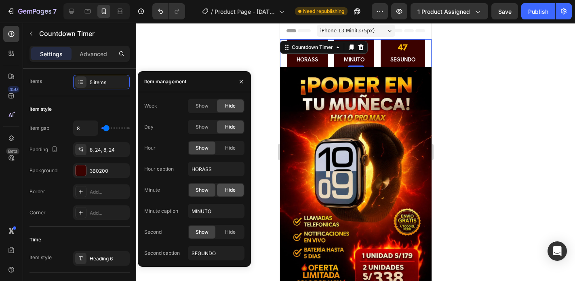
click at [226, 190] on span "Hide" at bounding box center [230, 189] width 11 height 7
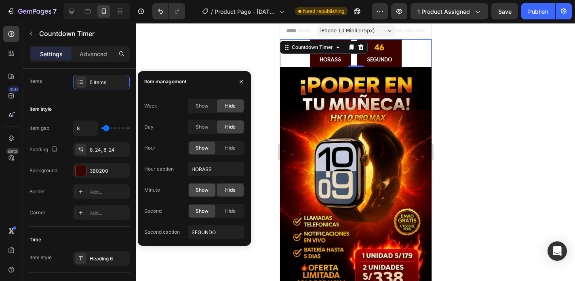
click at [201, 190] on span "Show" at bounding box center [202, 189] width 13 height 7
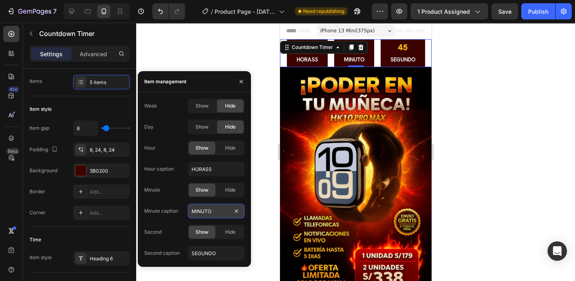
click at [215, 213] on input "MINUTO" at bounding box center [216, 211] width 57 height 15
click at [217, 212] on input "MINUTO" at bounding box center [216, 211] width 57 height 15
click at [217, 169] on input "HORASS" at bounding box center [216, 169] width 57 height 15
click at [221, 214] on input "MINUTO" at bounding box center [216, 211] width 57 height 15
click at [220, 211] on input "MINUTO" at bounding box center [216, 211] width 57 height 15
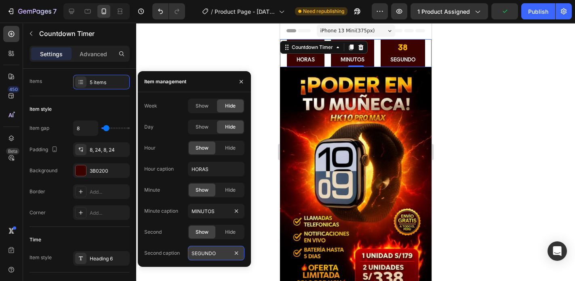
click at [219, 252] on input "SEGUNDO" at bounding box center [216, 253] width 57 height 15
click at [224, 253] on input "SEGUNDO" at bounding box center [216, 253] width 57 height 15
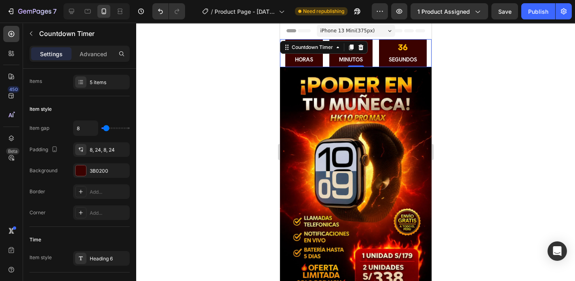
click at [538, 121] on div at bounding box center [355, 152] width 439 height 258
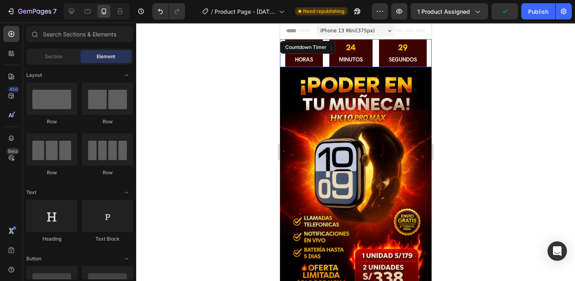
click at [412, 55] on p "SEGUNDOS" at bounding box center [402, 59] width 28 height 9
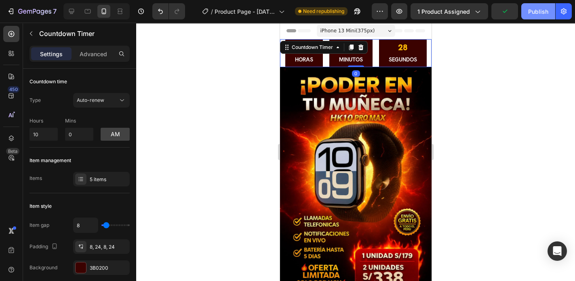
click at [545, 14] on div "Publish" at bounding box center [538, 11] width 20 height 8
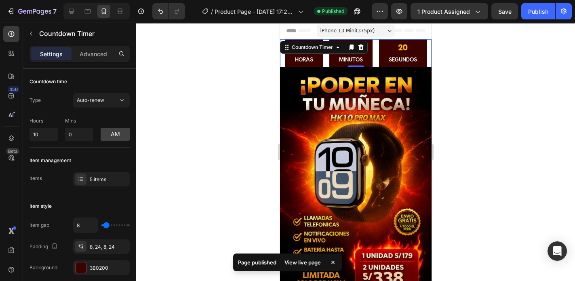
click at [368, 12] on div "/ Product Page - [DATE] 17:23:49 Published" at bounding box center [281, 11] width 180 height 16
click at [359, 11] on icon "button" at bounding box center [357, 11] width 8 height 8
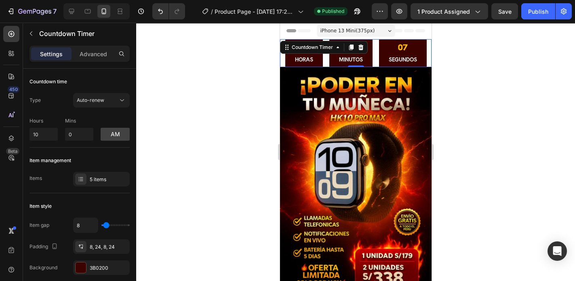
click at [536, 130] on div at bounding box center [355, 152] width 439 height 258
click at [416, 50] on div "06 SEGUNDOS" at bounding box center [403, 53] width 48 height 28
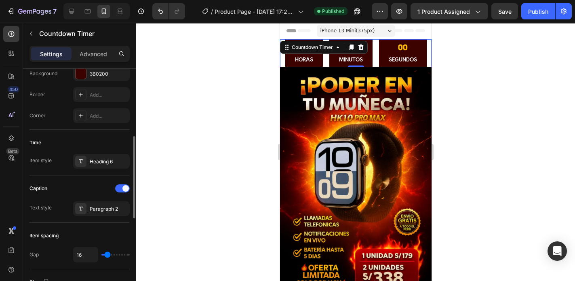
scroll to position [226, 0]
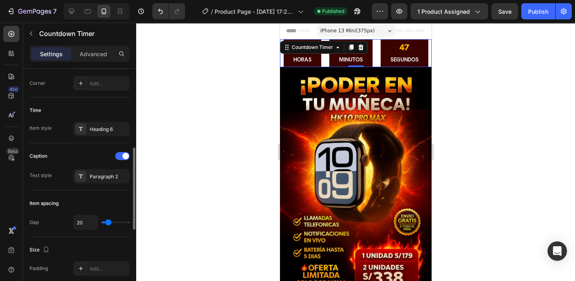
click at [108, 221] on input "range" at bounding box center [115, 222] width 28 height 2
click at [86, 221] on input "20" at bounding box center [86, 222] width 24 height 15
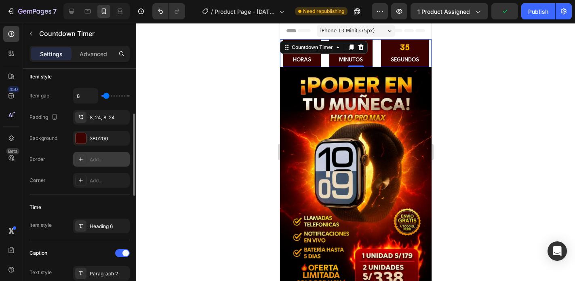
scroll to position [65, 0]
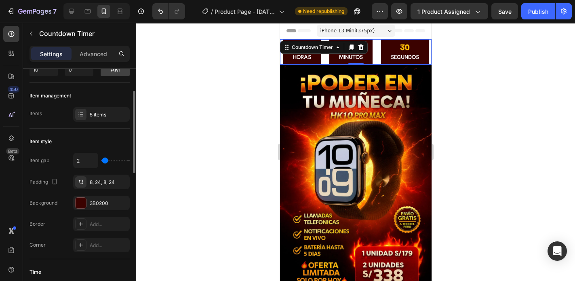
click at [105, 160] on input "range" at bounding box center [115, 161] width 28 height 2
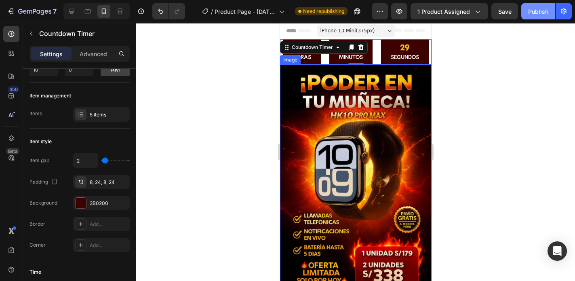
click at [531, 8] on div "Publish" at bounding box center [538, 11] width 20 height 8
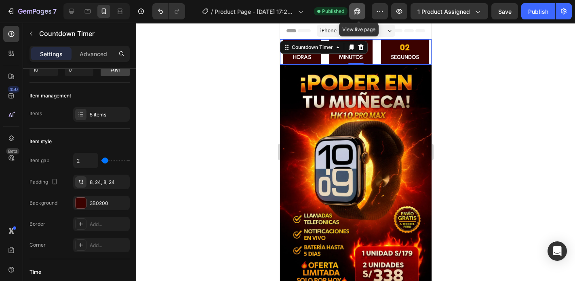
click at [359, 10] on icon "button" at bounding box center [357, 11] width 8 height 8
click at [341, 32] on span "iPhone 13 Mini ( 375 px)" at bounding box center [347, 31] width 55 height 8
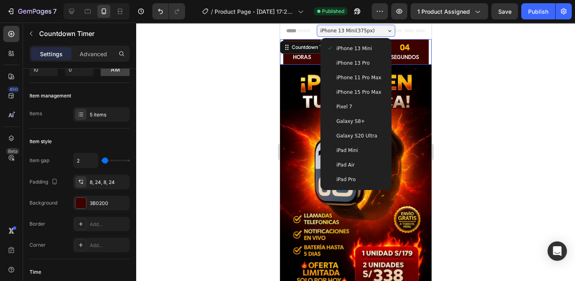
click at [484, 111] on div at bounding box center [355, 152] width 439 height 258
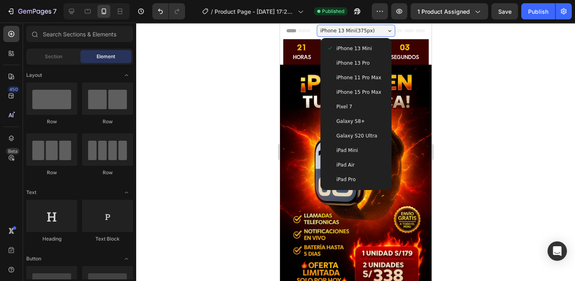
click at [475, 84] on div at bounding box center [355, 152] width 439 height 258
click at [335, 31] on span "iPhone 13 Mini ( 375 px)" at bounding box center [347, 31] width 55 height 8
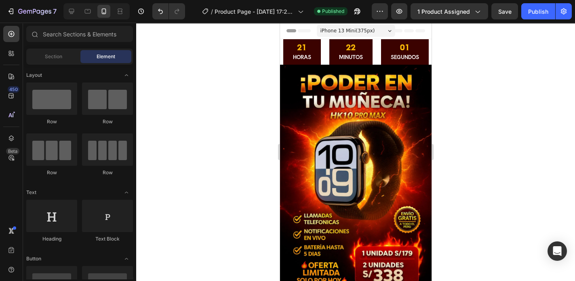
click at [338, 29] on span "iPhone 13 Mini ( 375 px)" at bounding box center [347, 31] width 55 height 8
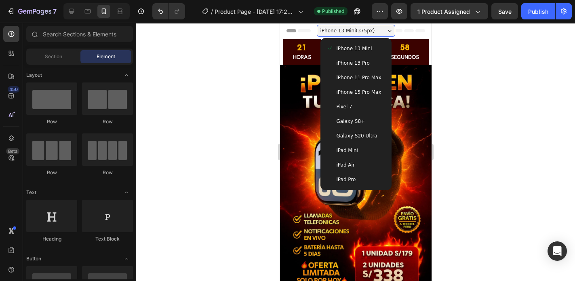
click at [365, 134] on span "Galaxy S20 Ultra" at bounding box center [356, 136] width 41 height 8
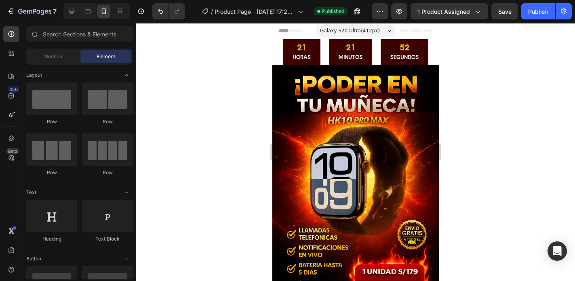
click at [359, 27] on span "Galaxy S20 Ultra ( 412 px)" at bounding box center [350, 31] width 60 height 8
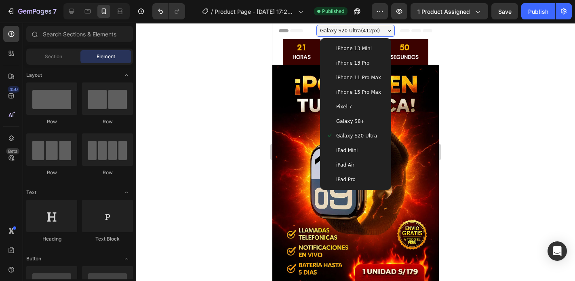
click at [360, 79] on span "iPhone 11 Pro Max" at bounding box center [358, 78] width 45 height 8
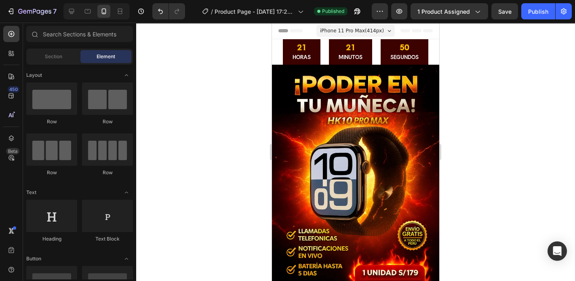
click at [350, 26] on div "iPhone 11 Pro Max ( 414 px)" at bounding box center [355, 31] width 78 height 12
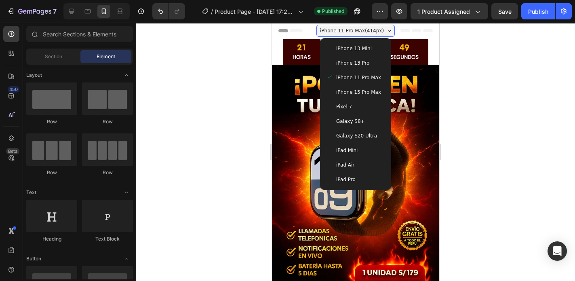
click at [358, 153] on div "iPad Mini" at bounding box center [355, 150] width 58 height 8
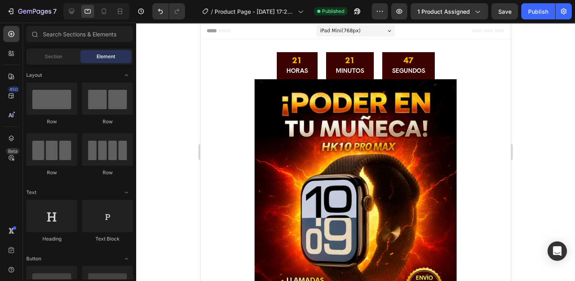
click at [352, 29] on span "iPad Mini ( 768 px)" at bounding box center [340, 31] width 40 height 8
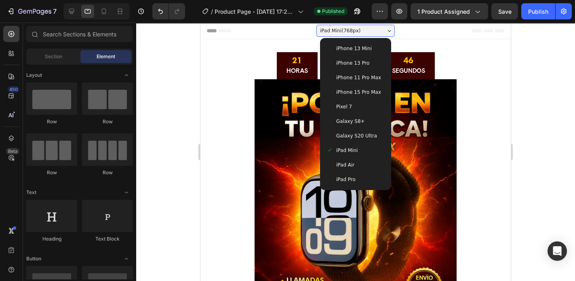
drag, startPoint x: 358, startPoint y: 174, endPoint x: 396, endPoint y: 155, distance: 42.6
click at [358, 175] on div "iPad Pro" at bounding box center [355, 179] width 65 height 15
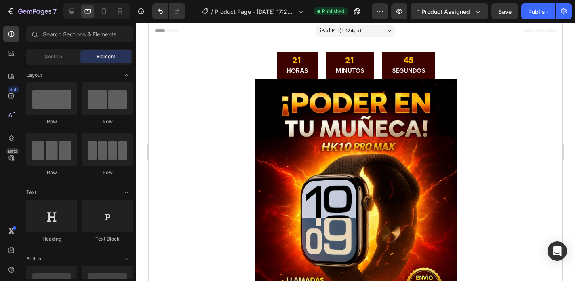
click at [358, 29] on div "iPad Pro ( 1024 px)" at bounding box center [355, 31] width 78 height 12
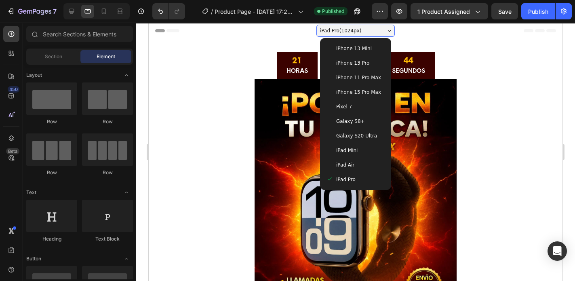
click at [360, 119] on div "Galaxy S8+" at bounding box center [355, 121] width 58 height 8
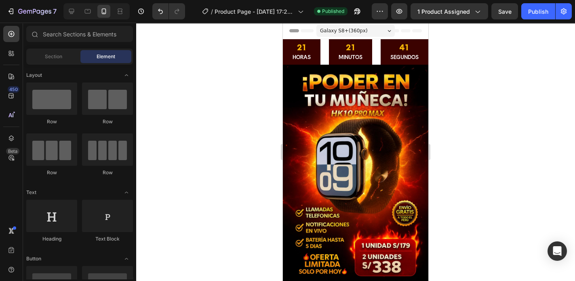
click at [357, 27] on span "Galaxy S8+ ( 360 px)" at bounding box center [344, 31] width 48 height 8
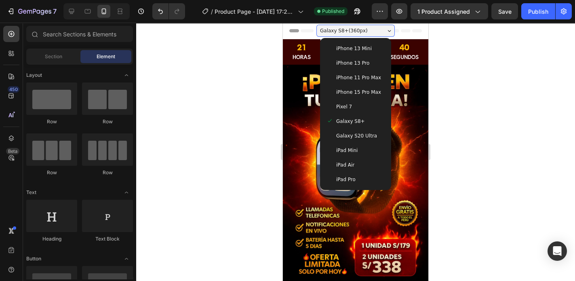
click at [361, 110] on div "Pixel 7" at bounding box center [355, 107] width 58 height 8
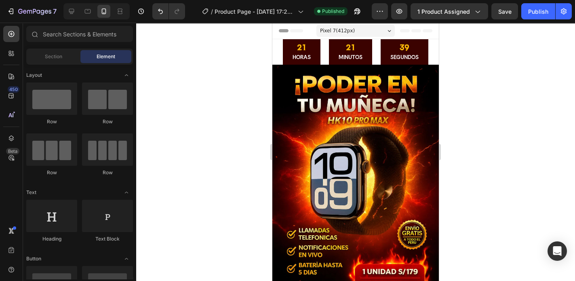
click at [348, 27] on span "Pixel 7 ( 412 px)" at bounding box center [337, 31] width 35 height 8
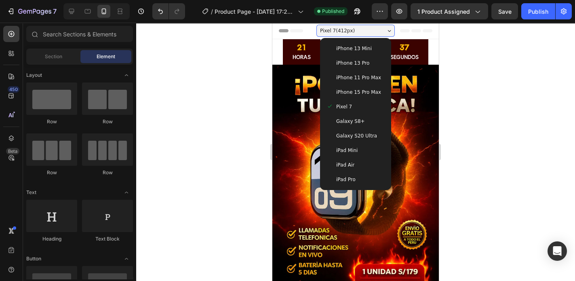
click at [363, 133] on span "Galaxy S20 Ultra" at bounding box center [356, 136] width 41 height 8
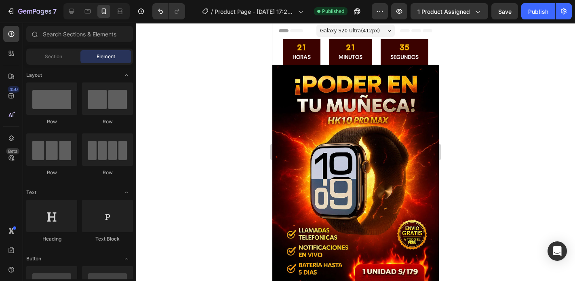
click at [361, 30] on span "Galaxy S20 Ultra ( 412 px)" at bounding box center [350, 31] width 60 height 8
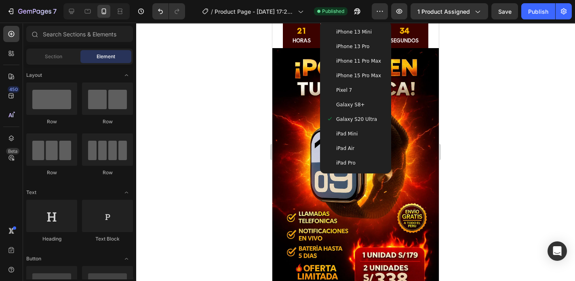
scroll to position [0, 0]
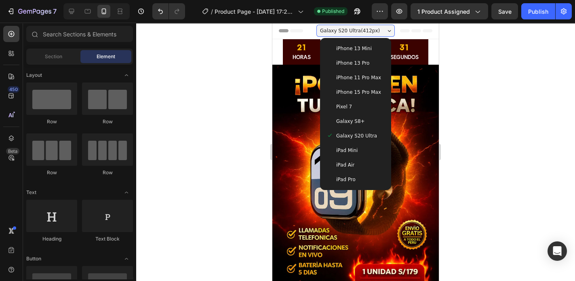
click at [362, 91] on span "iPhone 15 Pro Max" at bounding box center [358, 92] width 45 height 8
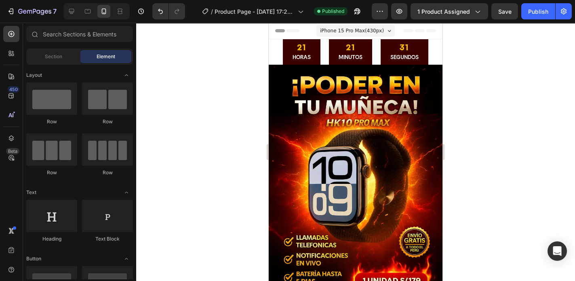
click at [353, 29] on span "iPhone 15 Pro Max ( 430 px)" at bounding box center [352, 31] width 64 height 8
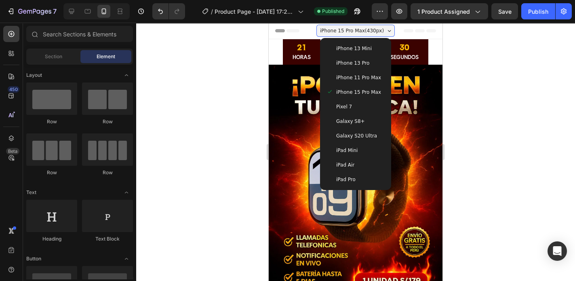
click at [362, 61] on span "iPhone 13 Pro" at bounding box center [352, 63] width 33 height 8
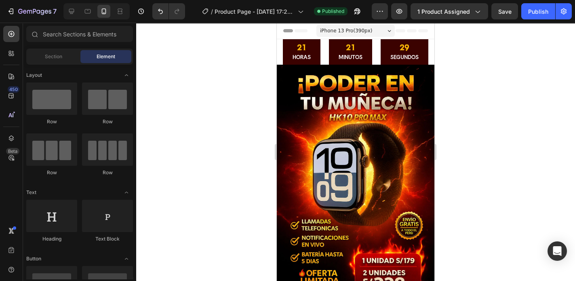
click at [362, 29] on span "iPhone 13 Pro ( 390 px)" at bounding box center [346, 31] width 52 height 8
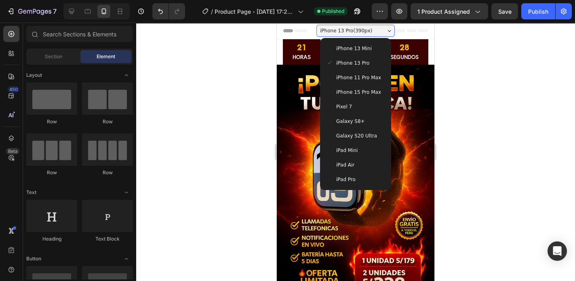
click at [366, 48] on div "iPhone 13 Mini" at bounding box center [355, 48] width 58 height 8
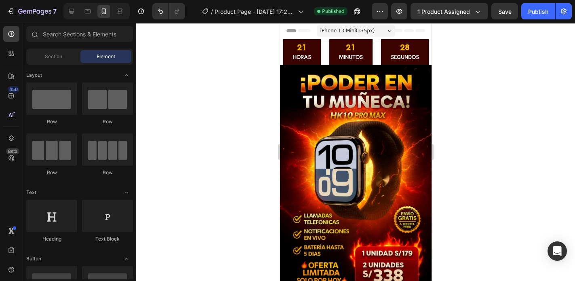
click at [365, 28] on span "iPhone 13 Mini ( 375 px)" at bounding box center [347, 31] width 55 height 8
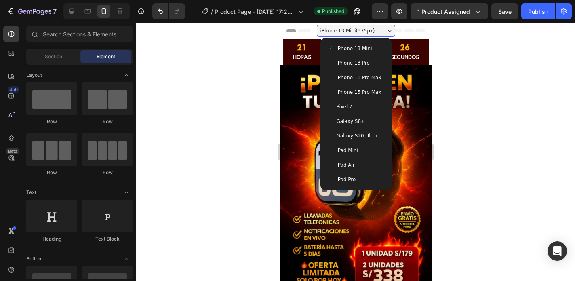
click at [357, 108] on div "Pixel 7" at bounding box center [355, 107] width 58 height 8
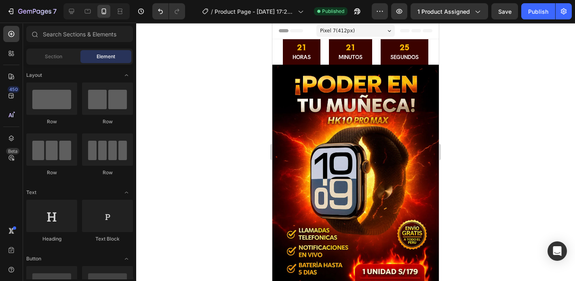
click at [356, 27] on div "Pixel 7 ( 412 px)" at bounding box center [355, 31] width 78 height 12
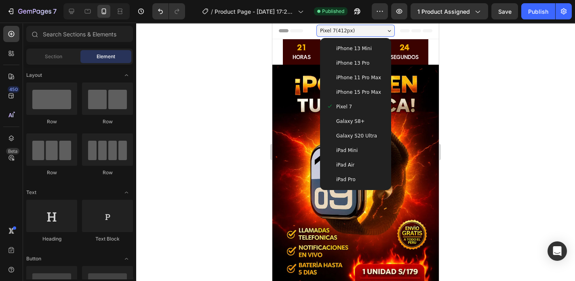
click at [358, 121] on div "Galaxy S8+" at bounding box center [355, 121] width 58 height 8
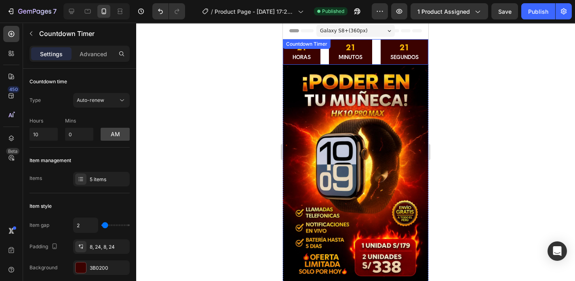
click at [295, 59] on div "21 HORAS 21 MINUTOS 21 SEGUNDOS" at bounding box center [355, 51] width 145 height 25
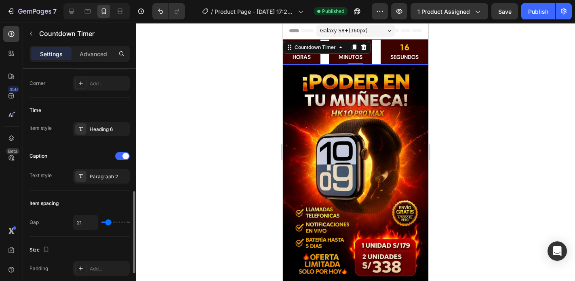
scroll to position [259, 0]
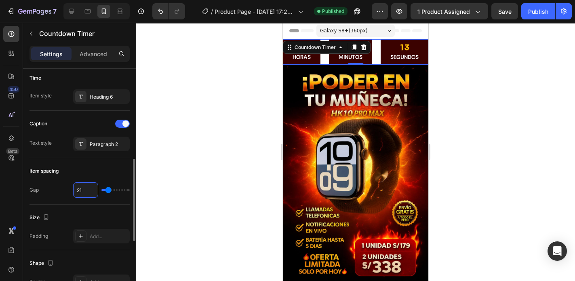
click at [82, 189] on input "21" at bounding box center [86, 190] width 24 height 15
click at [481, 91] on div at bounding box center [355, 152] width 439 height 258
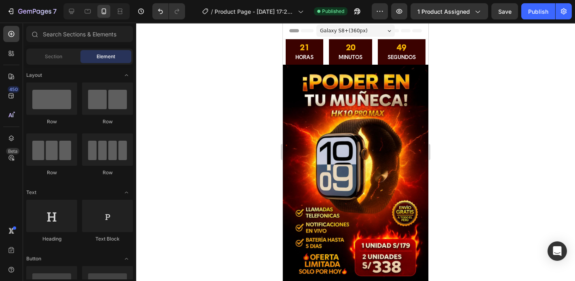
click at [348, 29] on span "Galaxy S8+ ( 360 px)" at bounding box center [344, 31] width 48 height 8
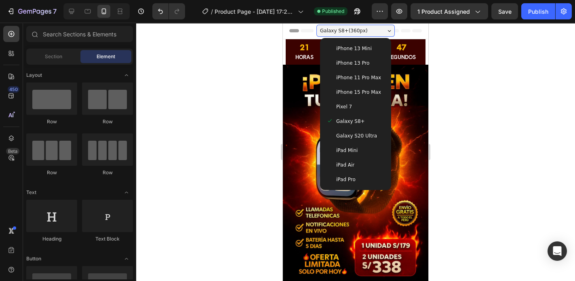
click at [362, 52] on span "iPhone 13 Mini" at bounding box center [354, 48] width 36 height 8
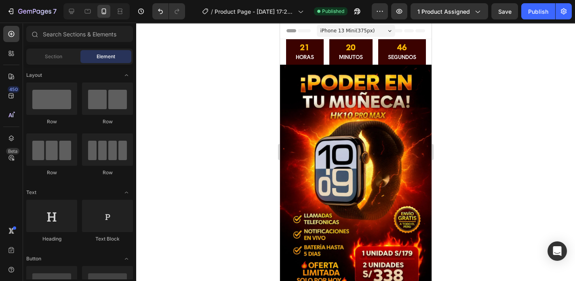
click at [351, 32] on span "iPhone 13 Mini ( 375 px)" at bounding box center [347, 31] width 55 height 8
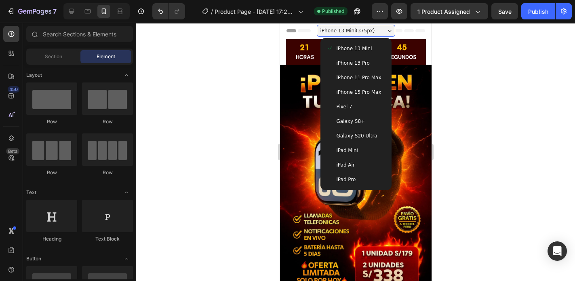
click at [360, 135] on span "Galaxy S20 Ultra" at bounding box center [356, 136] width 41 height 8
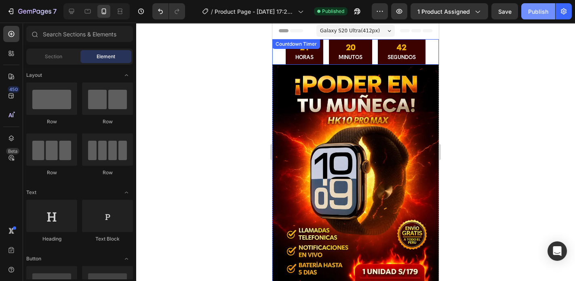
click at [537, 8] on div "Publish" at bounding box center [538, 11] width 20 height 8
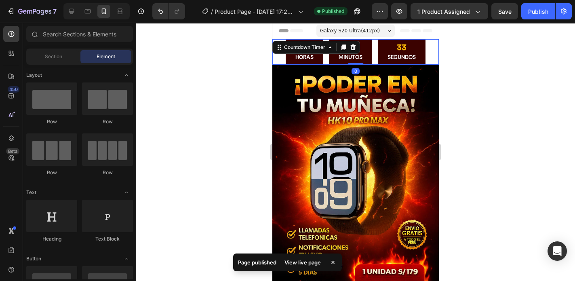
click at [433, 55] on div "21 HORAS 20 MINUTOS 33 SEGUNDOS" at bounding box center [355, 51] width 166 height 25
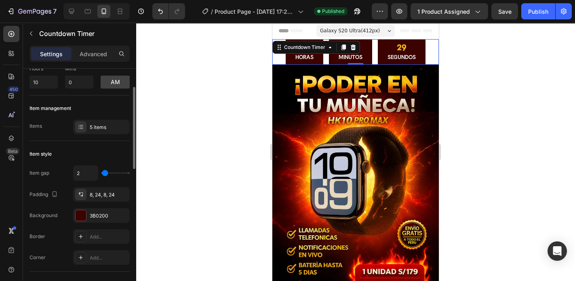
scroll to position [0, 0]
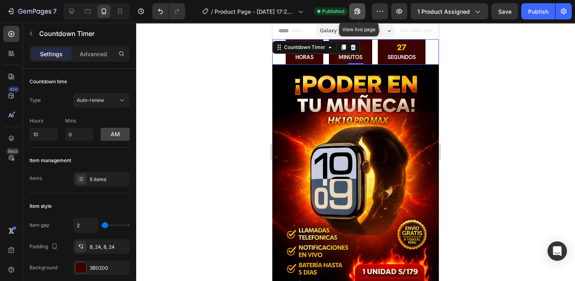
click at [359, 10] on icon "button" at bounding box center [357, 11] width 6 height 6
click at [495, 85] on div at bounding box center [355, 152] width 439 height 258
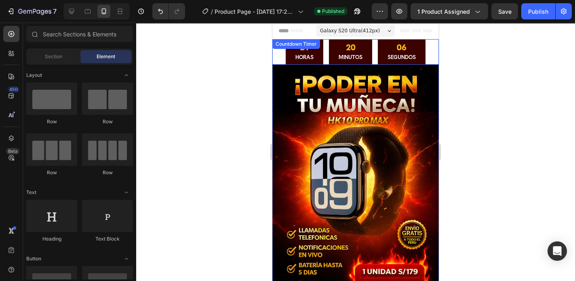
click at [329, 57] on div "20 MINUTOS" at bounding box center [350, 51] width 43 height 25
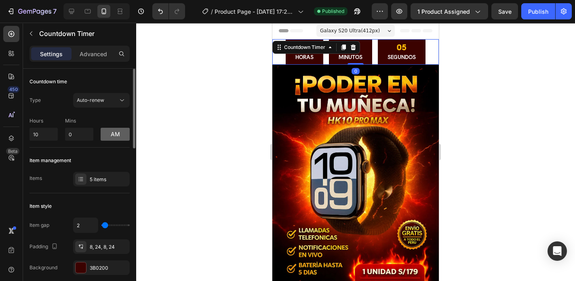
click at [114, 134] on button "am" at bounding box center [115, 134] width 29 height 13
click at [479, 139] on div at bounding box center [355, 152] width 439 height 258
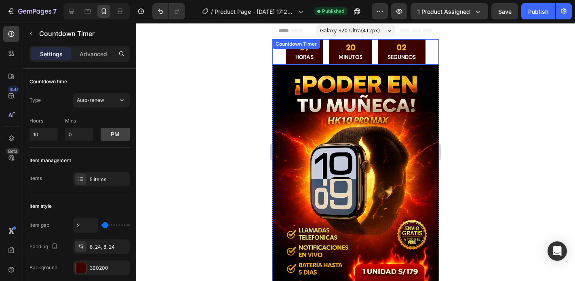
click at [329, 55] on div "20 MINUTOS" at bounding box center [350, 51] width 43 height 25
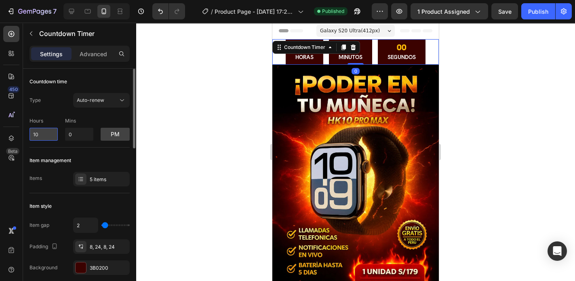
click at [43, 137] on input "10" at bounding box center [43, 134] width 28 height 13
click at [41, 137] on input "10" at bounding box center [43, 134] width 28 height 13
click at [114, 116] on div "Hours 10 Mins 0 pm" at bounding box center [79, 127] width 100 height 27
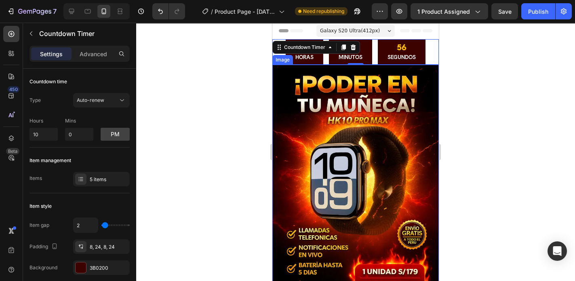
click at [548, 106] on div at bounding box center [355, 152] width 439 height 258
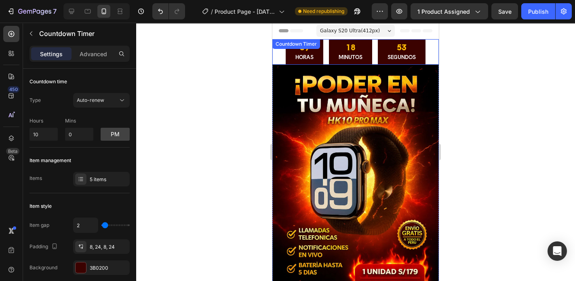
click at [286, 56] on div "09 HORAS" at bounding box center [305, 51] width 38 height 25
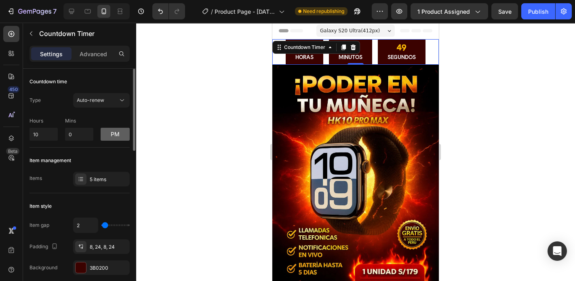
click at [116, 134] on button "pm" at bounding box center [115, 134] width 29 height 13
click at [488, 137] on div at bounding box center [355, 152] width 439 height 258
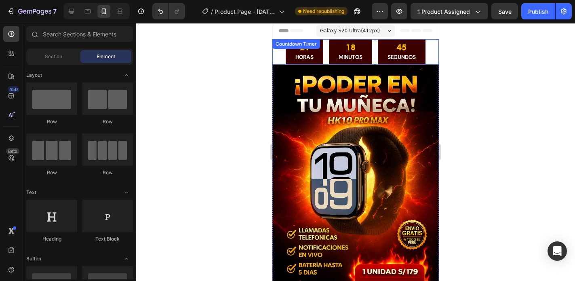
click at [288, 54] on div "21 HORAS" at bounding box center [305, 51] width 38 height 25
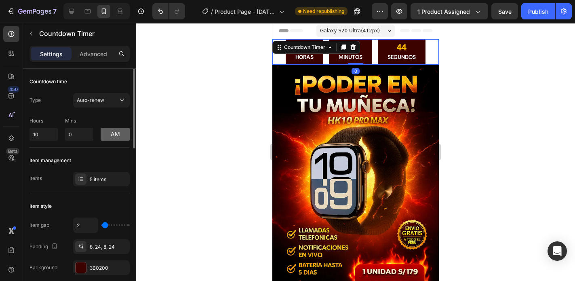
click at [114, 135] on button "am" at bounding box center [115, 134] width 29 height 13
click at [461, 126] on div at bounding box center [355, 152] width 439 height 258
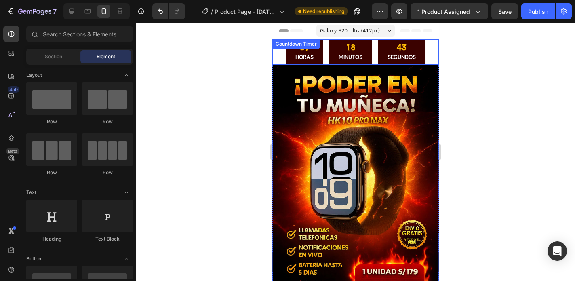
click at [286, 55] on div "09 HORAS" at bounding box center [305, 51] width 38 height 25
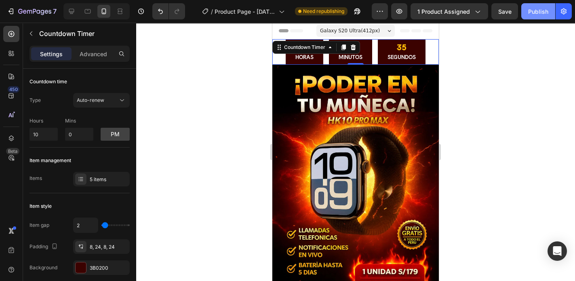
click at [539, 15] on div "Publish" at bounding box center [538, 11] width 20 height 8
click at [358, 32] on span "Galaxy S20 Ultra ( 412 px)" at bounding box center [350, 31] width 60 height 8
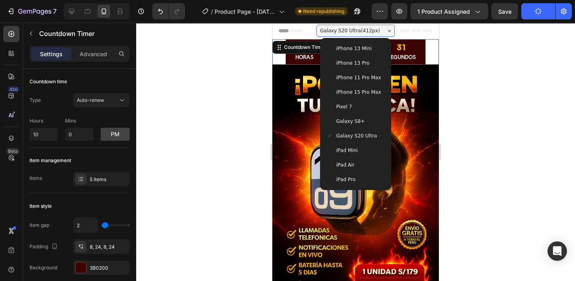
click at [346, 47] on span "iPhone 13 Mini" at bounding box center [354, 48] width 36 height 8
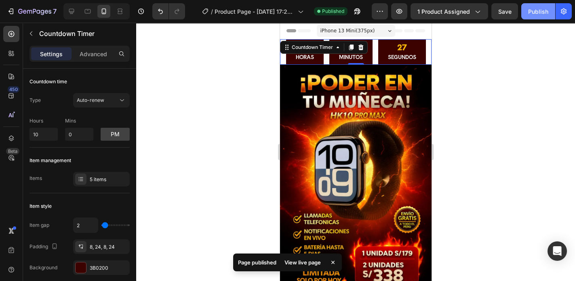
click at [537, 9] on div "Publish" at bounding box center [538, 11] width 20 height 8
click at [360, 13] on icon "button" at bounding box center [357, 11] width 8 height 8
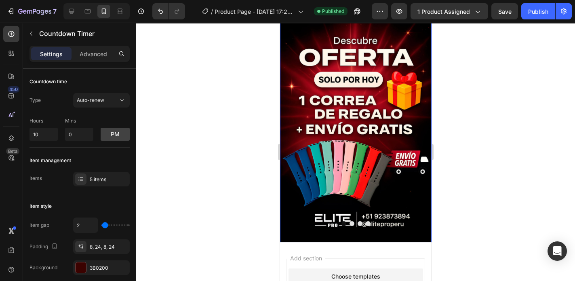
scroll to position [388, 0]
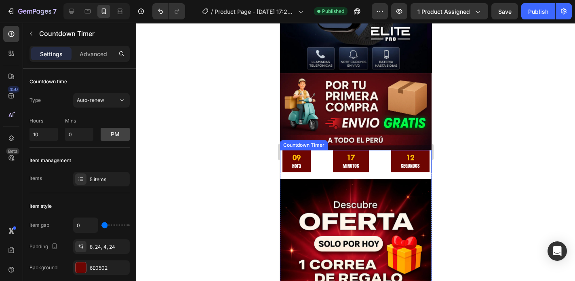
click at [371, 150] on div "09 Hora 17 MINUTOS 12 SEGUNDOS" at bounding box center [355, 161] width 147 height 22
click at [360, 139] on icon at bounding box center [360, 142] width 6 height 6
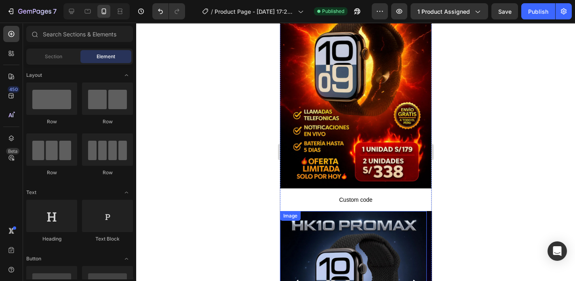
scroll to position [0, 0]
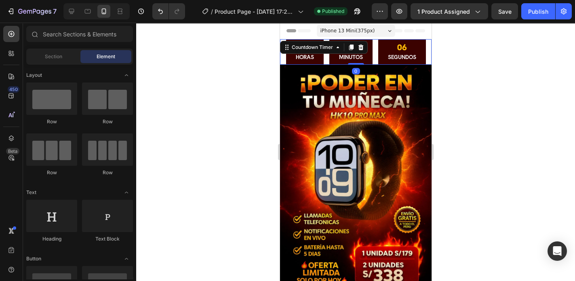
click at [371, 55] on div "09 HORAS 17 MINUTOS 06 SEGUNDOS" at bounding box center [356, 51] width 140 height 25
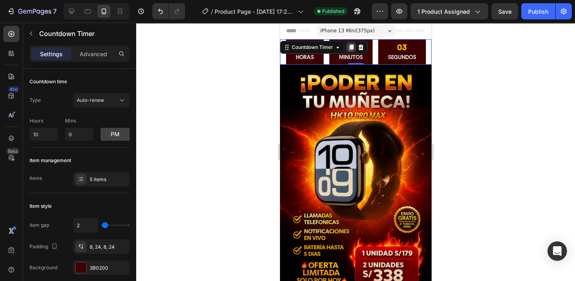
click at [351, 48] on icon at bounding box center [351, 47] width 4 height 6
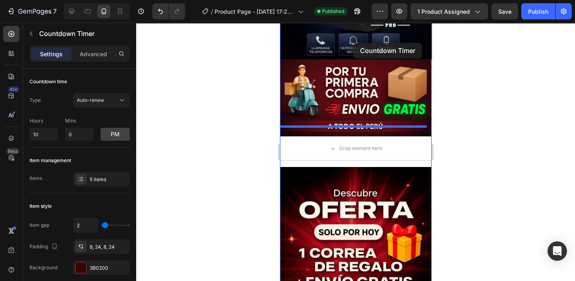
scroll to position [377, 0]
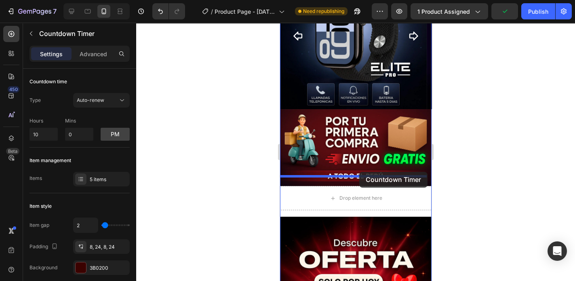
drag, startPoint x: 373, startPoint y: 76, endPoint x: 359, endPoint y: 172, distance: 96.4
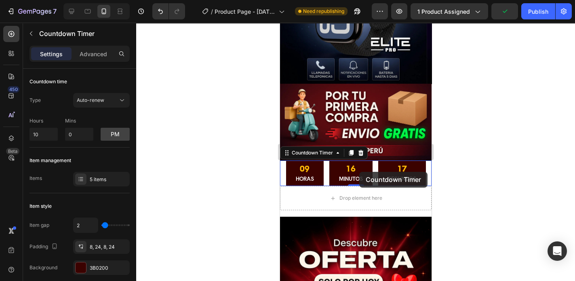
scroll to position [352, 0]
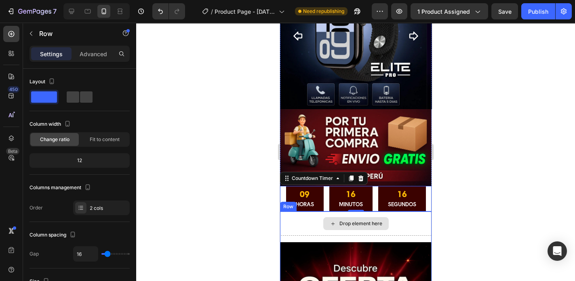
click at [397, 213] on div "Drop element here" at bounding box center [355, 223] width 151 height 24
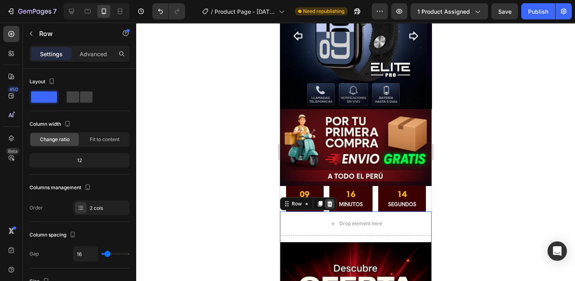
click at [330, 200] on icon at bounding box center [329, 203] width 6 height 6
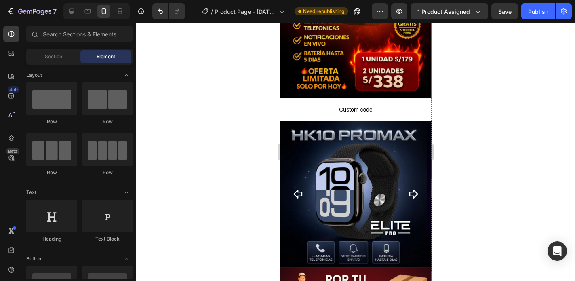
scroll to position [323, 0]
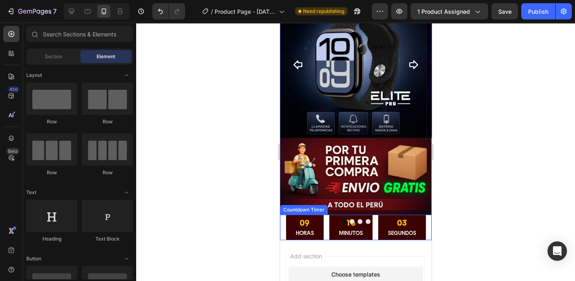
click at [371, 217] on div "09 HORAS 16 MINUTOS 03 SEGUNDOS" at bounding box center [356, 227] width 140 height 25
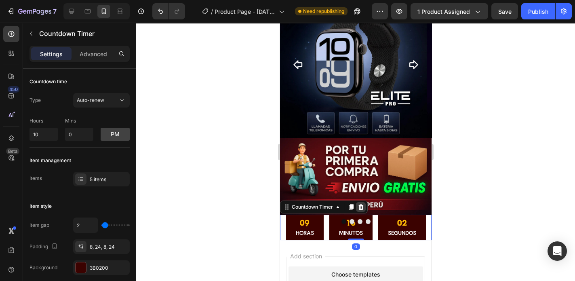
click at [362, 204] on icon at bounding box center [360, 207] width 5 height 6
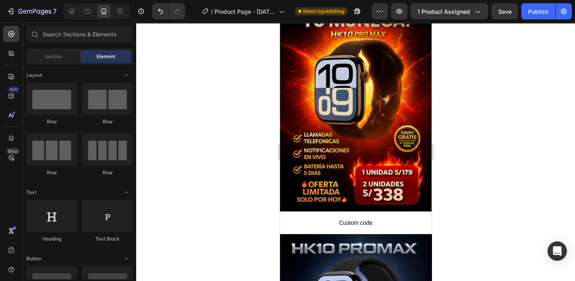
scroll to position [0, 0]
